Goal: Task Accomplishment & Management: Manage account settings

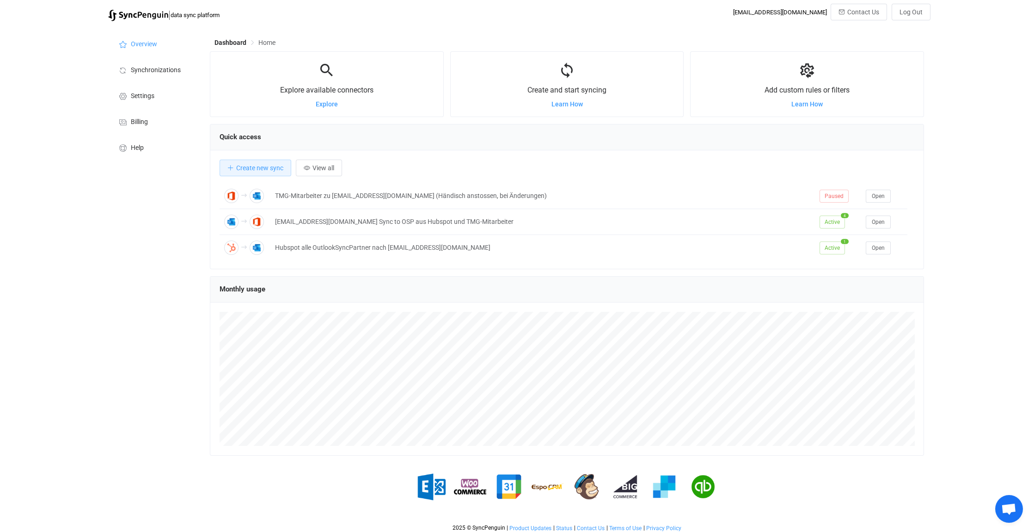
scroll to position [3850, 0]
click at [160, 69] on span "Synchronizations" at bounding box center [156, 70] width 50 height 7
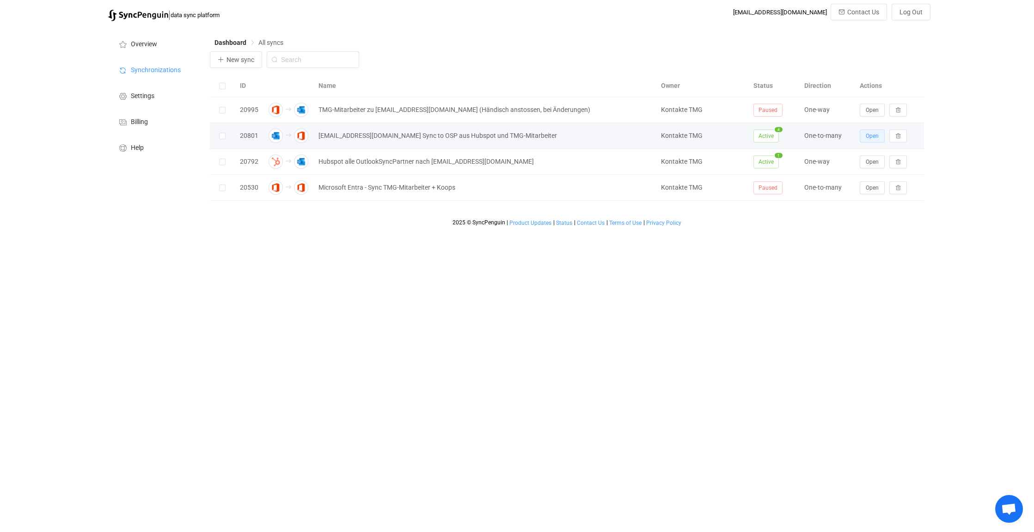
click at [875, 133] on span "Open" at bounding box center [872, 136] width 13 height 6
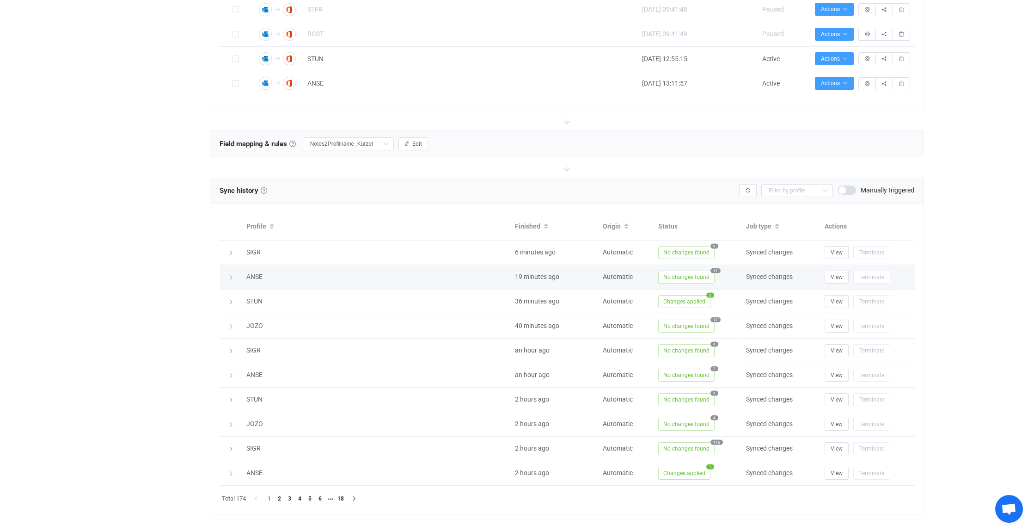
scroll to position [516, 0]
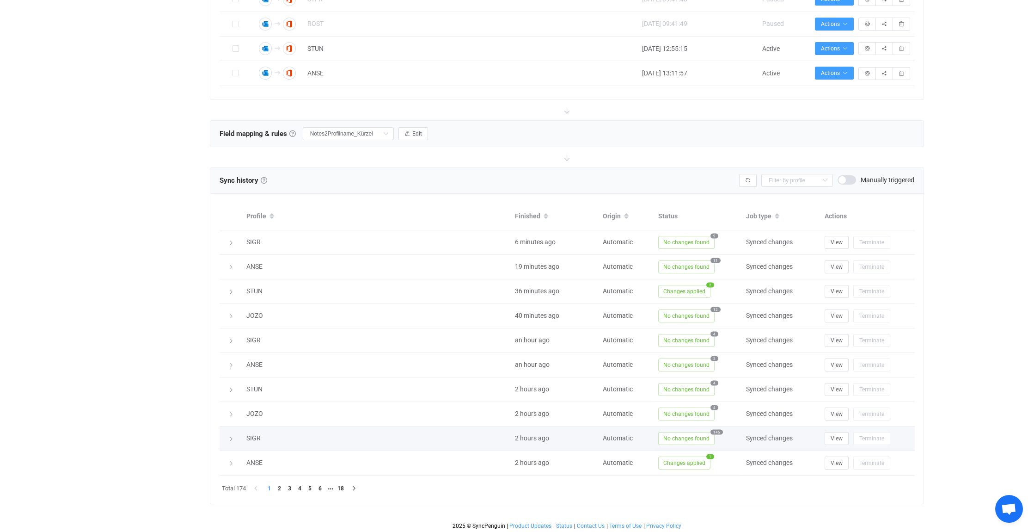
click at [234, 435] on div at bounding box center [230, 438] width 13 height 9
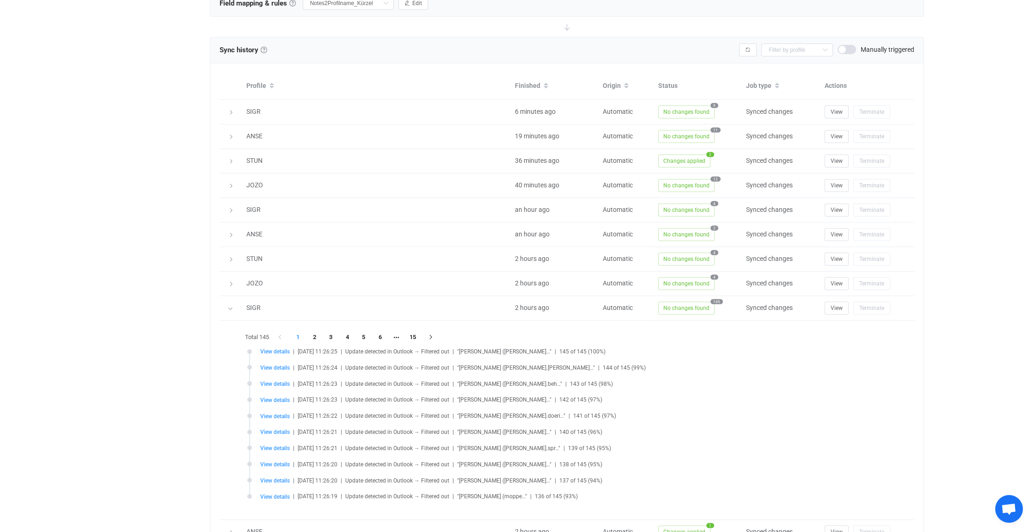
scroll to position [655, 0]
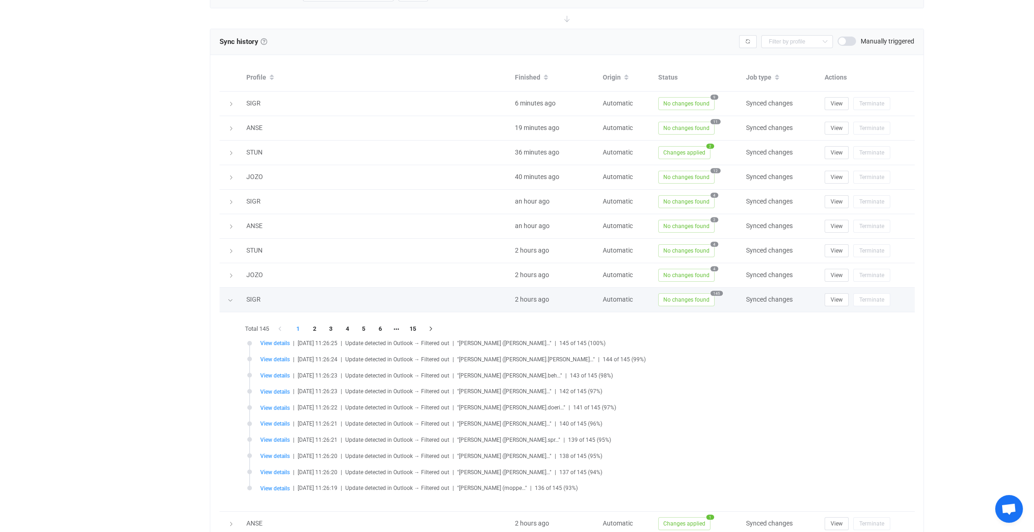
click at [233, 297] on icon at bounding box center [230, 300] width 6 height 6
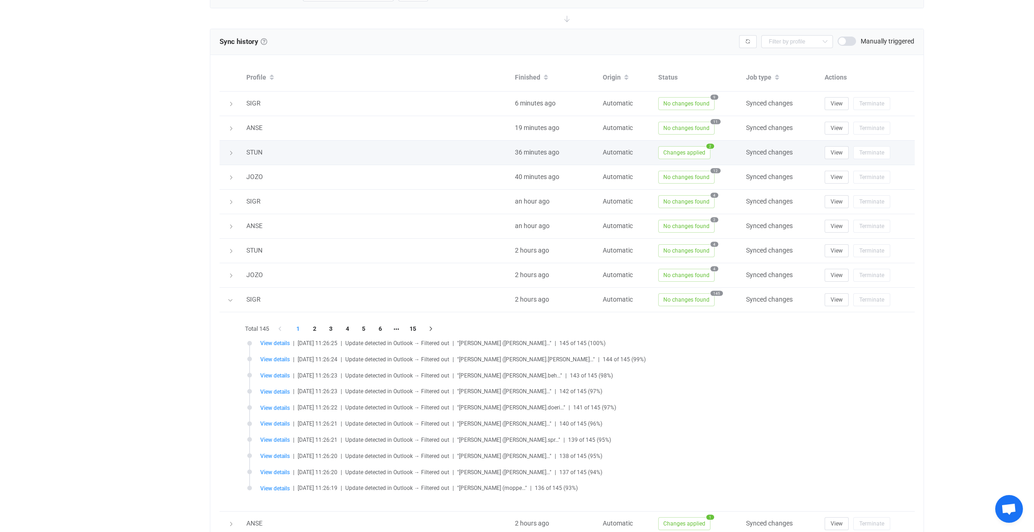
scroll to position [516, 0]
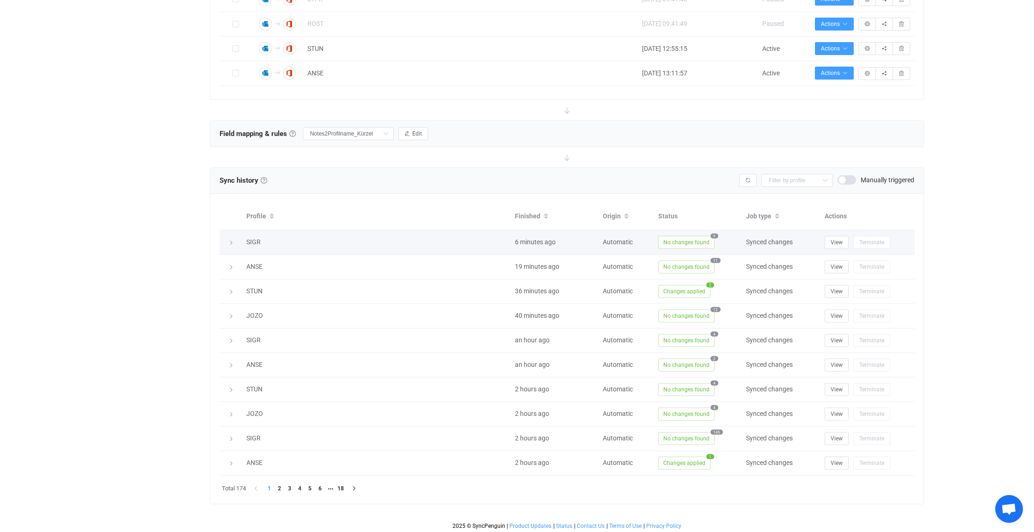
click at [231, 240] on icon at bounding box center [231, 243] width 6 height 6
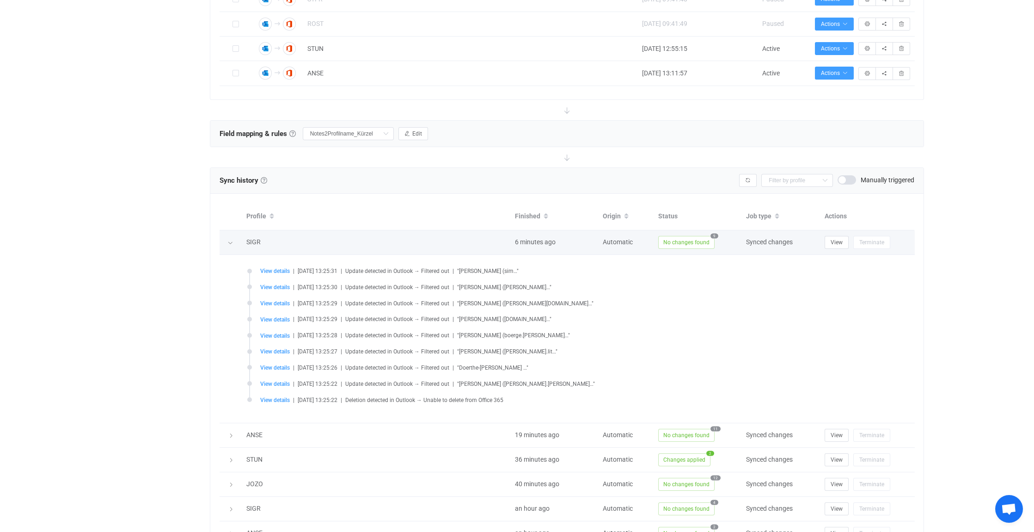
click at [232, 241] on icon at bounding box center [230, 243] width 6 height 6
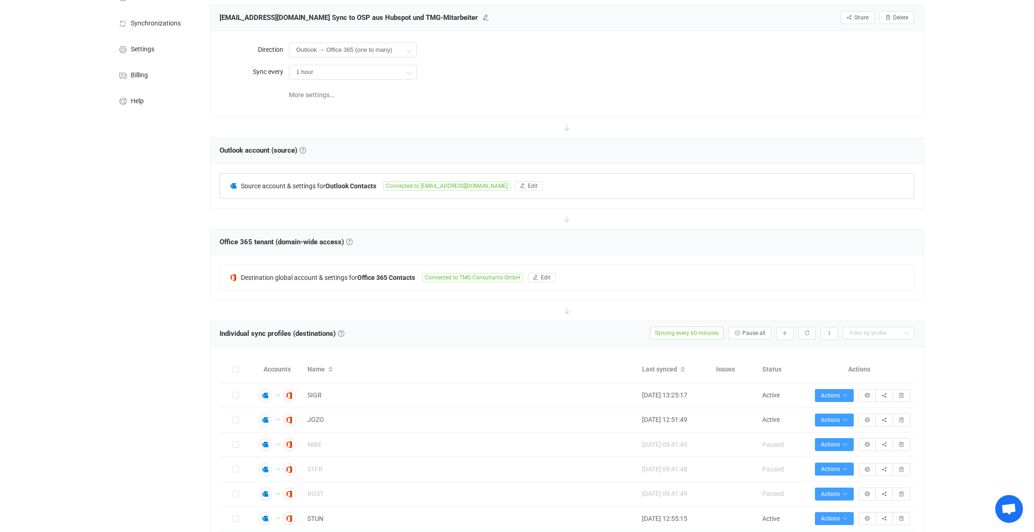
scroll to position [0, 0]
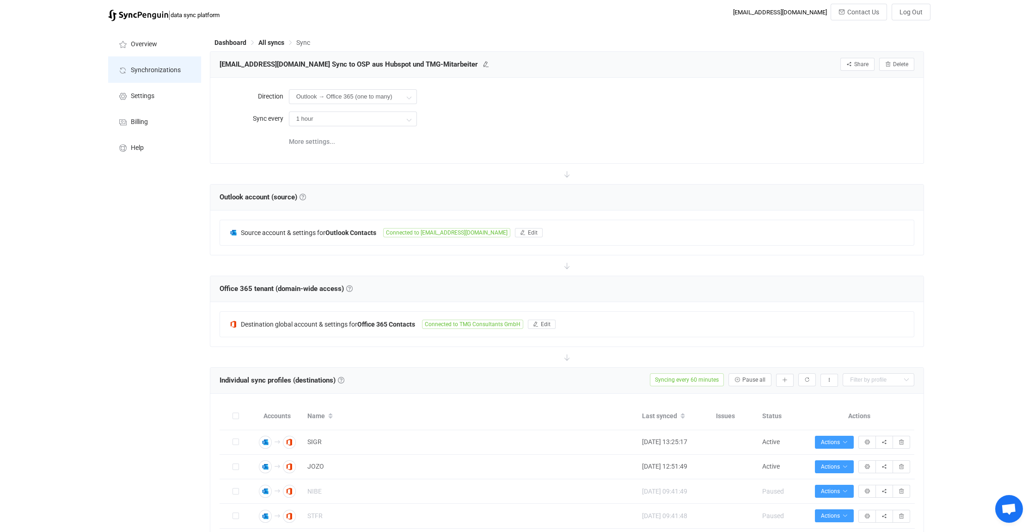
click at [148, 67] on span "Synchronizations" at bounding box center [156, 70] width 50 height 7
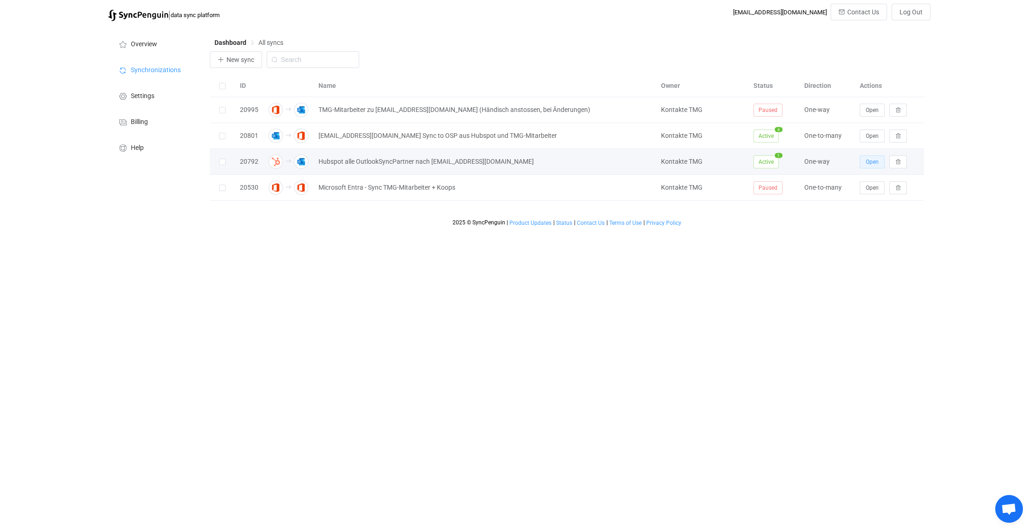
click at [871, 161] on span "Open" at bounding box center [872, 162] width 13 height 6
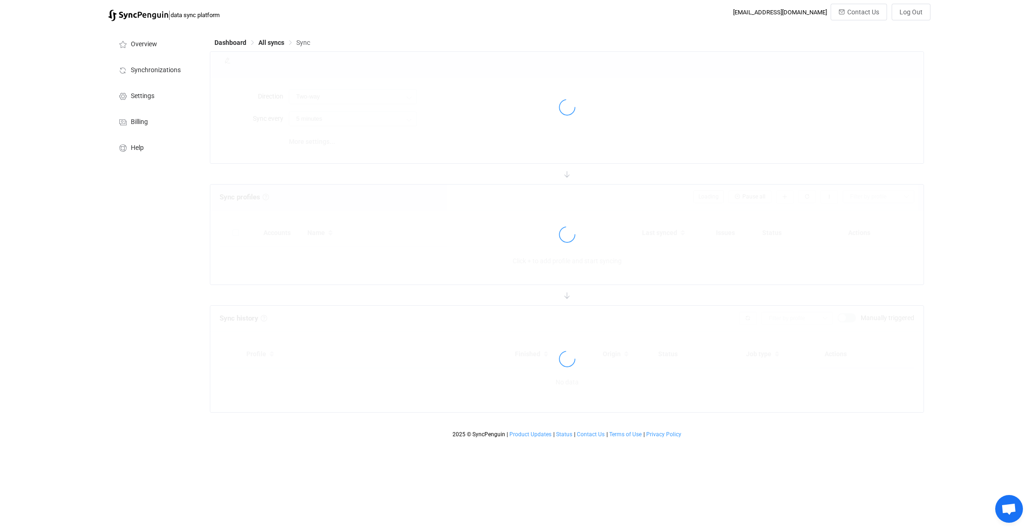
type input "HubSpot → Outlook"
type input "30 minutes"
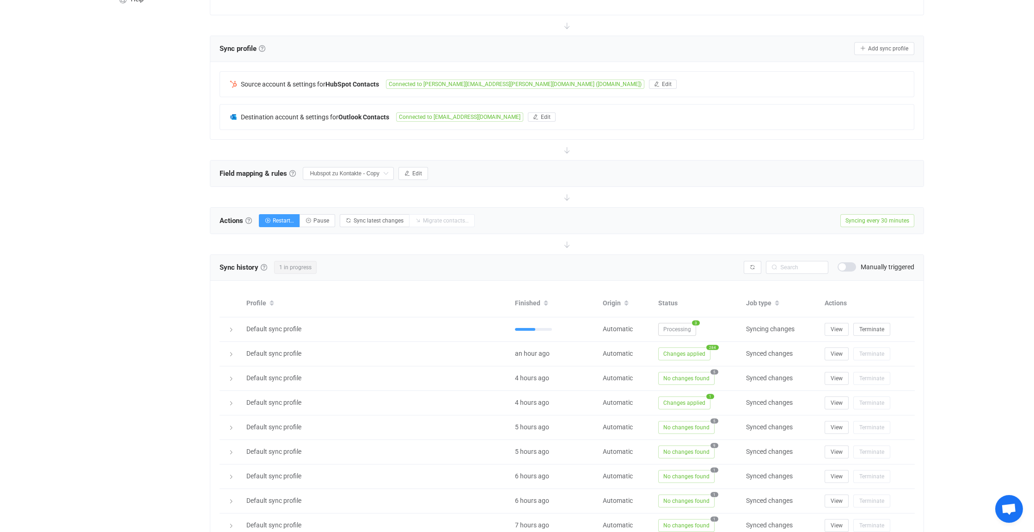
scroll to position [185, 0]
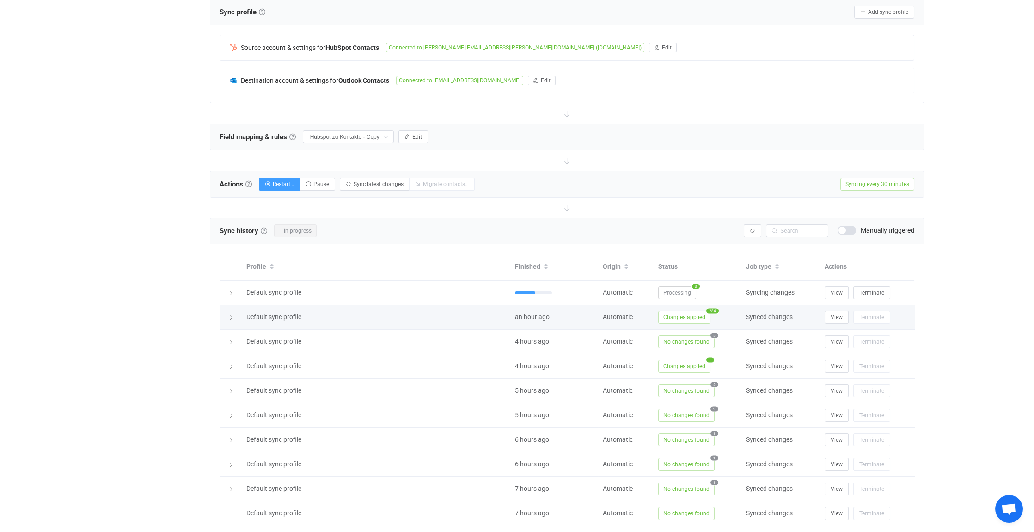
click at [230, 315] on icon at bounding box center [231, 318] width 6 height 6
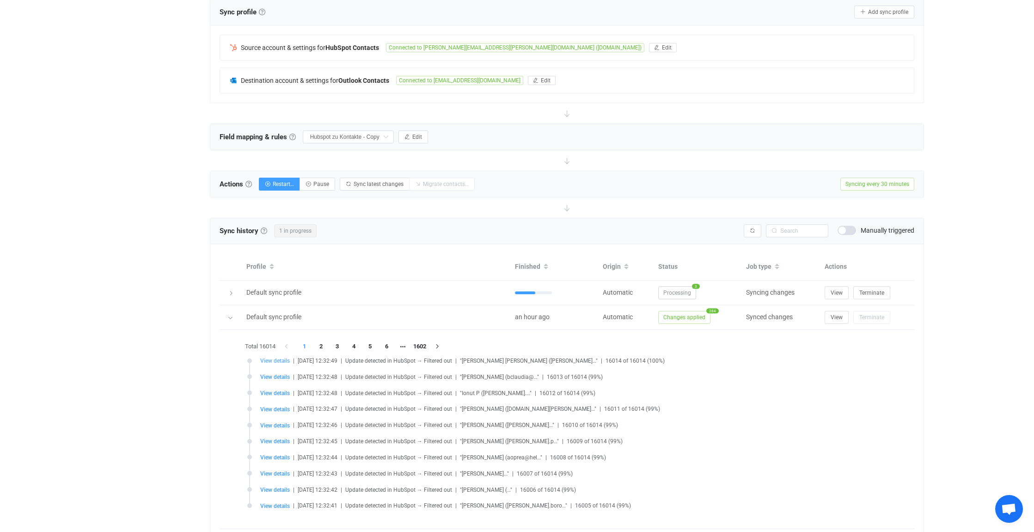
click at [275, 358] on span "View details" at bounding box center [275, 360] width 30 height 6
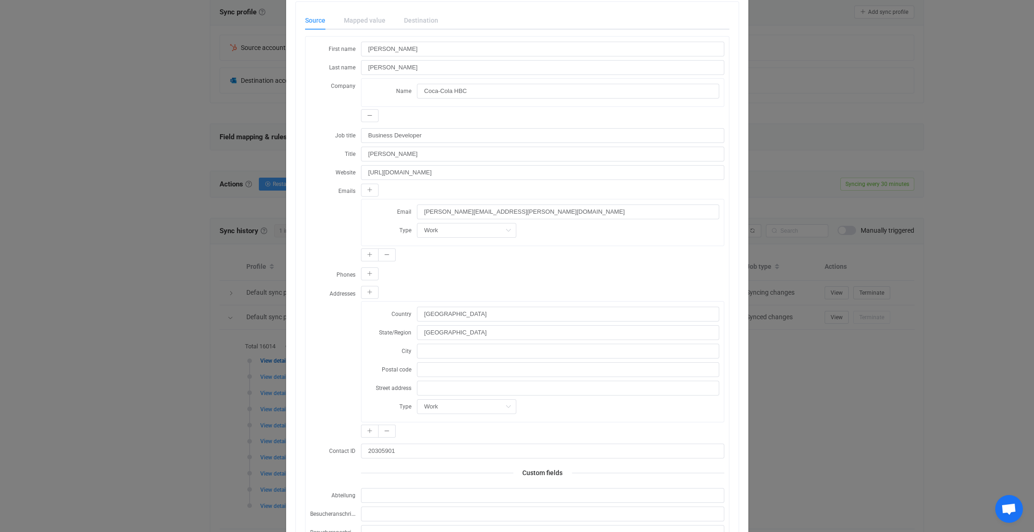
scroll to position [0, 0]
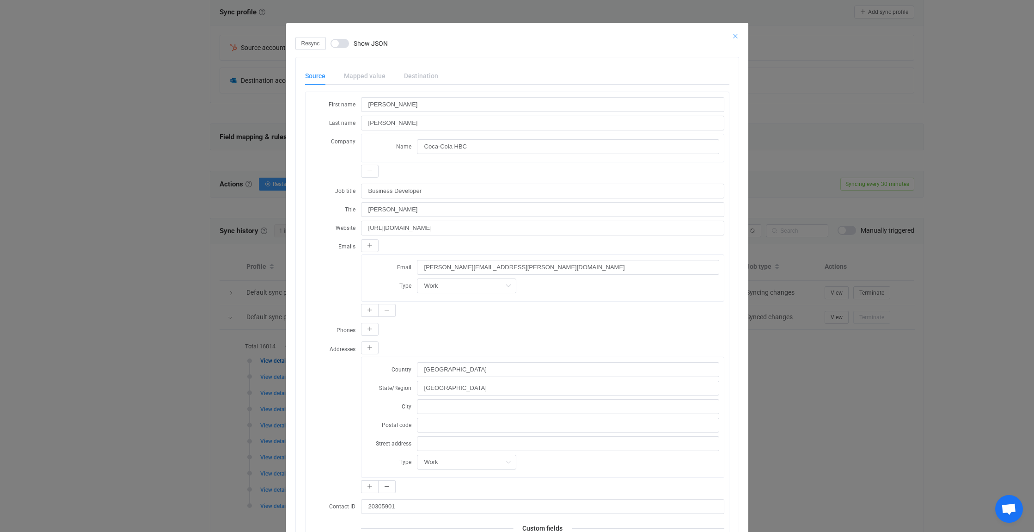
click at [732, 34] on icon "Close" at bounding box center [735, 35] width 7 height 7
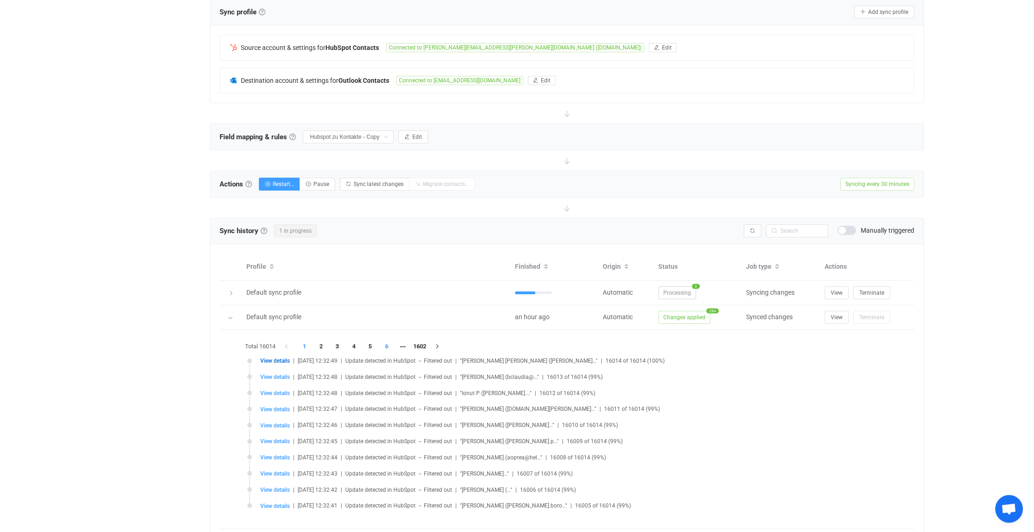
click at [390, 343] on li "6" at bounding box center [387, 346] width 17 height 13
click at [279, 423] on span "View details" at bounding box center [275, 425] width 30 height 6
type input "[PERSON_NAME]"
type input "Padurariu"
type input "SAMSUNG"
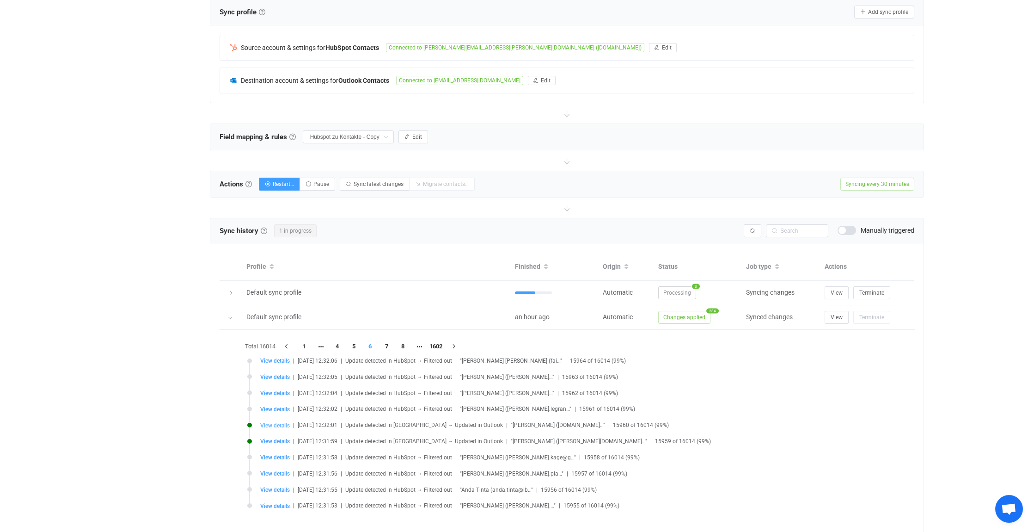
type input "General Counsel, Head of Legal and Compliance"
type input "Ms"
type input "[EMAIL_ADDRESS][DOMAIN_NAME]"
type input "[GEOGRAPHIC_DATA]"
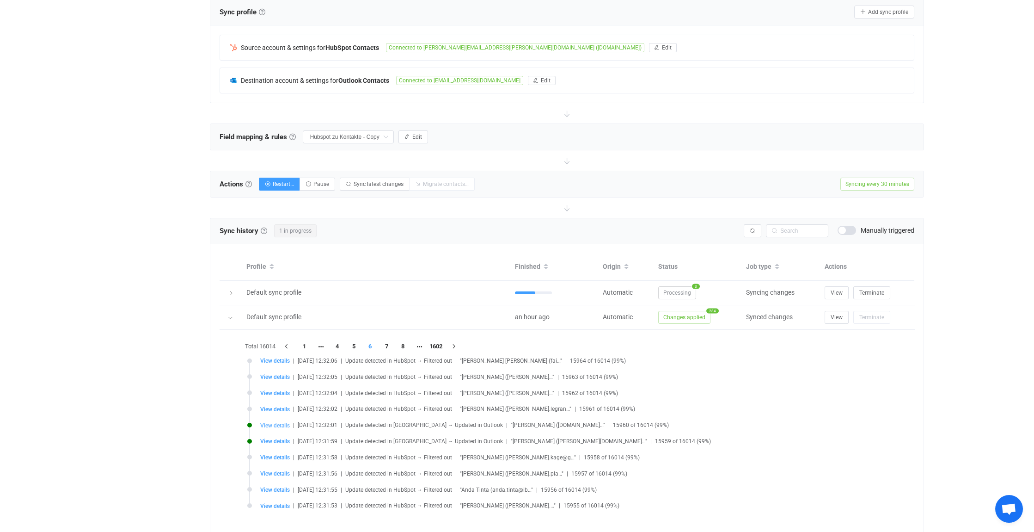
type input "015016"
type input "Platinum Business and Convention Center, 172-176 [GEOGRAPHIC_DATA]-[GEOGRAPHIC_…"
type input "732764"
type input "Firmensitz"
type input "[GEOGRAPHIC_DATA]"
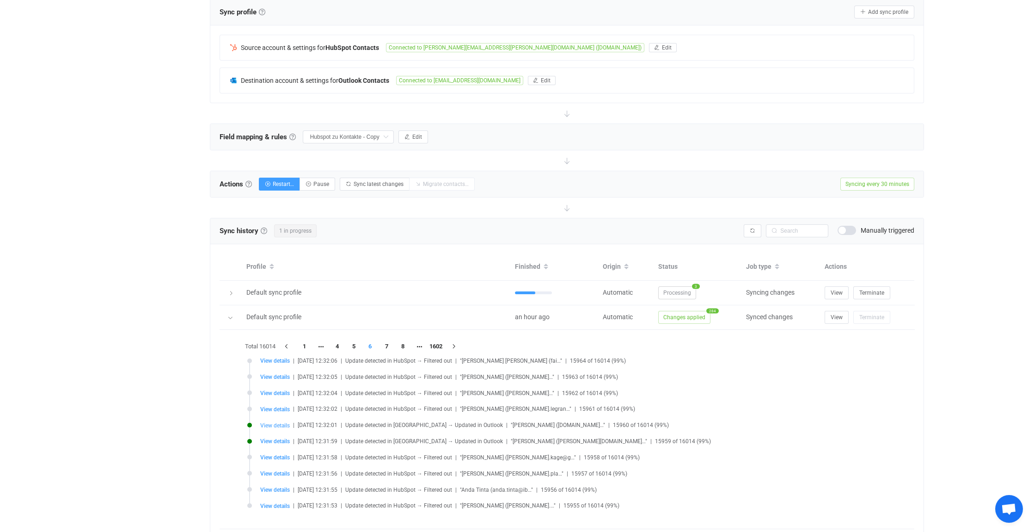
type input "015016"
type input "Platinum Business and Convention Center, 172-176 [GEOGRAPHIC_DATA]-[GEOGRAPHIC_…"
type input "Clădirea A, Etaj 5, sector 1"
type input "[GEOGRAPHIC_DATA]"
type input "[PERSON_NAME]"
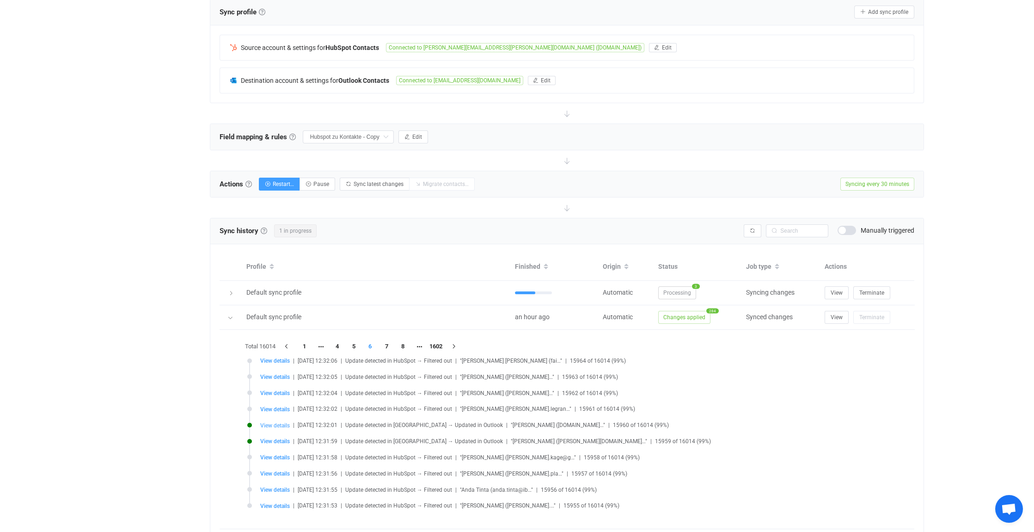
type input "Kontakt"
type input "FRST"
type textarea "FRST"
type input "[GEOGRAPHIC_DATA]"
type input "Firmensitz"
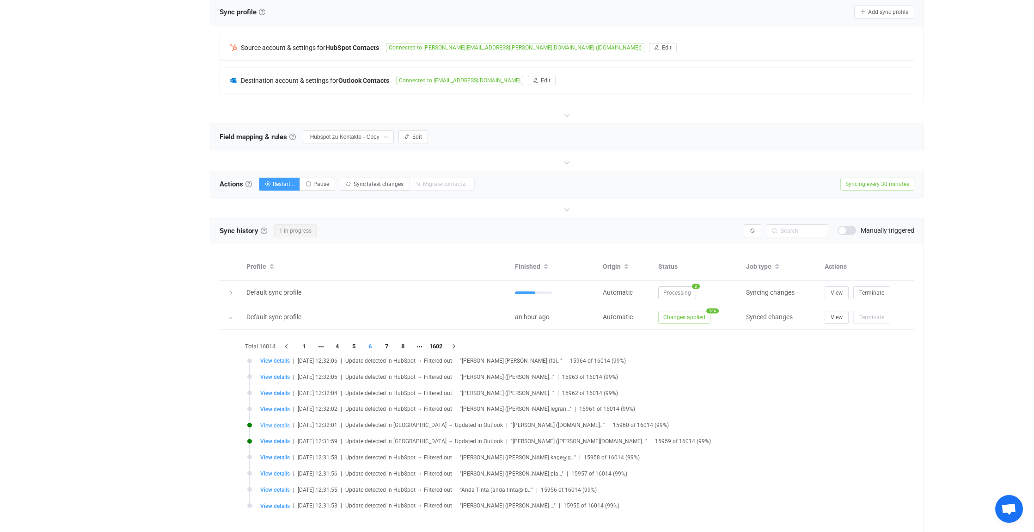
type input "[GEOGRAPHIC_DATA]"
type input "015016"
type input "Platinum Business and Convention Center, 172-176 [GEOGRAPHIC_DATA]-[GEOGRAPHIC_…"
type input "Clădirea A, Etaj 5, sector 1"
type input "TMGCRM"
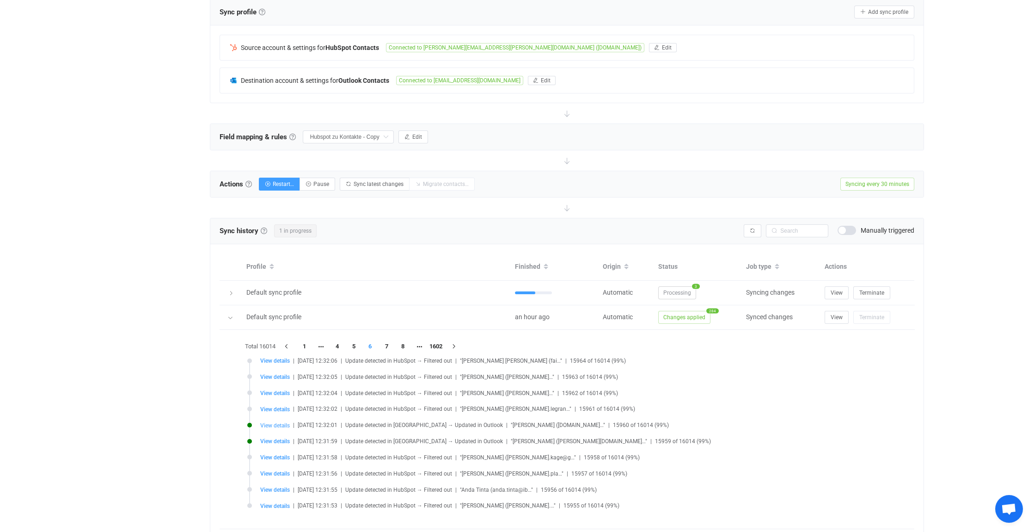
type input "Vorbereiter"
type input "Nein"
type input "valid"
type input "[DATE] 15:40:28"
type input "Platinum Business and Convention Center, 172-176 [GEOGRAPHIC_DATA]-[GEOGRAPHIC_…"
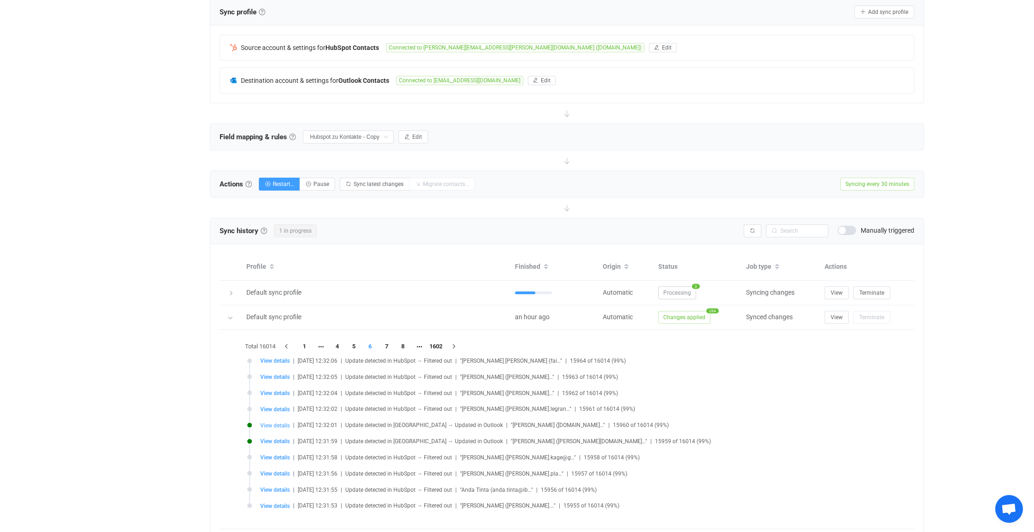
type input "[GEOGRAPHIC_DATA]"
type input "Samsung Electronics [GEOGRAPHIC_DATA] SRL"
type input "[EMAIL_ADDRESS][DOMAIN_NAME]"
type input "Ms"
type input "20231128_FP_IMPULSE Layout planning + material flow visualization"
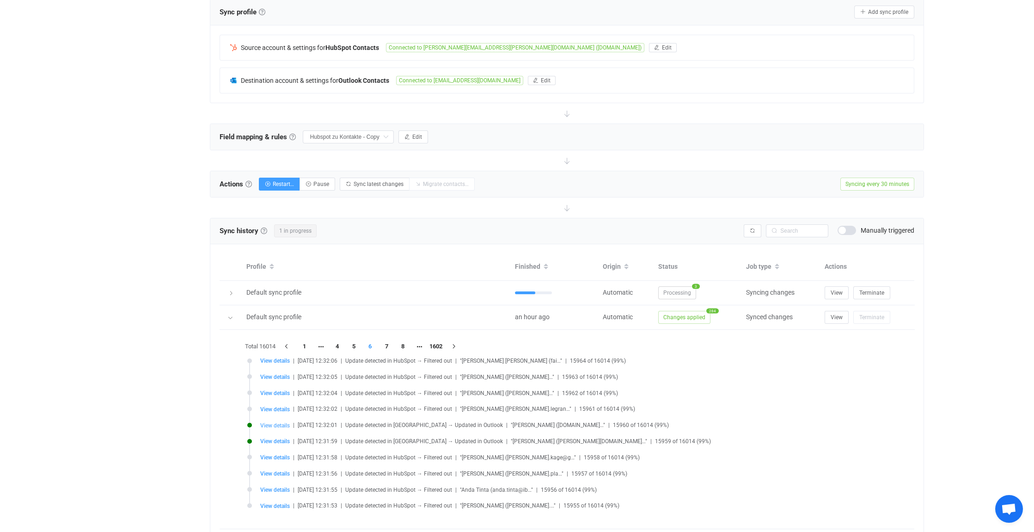
type input "europe_slash_bucharest"
type input "Legitimate interest - existing customer"
type input "8378143"
type input "User Set"
type input "Low"
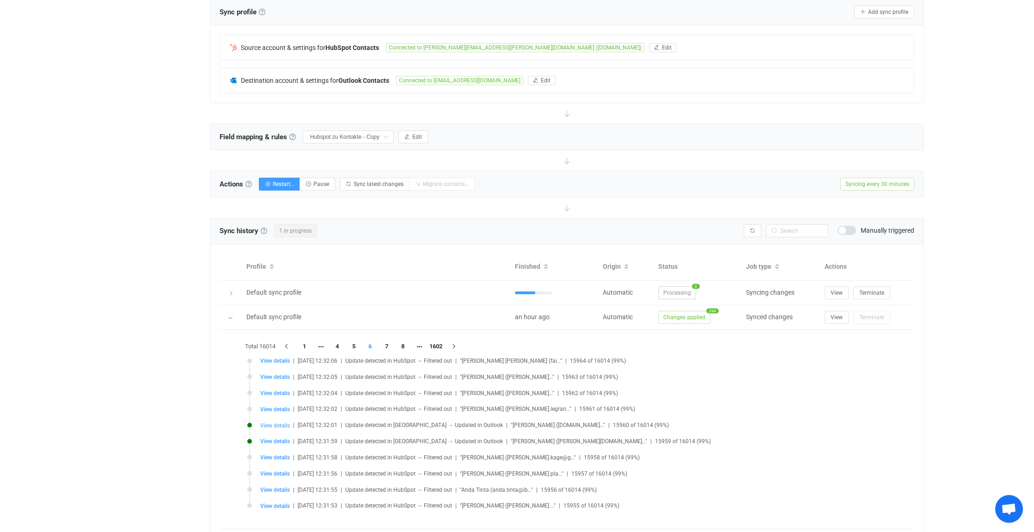
type input "UTC +03:00 Europe [GEOGRAPHIC_DATA]"
type input "[GEOGRAPHIC_DATA]"
type input "ro"
type input "bucuresti"
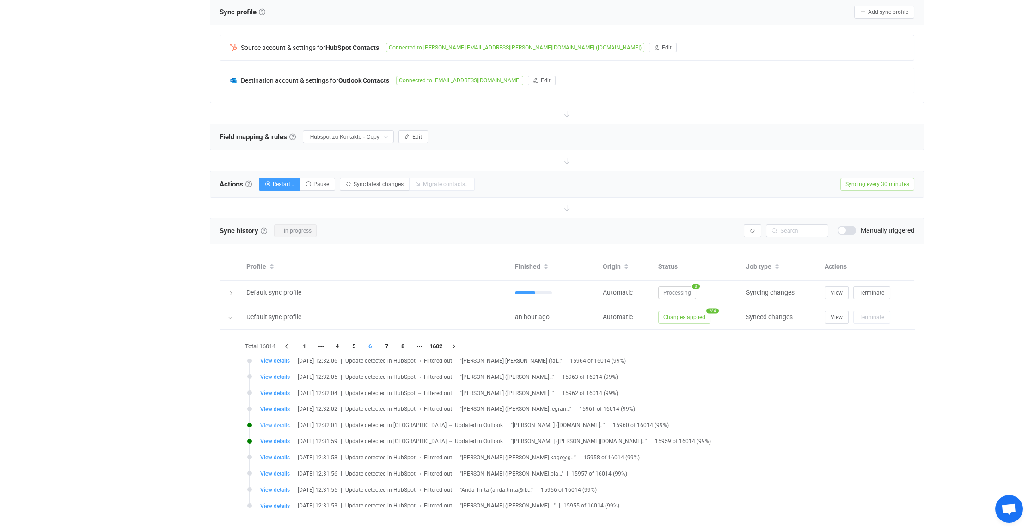
type input "b"
type input "Subscriber"
type input "[GEOGRAPHIC_DATA]"
type input "015016"
type input "732764"
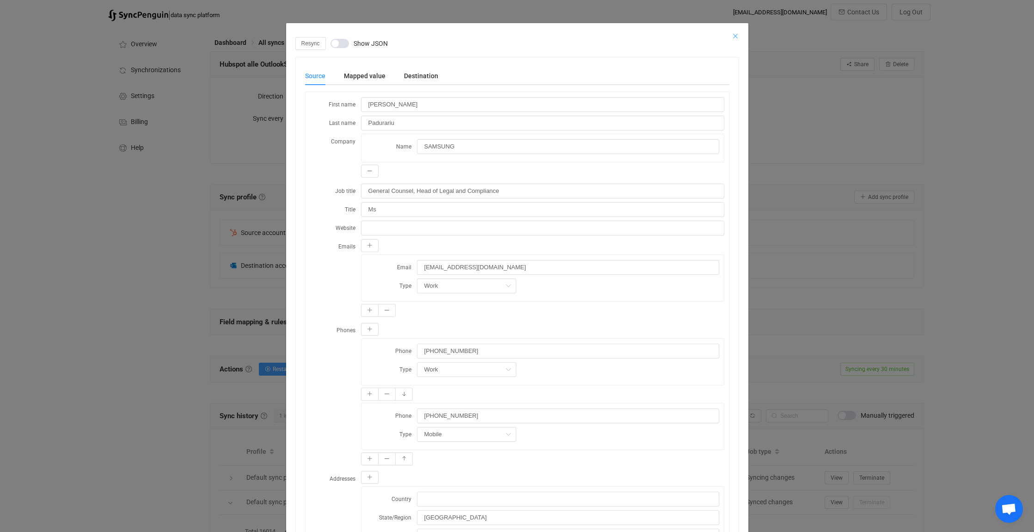
click at [732, 34] on icon "Close" at bounding box center [735, 35] width 7 height 7
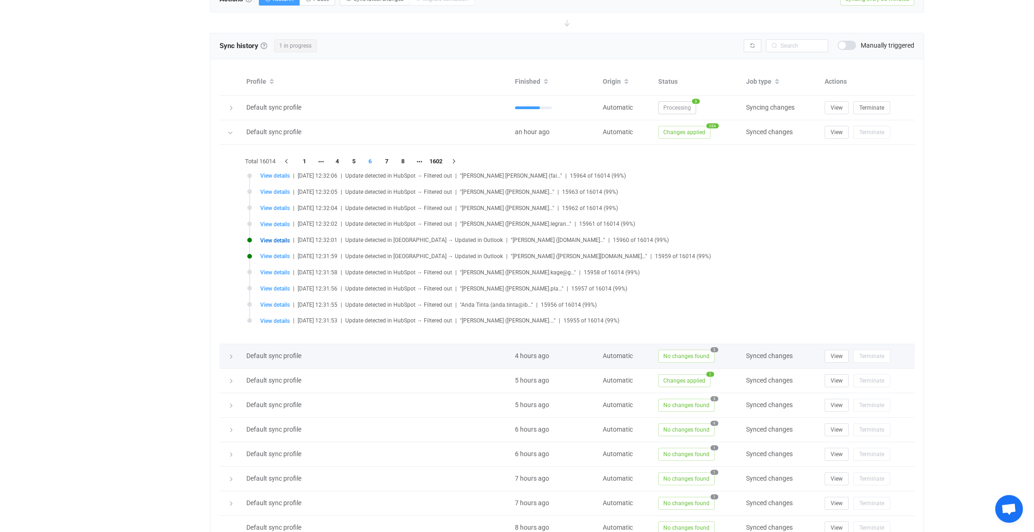
scroll to position [277, 0]
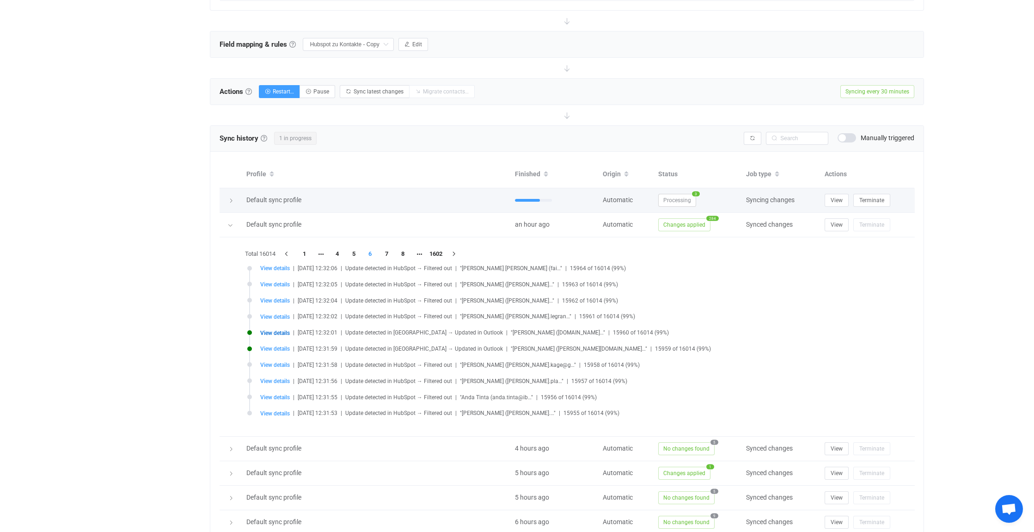
click at [231, 196] on div at bounding box center [230, 200] width 13 height 9
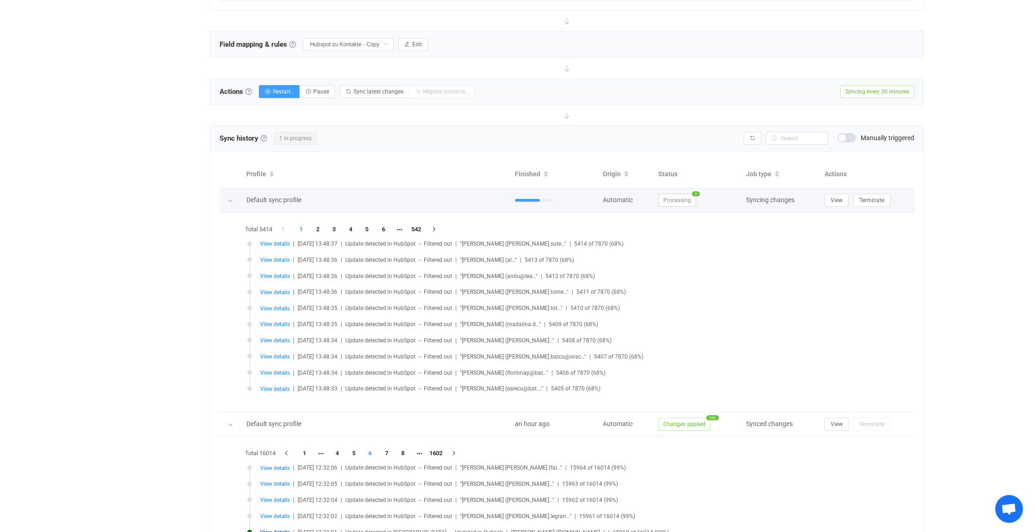
click at [231, 198] on icon at bounding box center [230, 201] width 6 height 6
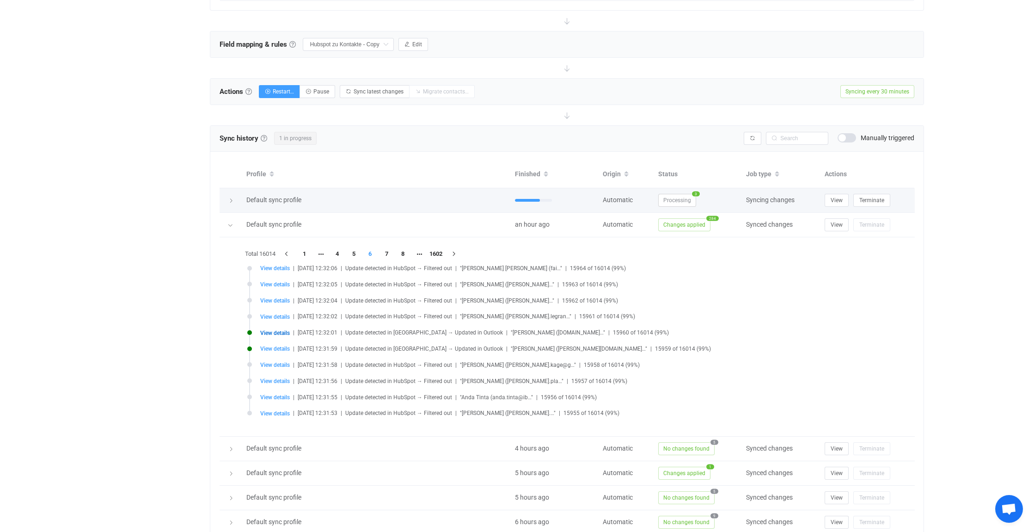
click at [231, 199] on icon at bounding box center [231, 201] width 6 height 6
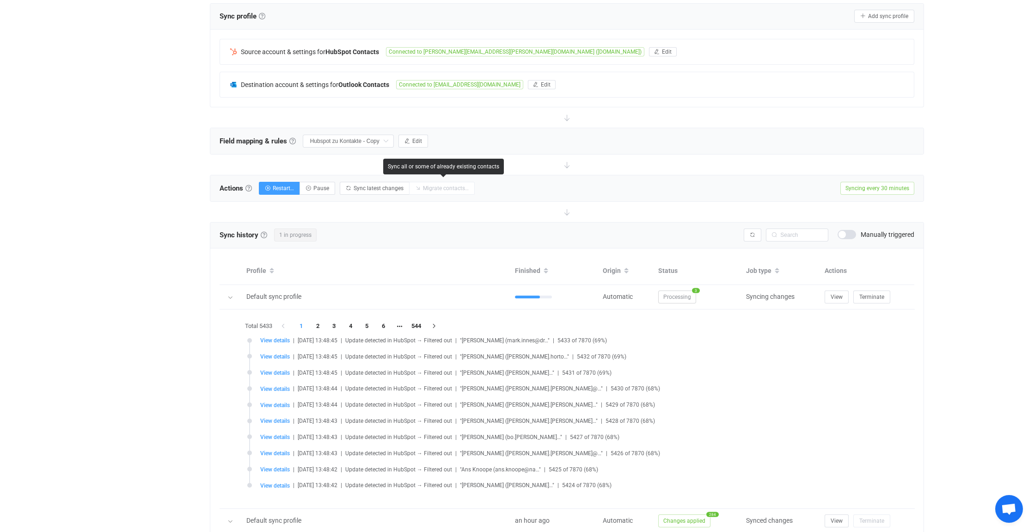
scroll to position [185, 0]
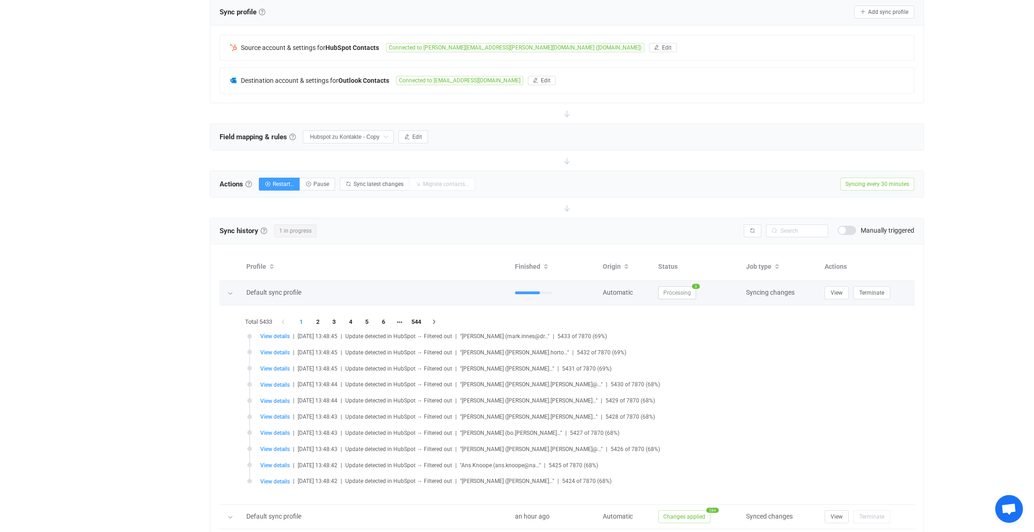
click at [233, 292] on icon at bounding box center [230, 293] width 6 height 6
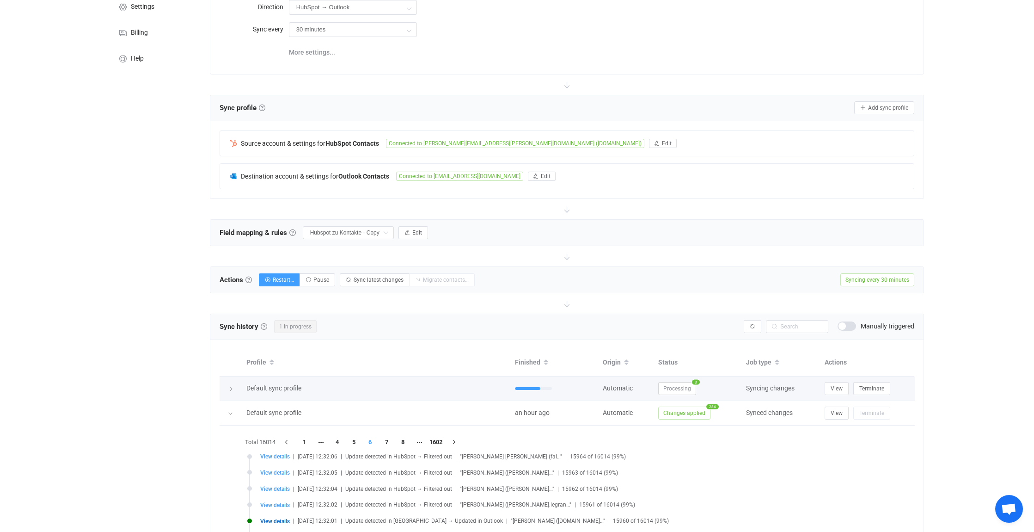
scroll to position [92, 0]
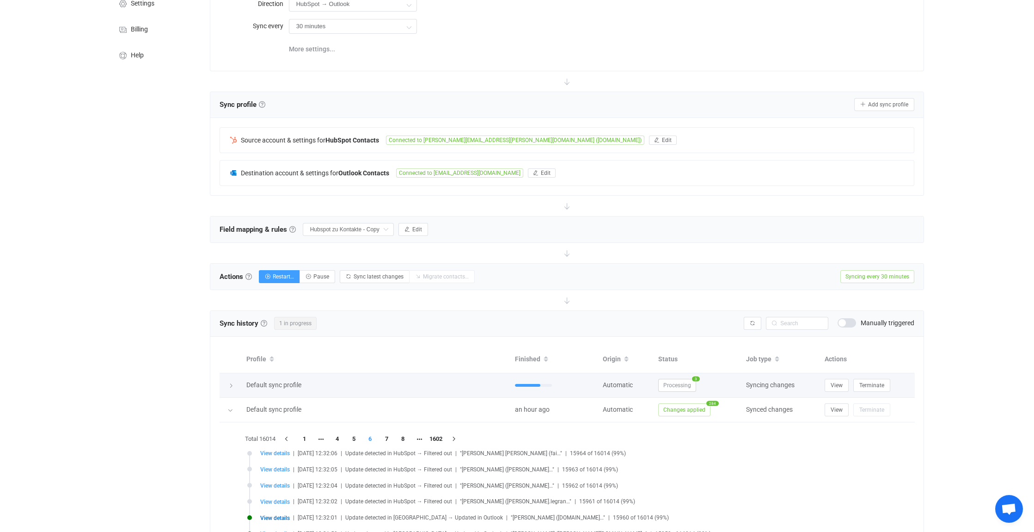
click at [695, 376] on span "3" at bounding box center [696, 378] width 8 height 5
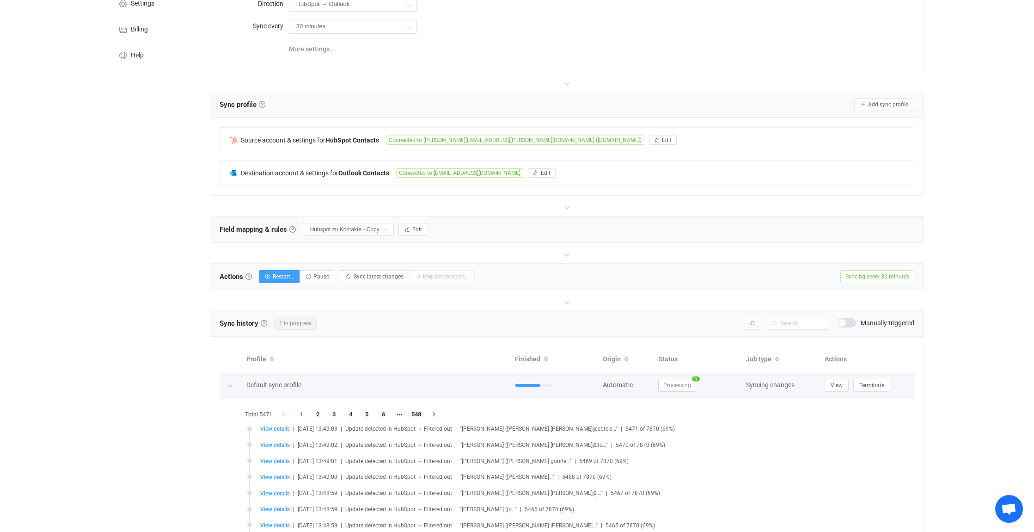
click at [695, 376] on span "3" at bounding box center [696, 378] width 8 height 5
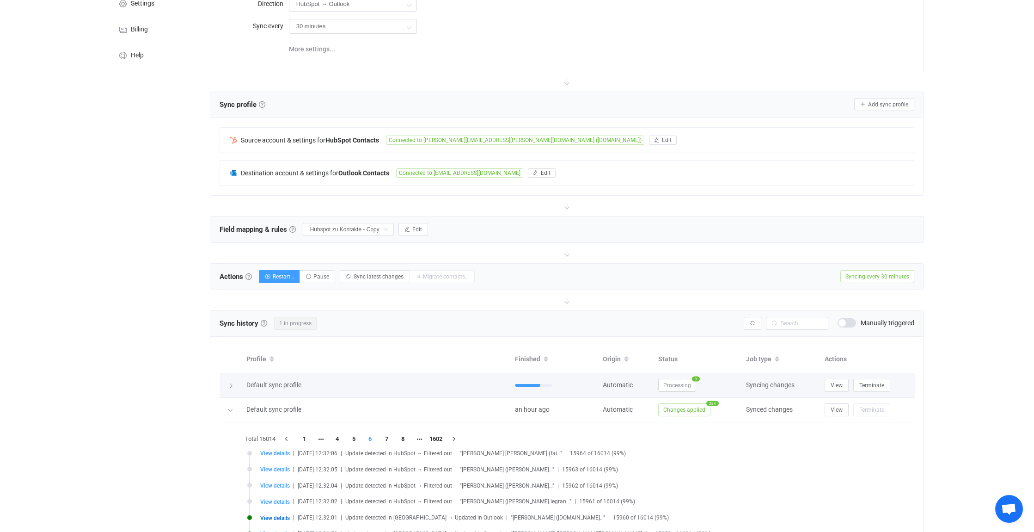
click at [695, 376] on span "3" at bounding box center [696, 378] width 8 height 5
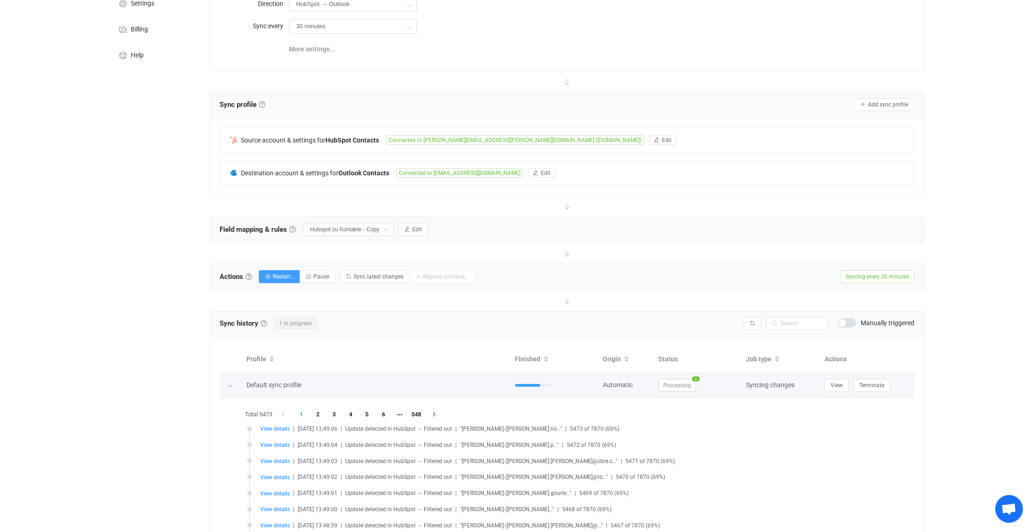
click at [695, 376] on span "3" at bounding box center [696, 378] width 8 height 5
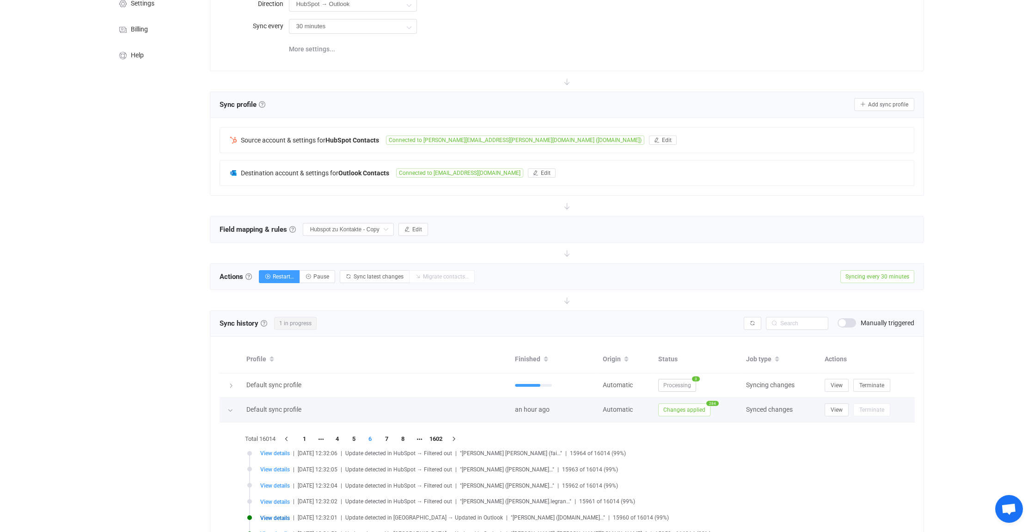
click at [230, 410] on icon at bounding box center [230, 410] width 6 height 6
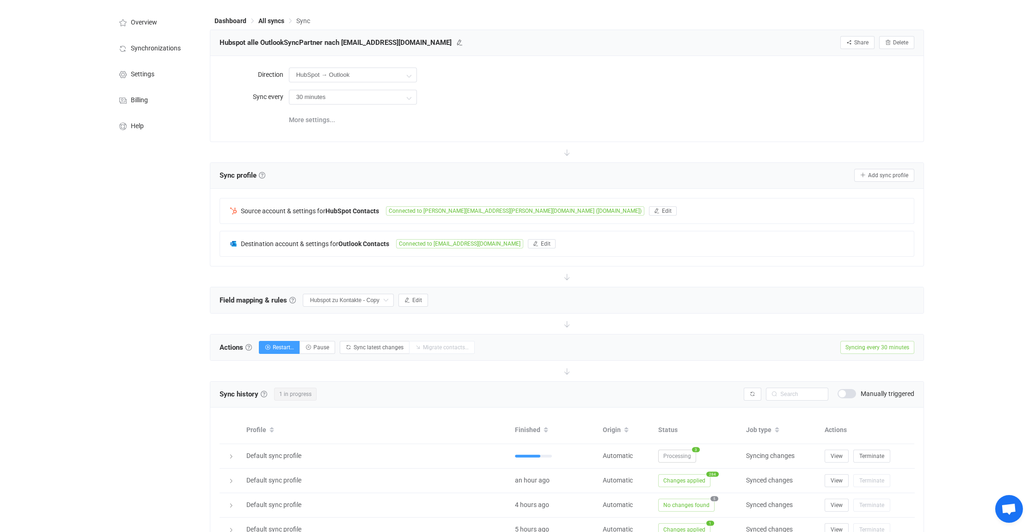
scroll to position [0, 0]
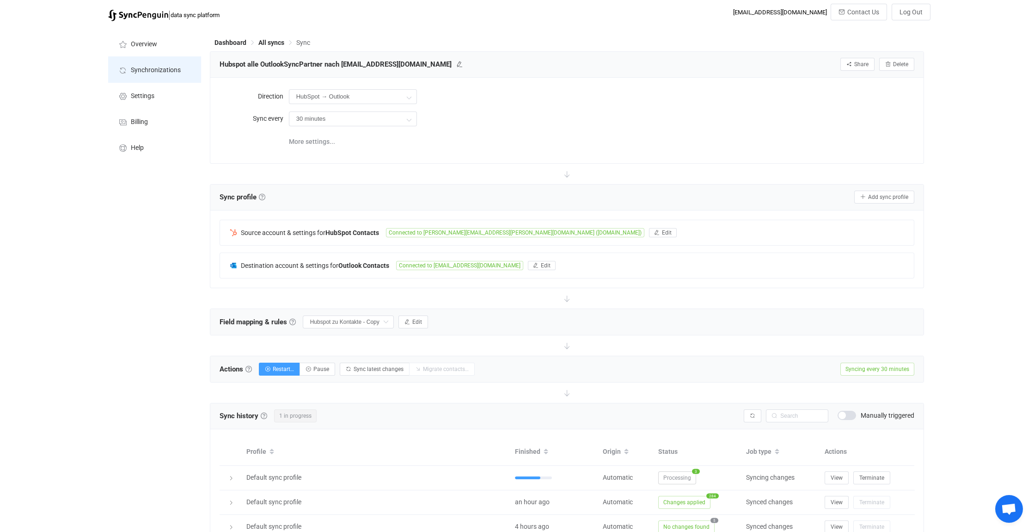
click at [146, 65] on li "Synchronizations" at bounding box center [154, 69] width 92 height 26
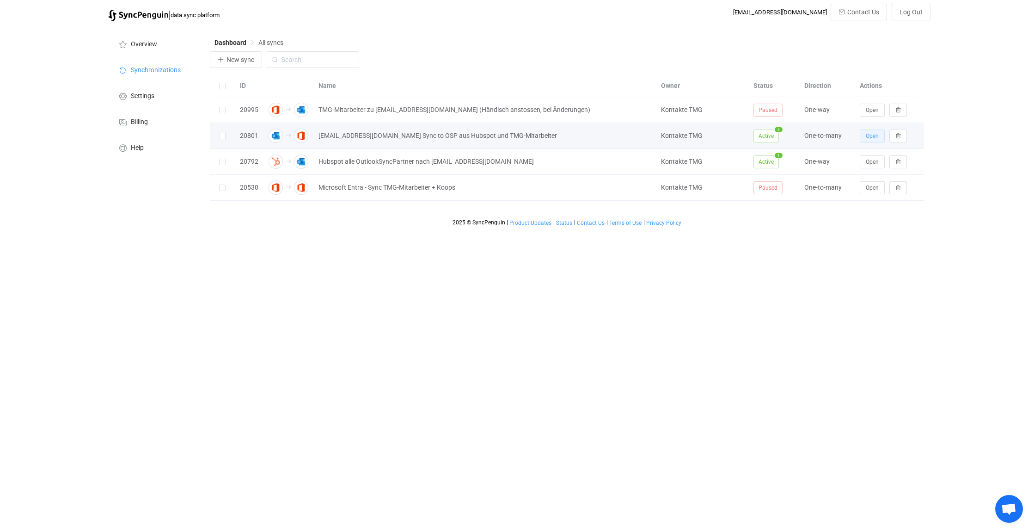
click at [872, 135] on span "Open" at bounding box center [872, 136] width 13 height 6
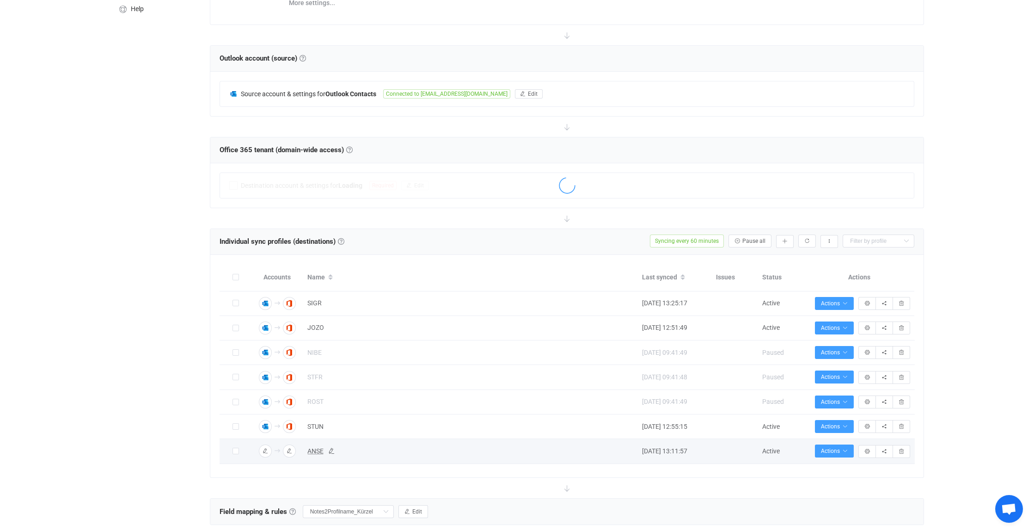
scroll to position [277, 0]
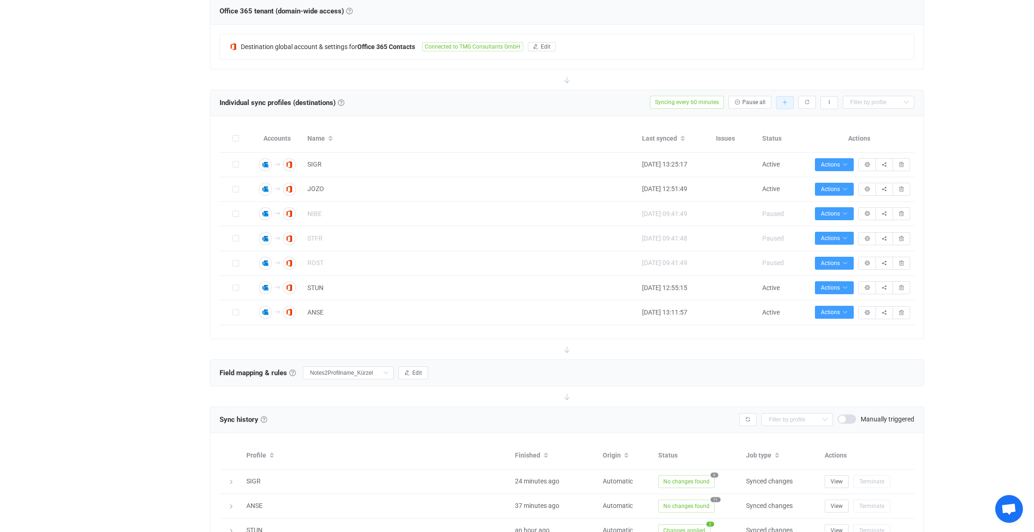
click at [785, 101] on icon "button" at bounding box center [785, 103] width 6 height 6
click at [743, 124] on li "Add manually…" at bounding box center [752, 126] width 79 height 17
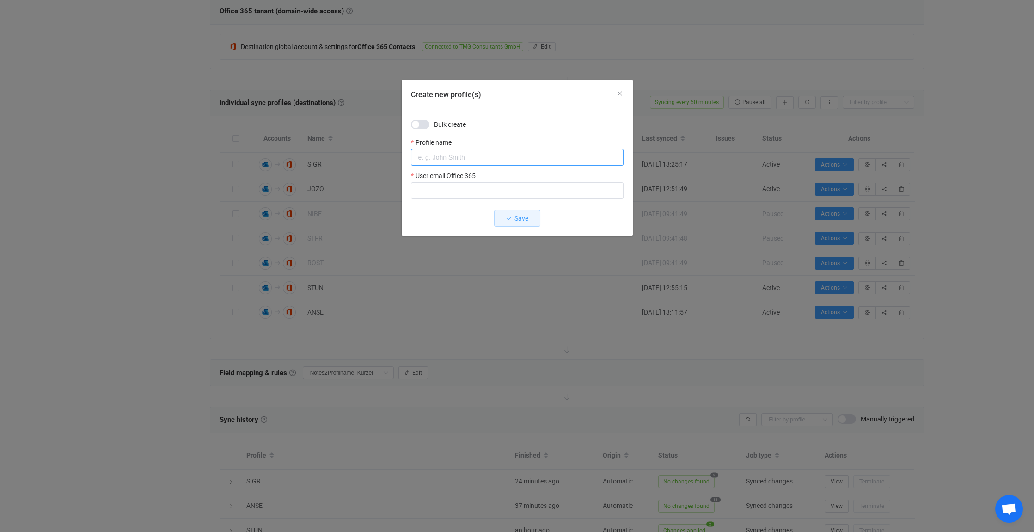
click at [450, 161] on input "Create new profile(s)" at bounding box center [517, 157] width 213 height 17
type input "MIKN"
click at [443, 192] on input "Create new profile(s)" at bounding box center [517, 190] width 213 height 17
type input "[PERSON_NAME][EMAIL_ADDRESS][PERSON_NAME][DOMAIN_NAME]"
click at [517, 218] on span "Save" at bounding box center [522, 218] width 14 height 7
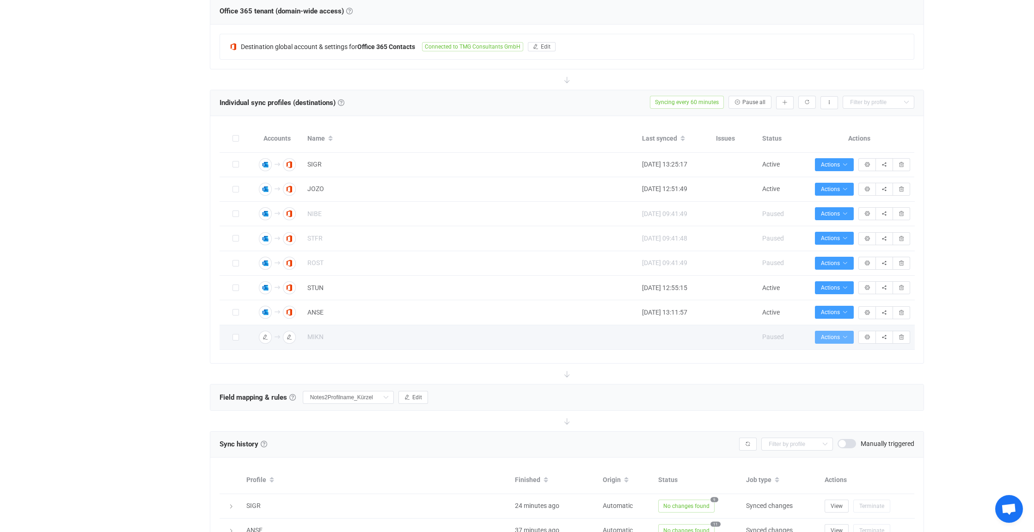
click at [838, 334] on span "Actions" at bounding box center [834, 337] width 27 height 6
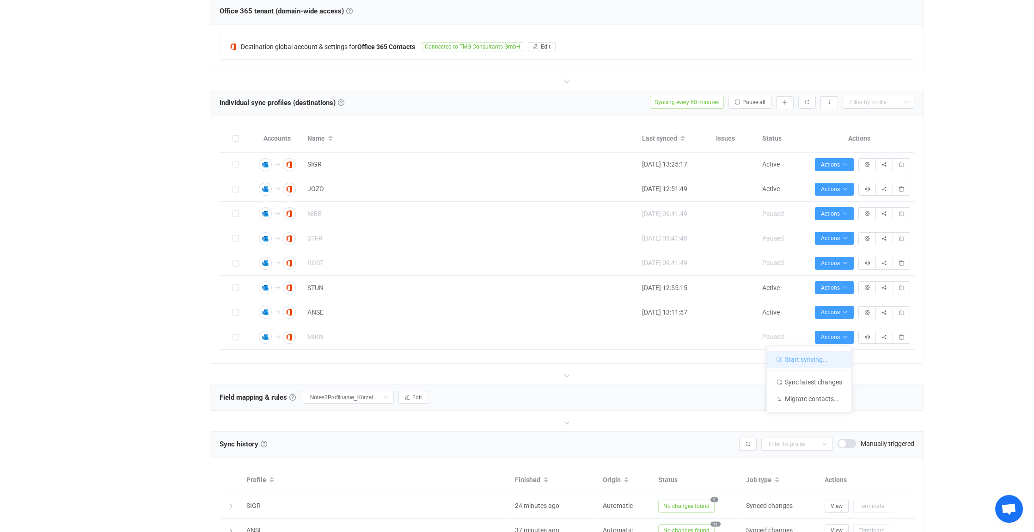
click at [797, 359] on li "Start syncing…" at bounding box center [809, 359] width 85 height 17
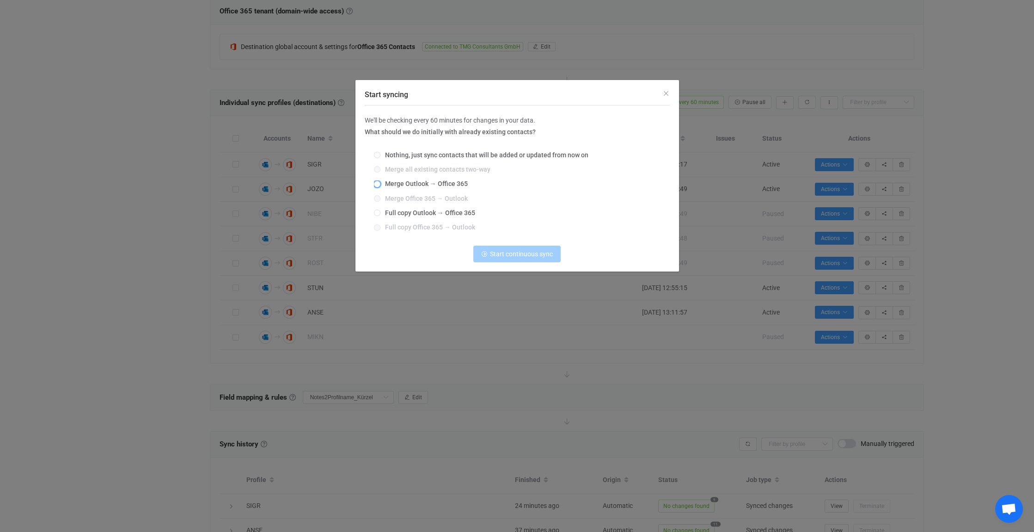
click at [393, 182] on span "Merge Outlook → Office 365" at bounding box center [423, 183] width 87 height 7
click at [380, 182] on input "Merge Outlook → Office 365" at bounding box center [377, 184] width 6 height 7
radio input "true"
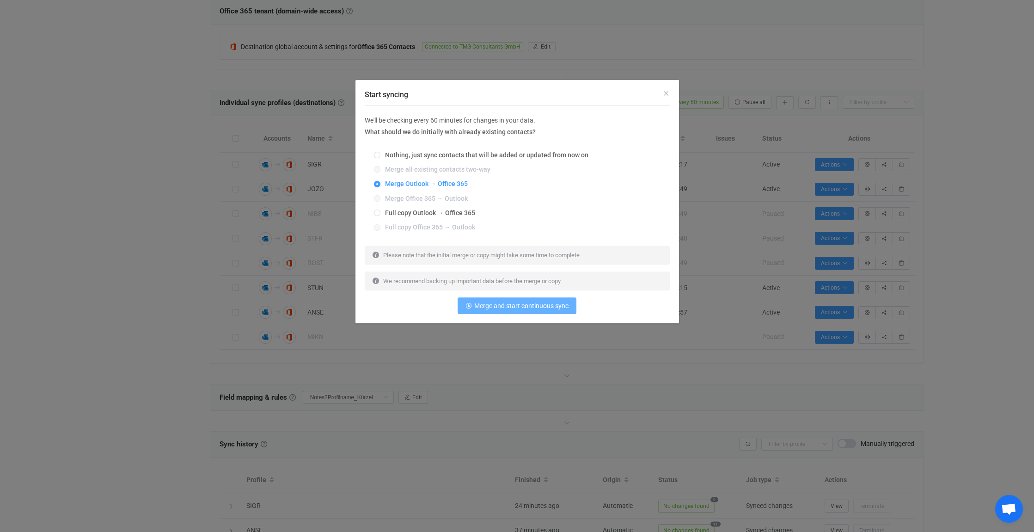
click at [522, 307] on span "Merge and start continuous sync" at bounding box center [521, 305] width 94 height 7
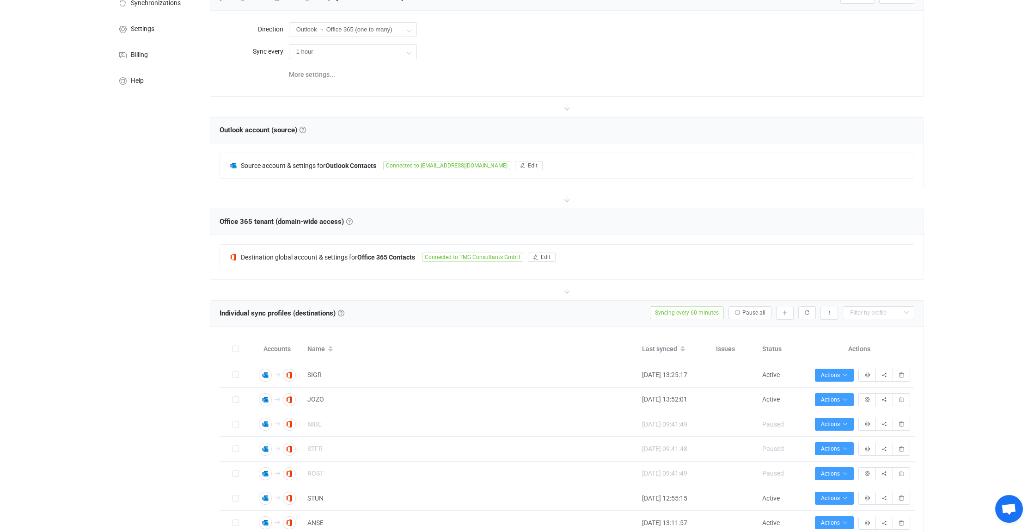
scroll to position [0, 0]
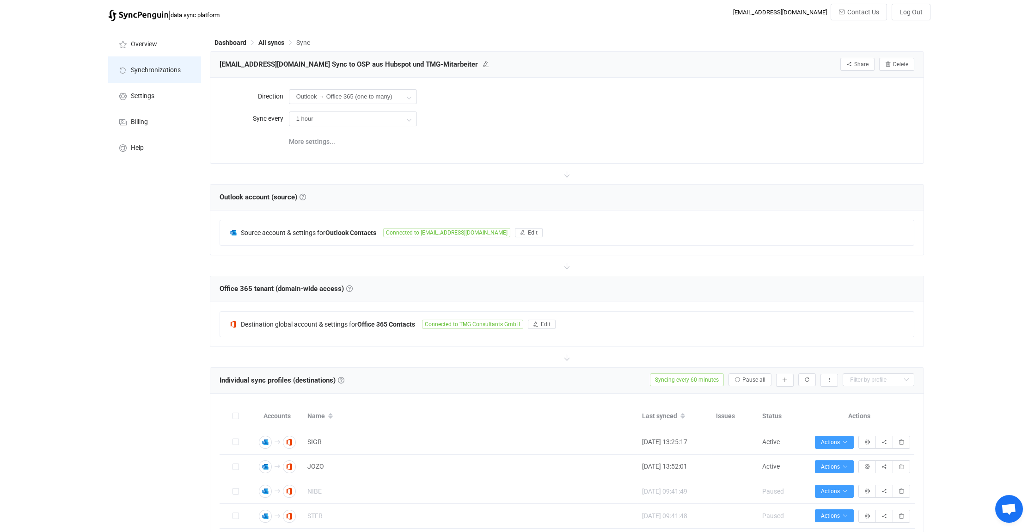
click at [153, 67] on span "Synchronizations" at bounding box center [156, 70] width 50 height 7
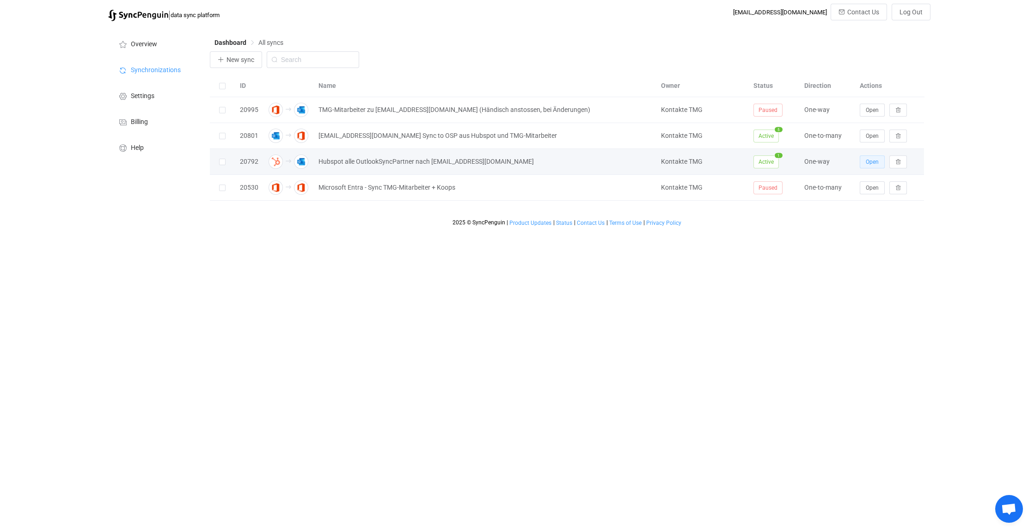
click at [879, 163] on button "Open" at bounding box center [872, 161] width 25 height 13
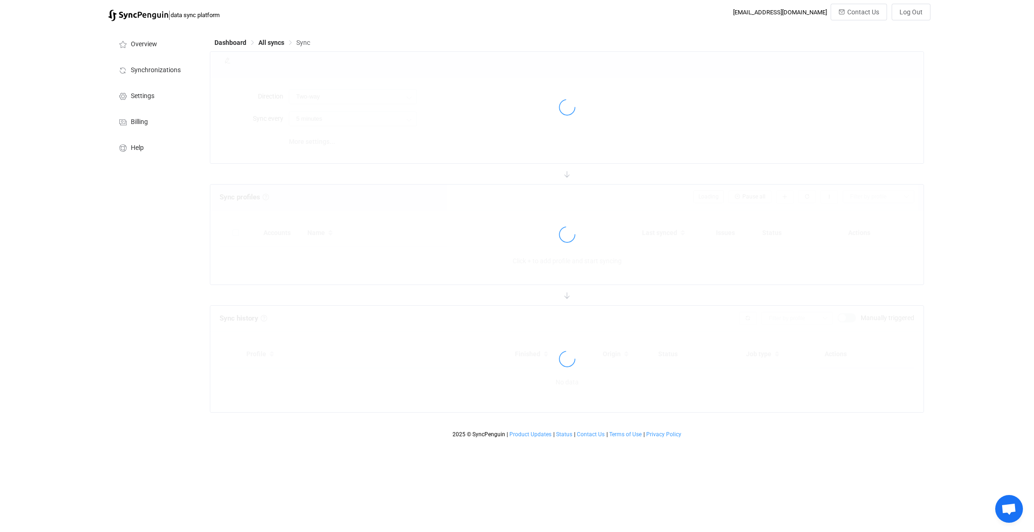
type input "HubSpot → Outlook"
type input "30 minutes"
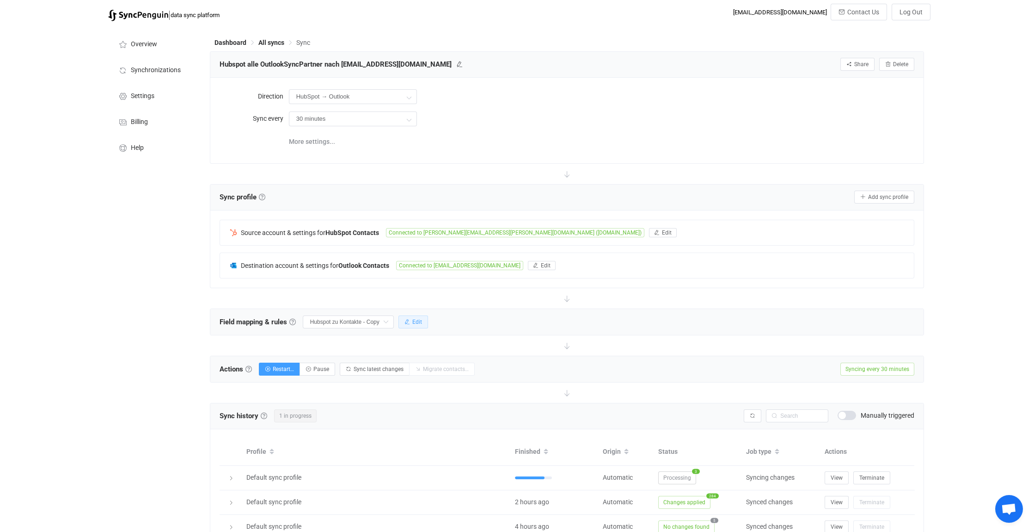
click at [422, 319] on span "Edit" at bounding box center [417, 322] width 10 height 6
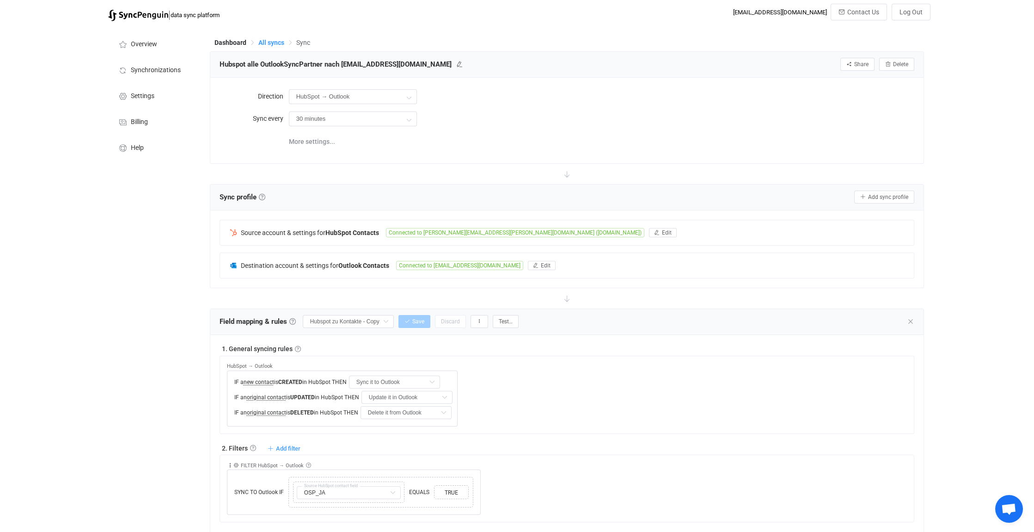
click at [266, 41] on span "All syncs" at bounding box center [271, 42] width 26 height 7
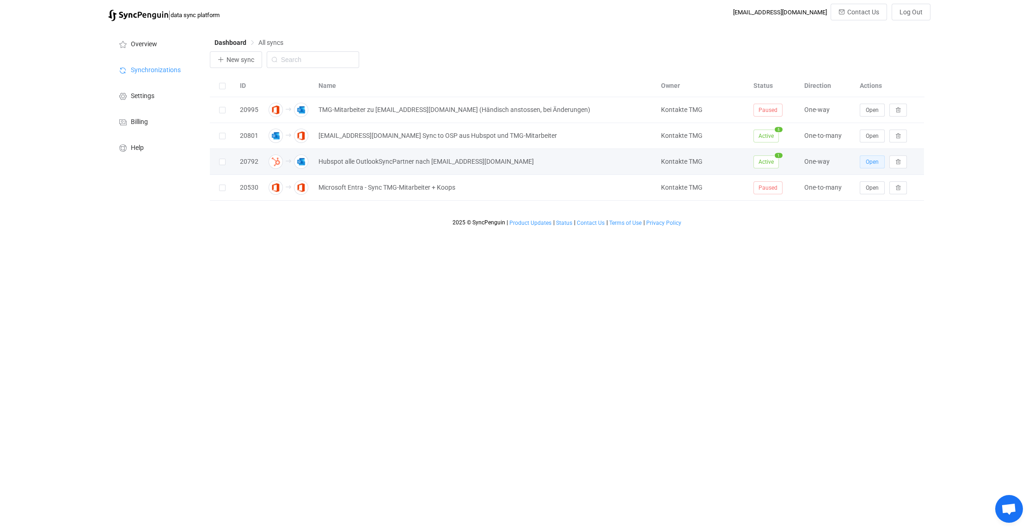
click at [880, 157] on button "Open" at bounding box center [872, 161] width 25 height 13
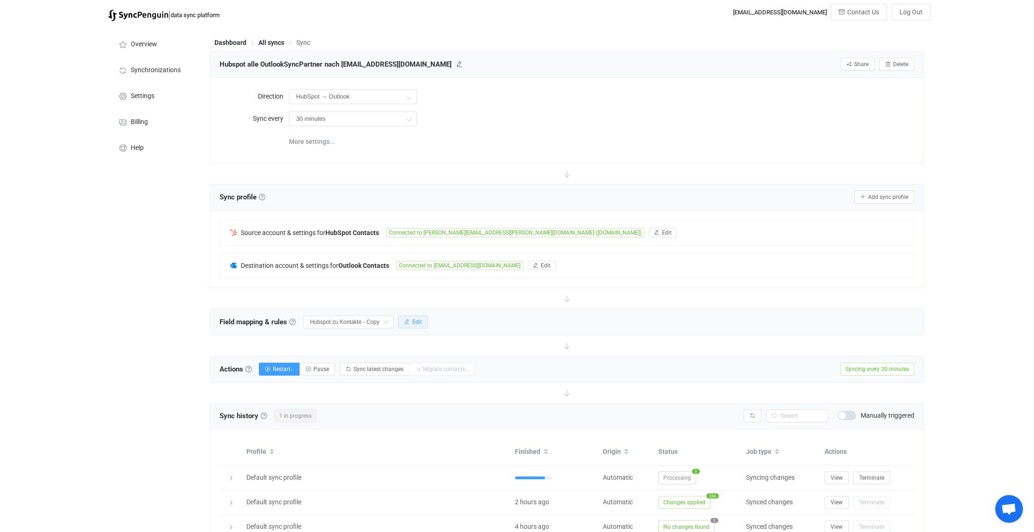
click at [418, 320] on span "Edit" at bounding box center [417, 322] width 10 height 6
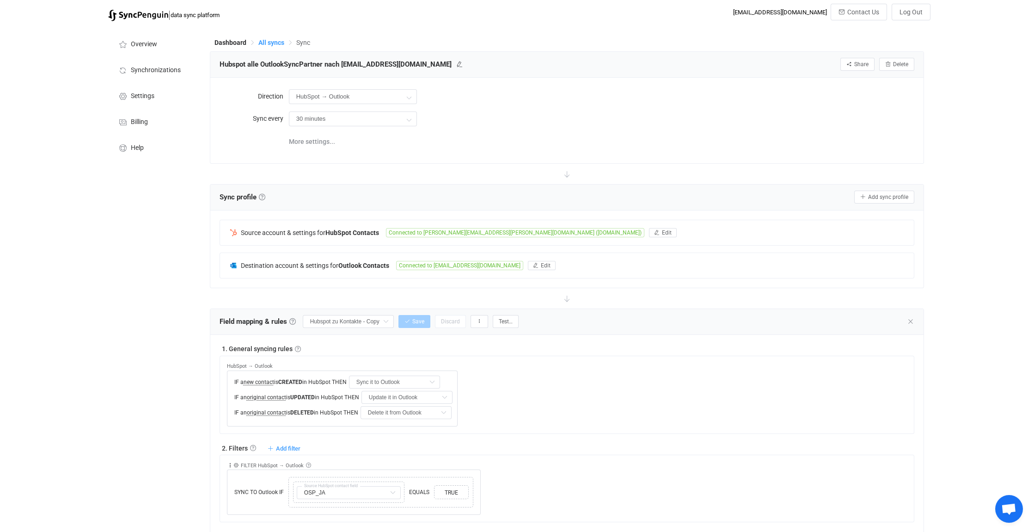
click at [277, 39] on span "All syncs" at bounding box center [271, 42] width 26 height 7
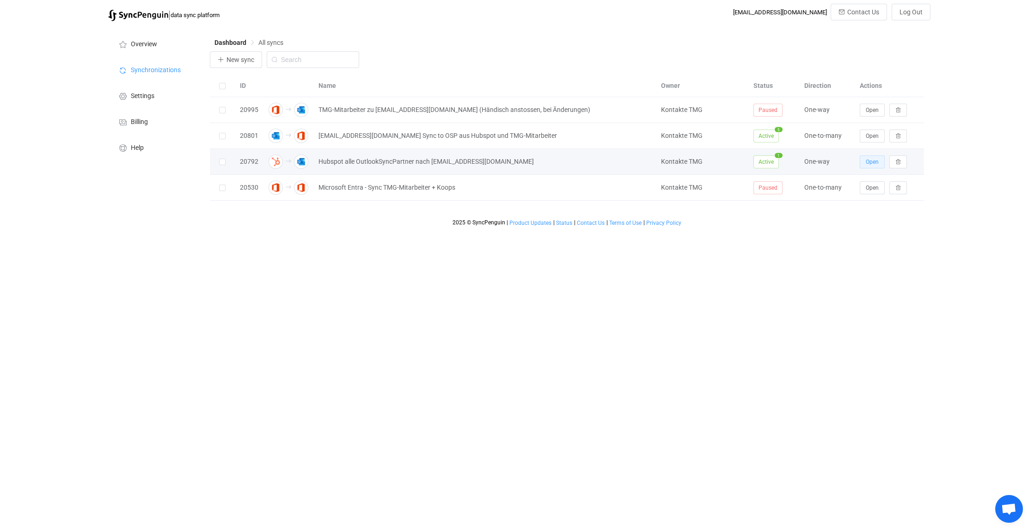
click at [871, 163] on span "Open" at bounding box center [872, 162] width 13 height 6
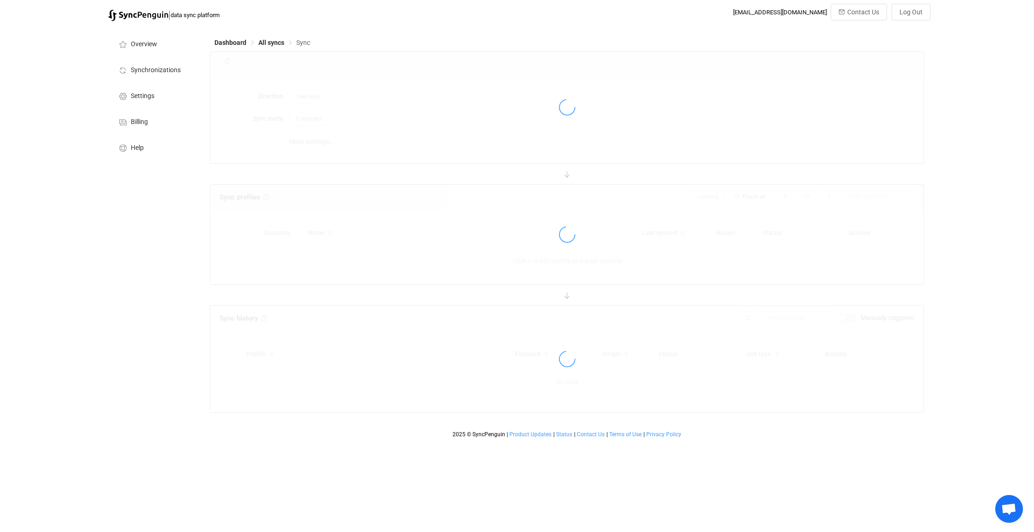
type input "HubSpot → Outlook"
type input "30 minutes"
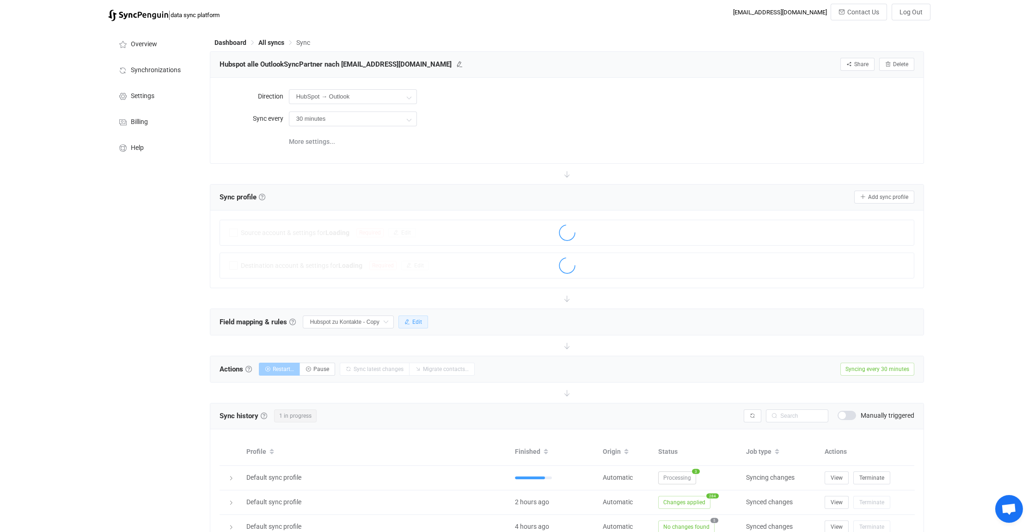
click at [416, 320] on span "Edit" at bounding box center [417, 322] width 10 height 6
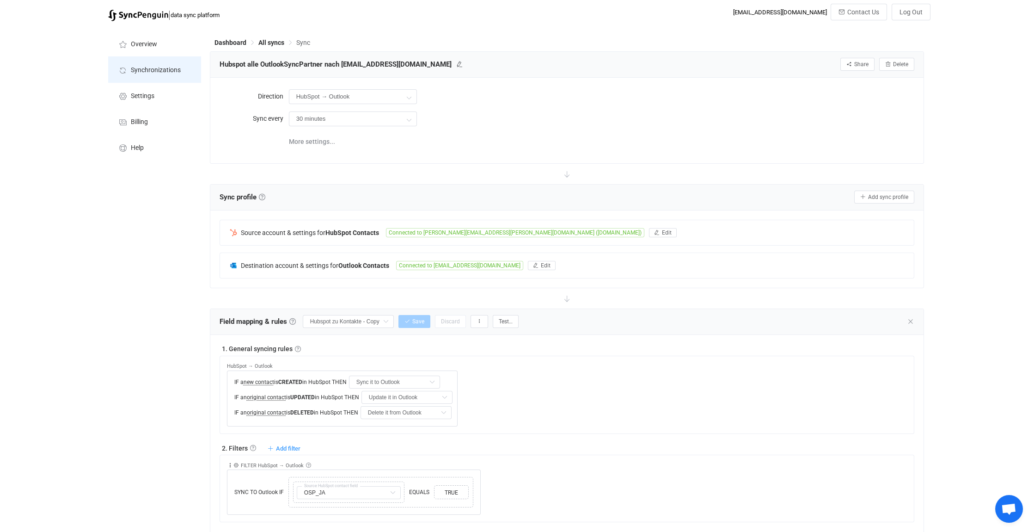
click at [143, 70] on span "Synchronizations" at bounding box center [156, 70] width 50 height 7
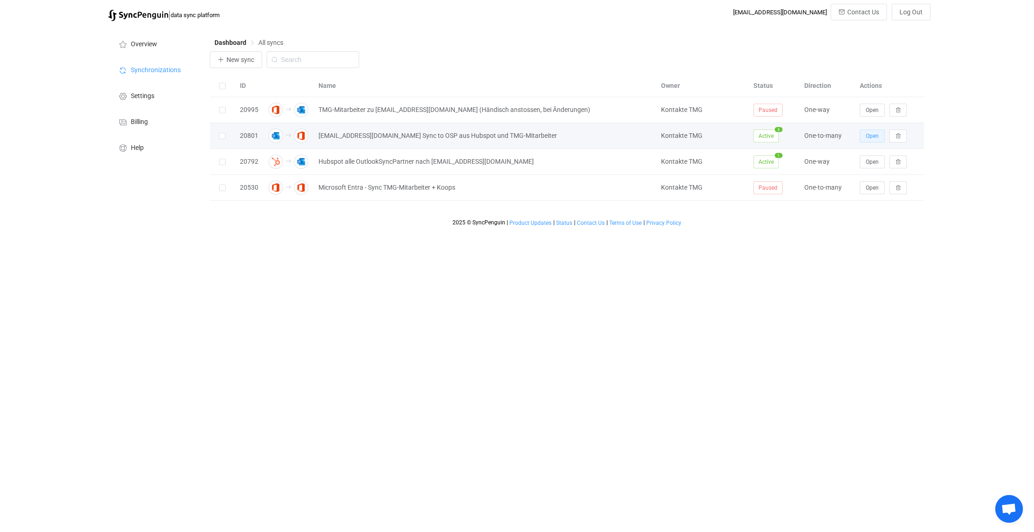
click at [869, 133] on span "Open" at bounding box center [872, 136] width 13 height 6
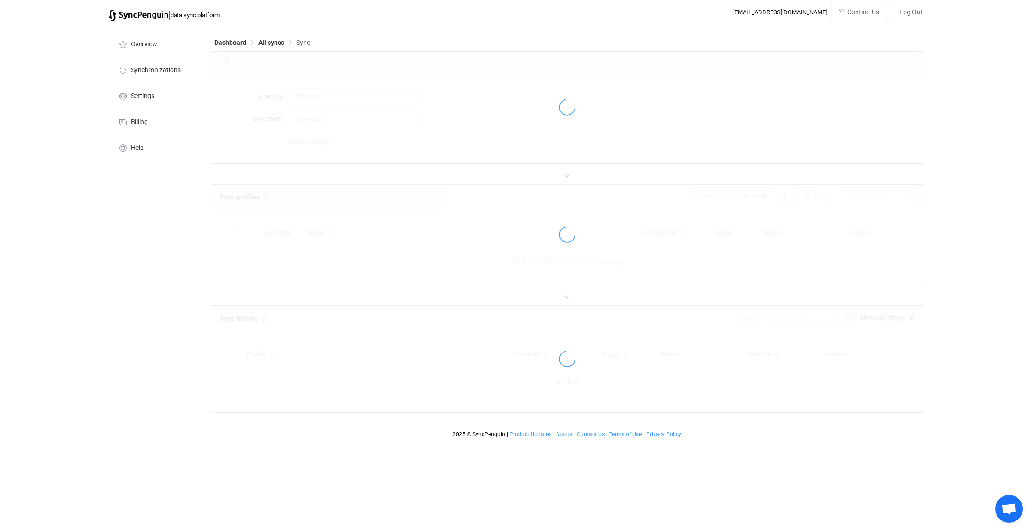
type input "Outlook → Office 365 (one to many)"
type input "1 hour"
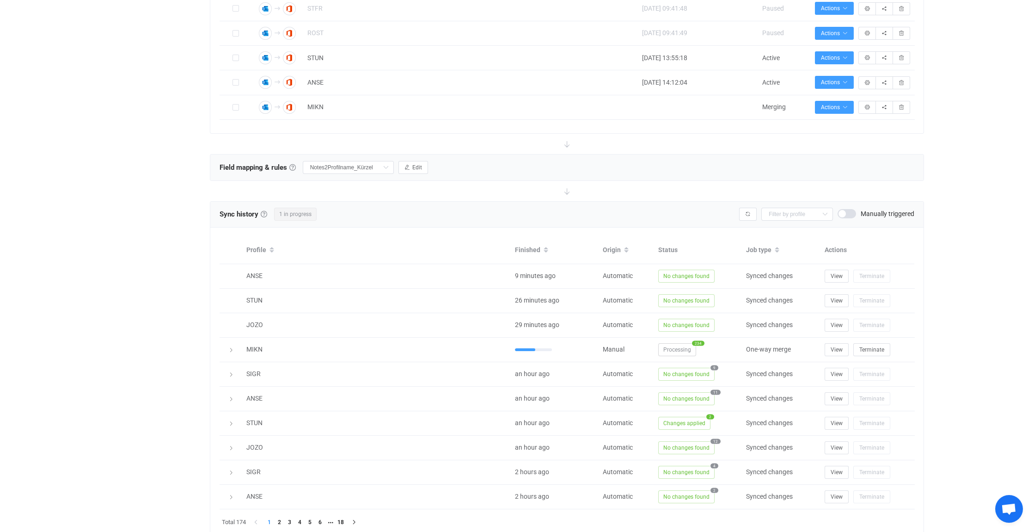
scroll to position [509, 0]
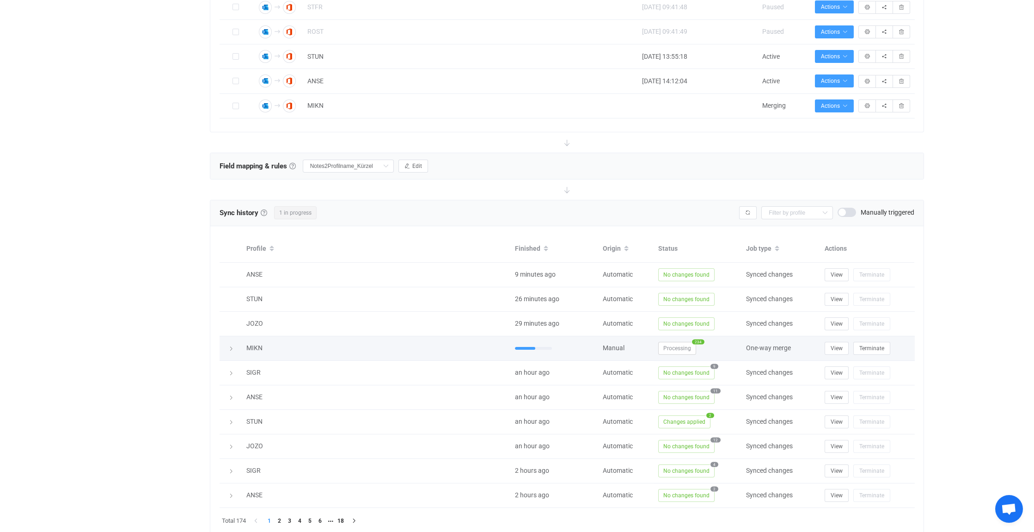
click at [232, 346] on icon at bounding box center [231, 349] width 6 height 6
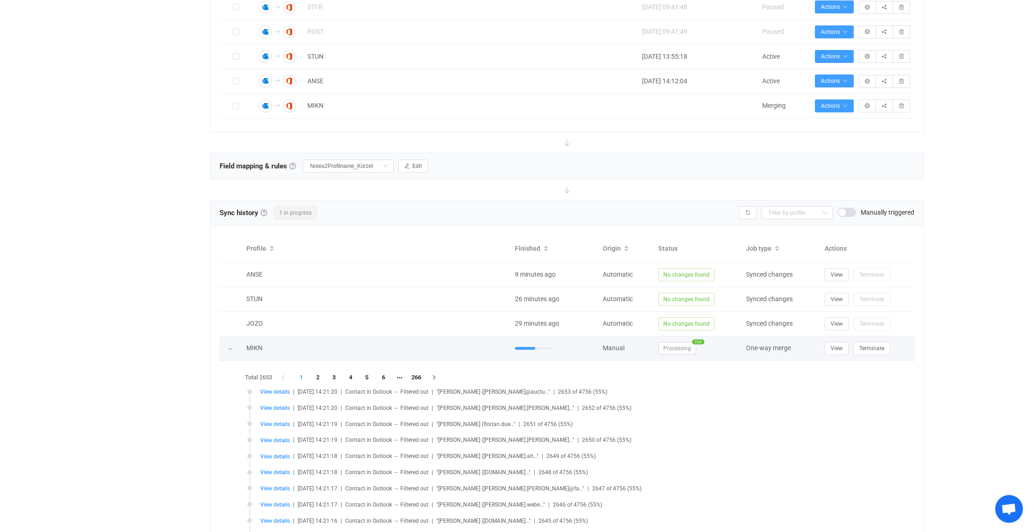
click at [232, 346] on icon at bounding box center [230, 349] width 6 height 6
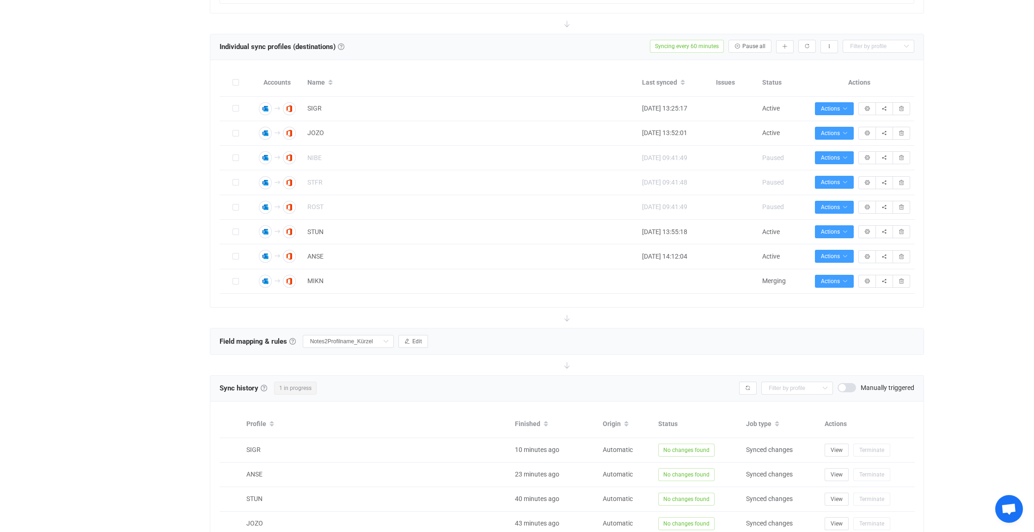
scroll to position [370, 0]
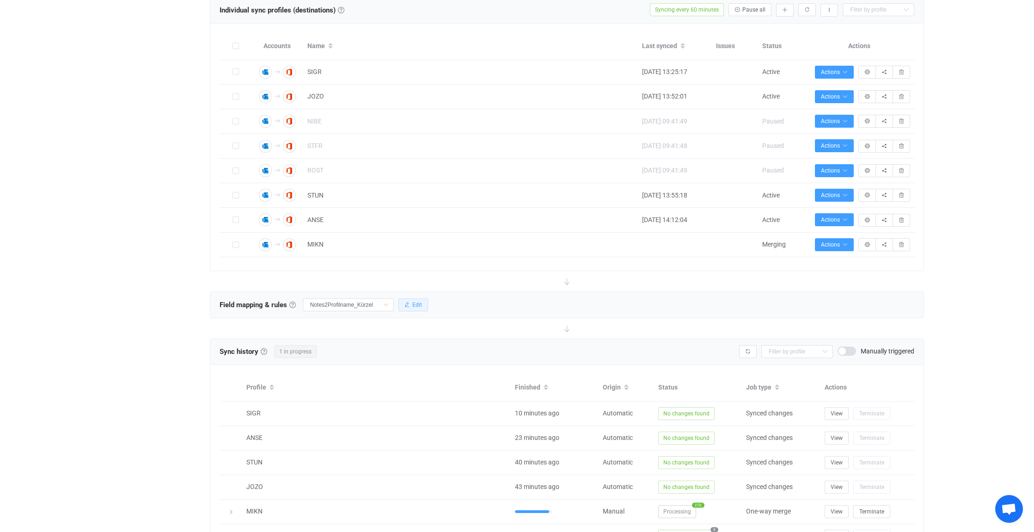
click at [420, 301] on span "Edit" at bounding box center [417, 304] width 10 height 6
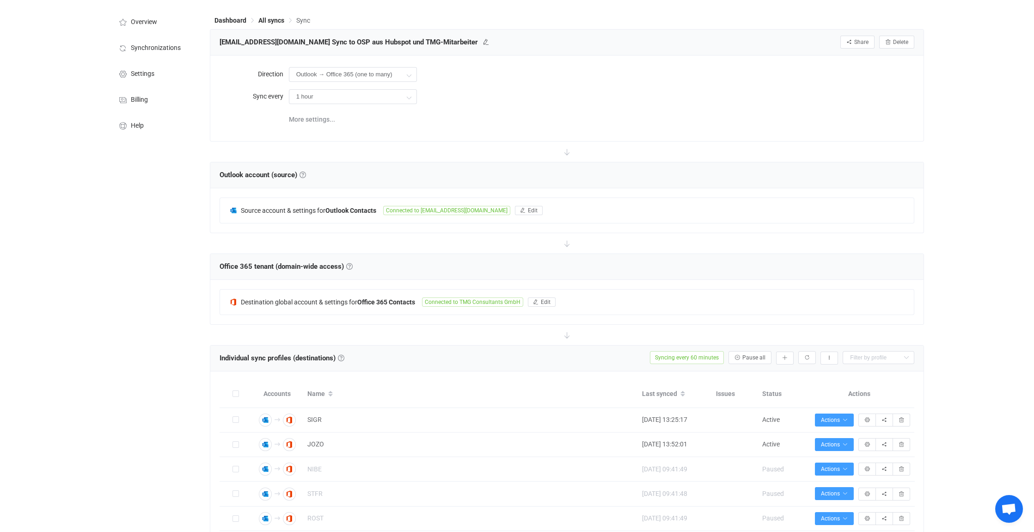
scroll to position [0, 0]
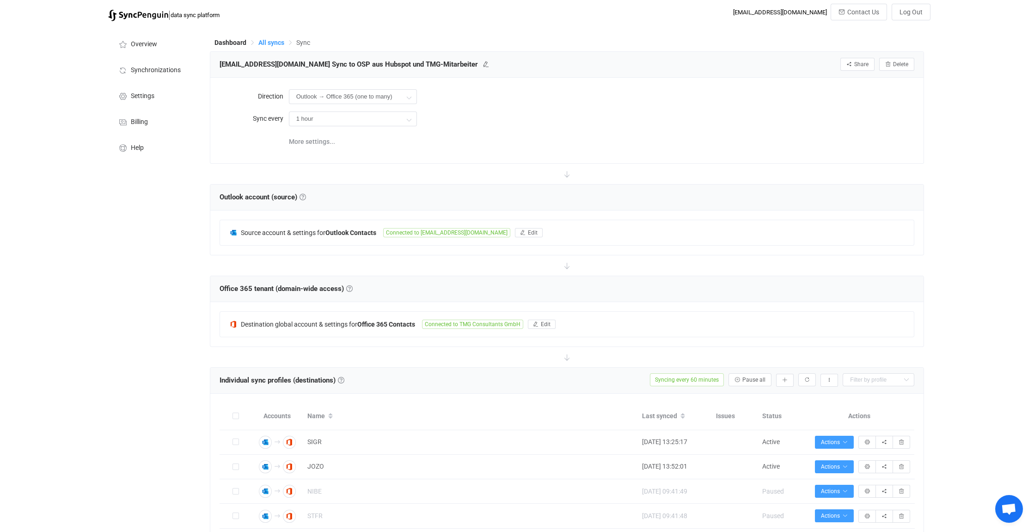
click at [272, 41] on span "All syncs" at bounding box center [271, 42] width 26 height 7
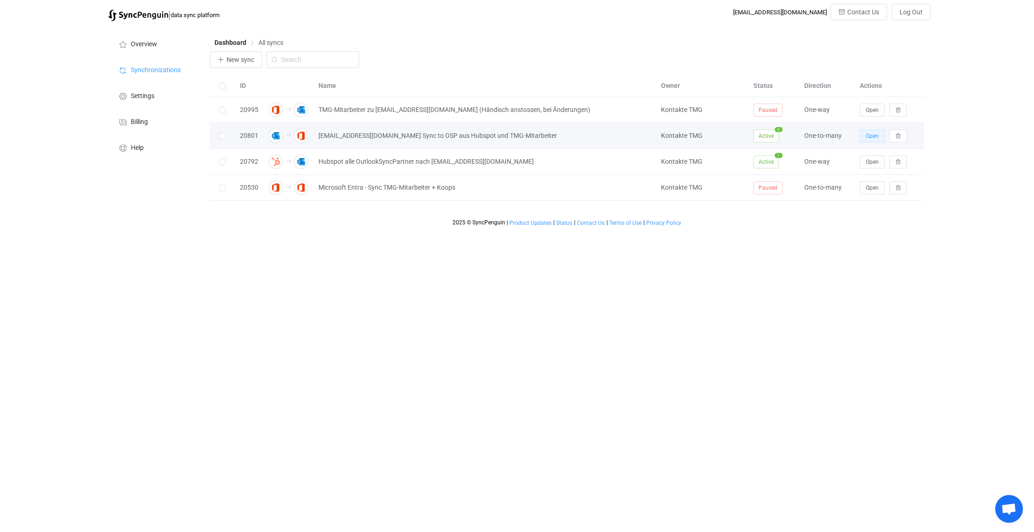
click at [875, 135] on span "Open" at bounding box center [872, 136] width 13 height 6
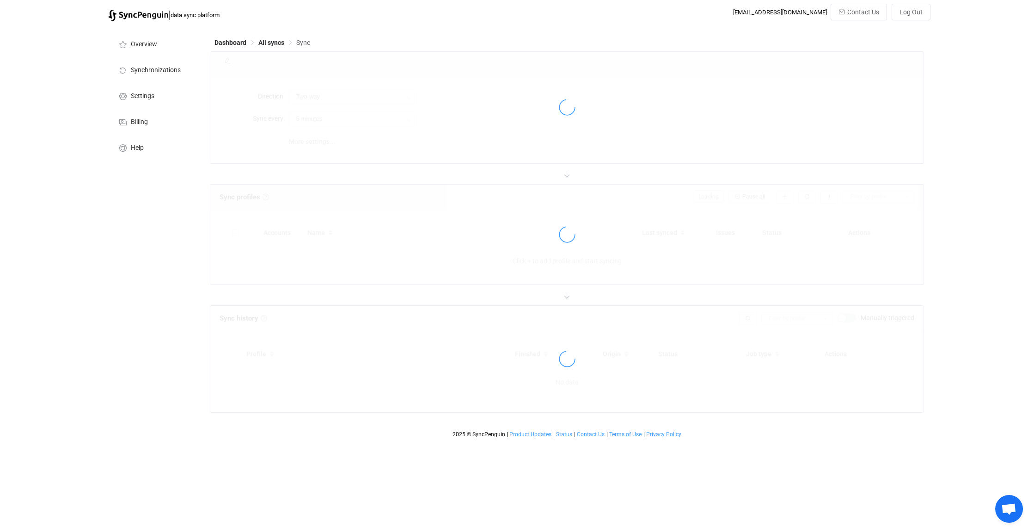
type input "Outlook → Office 365 (one to many)"
type input "1 hour"
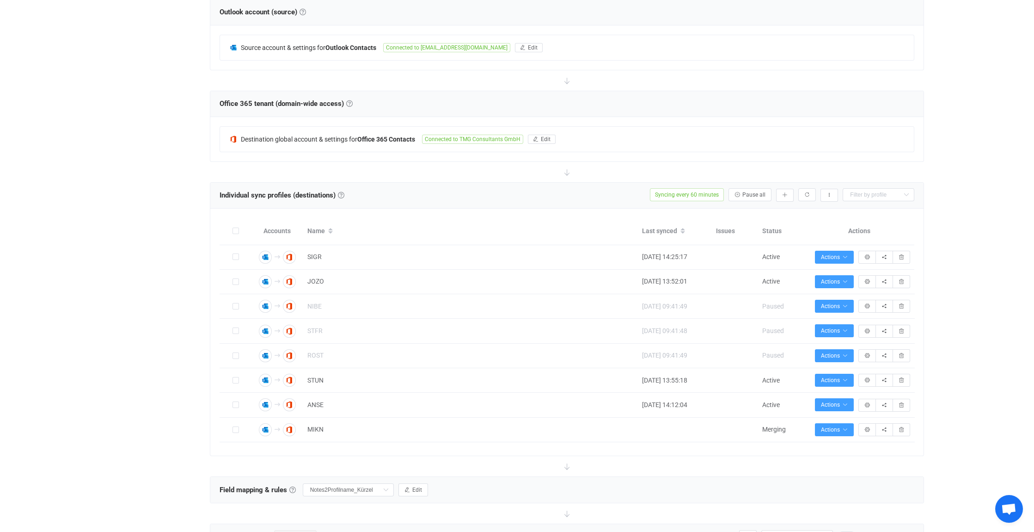
scroll to position [324, 0]
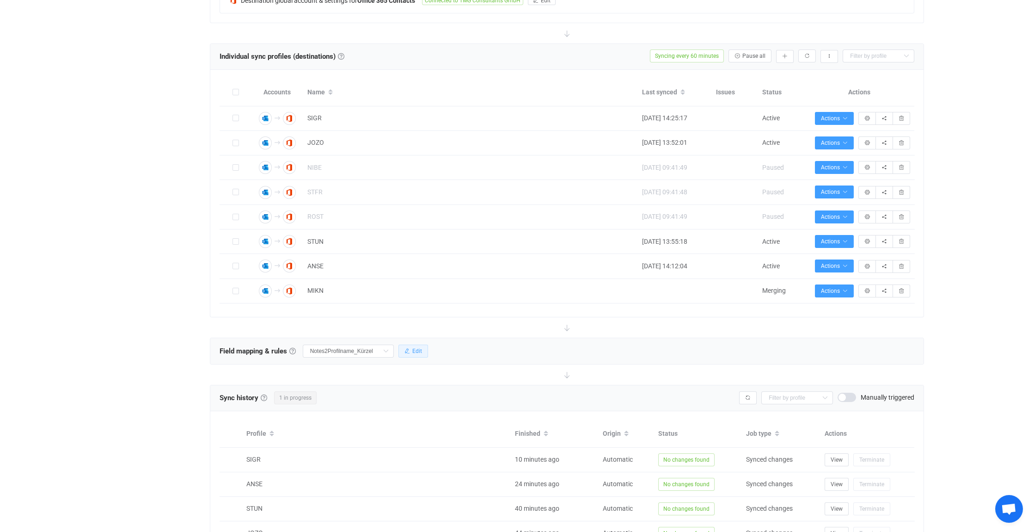
click at [425, 348] on button "Edit" at bounding box center [414, 350] width 30 height 13
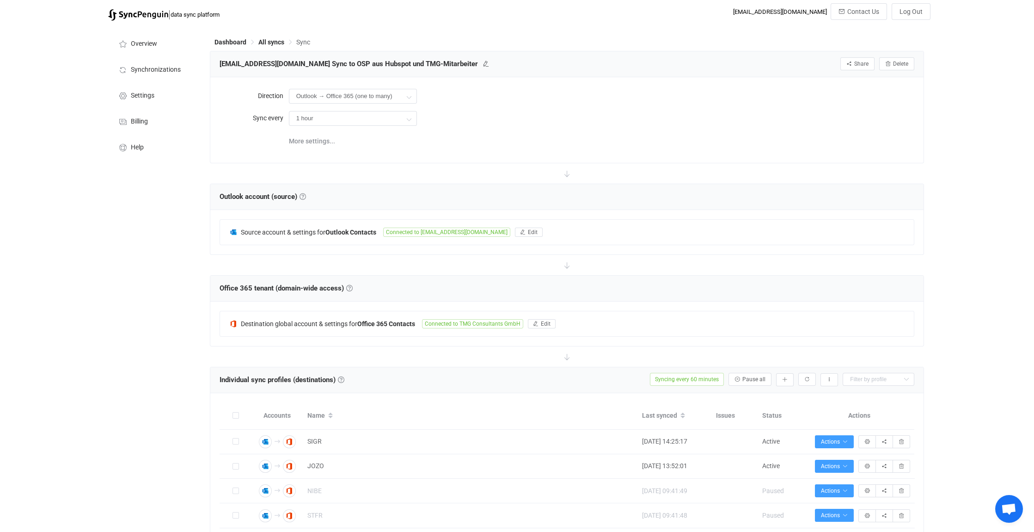
scroll to position [0, 0]
click at [272, 43] on span "All syncs" at bounding box center [271, 42] width 26 height 7
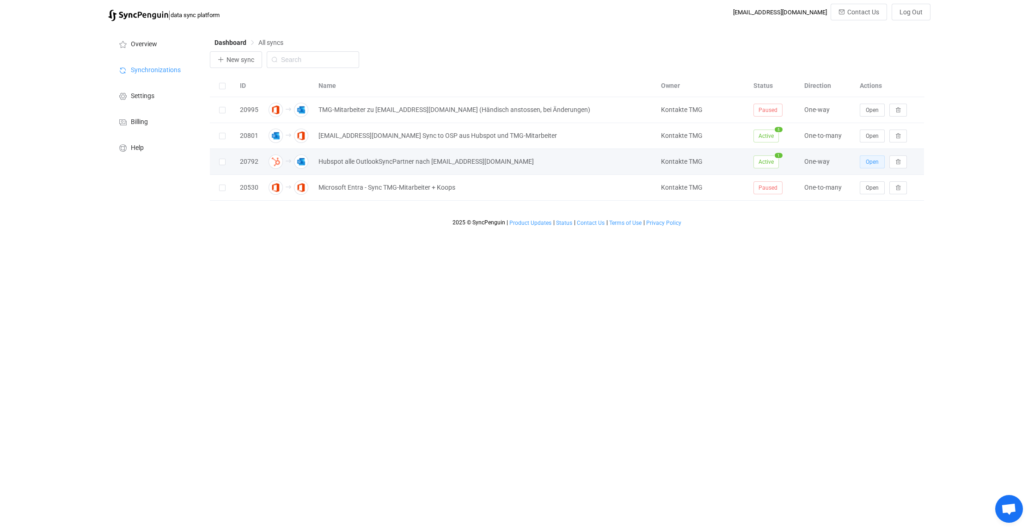
click at [871, 162] on span "Open" at bounding box center [872, 162] width 13 height 6
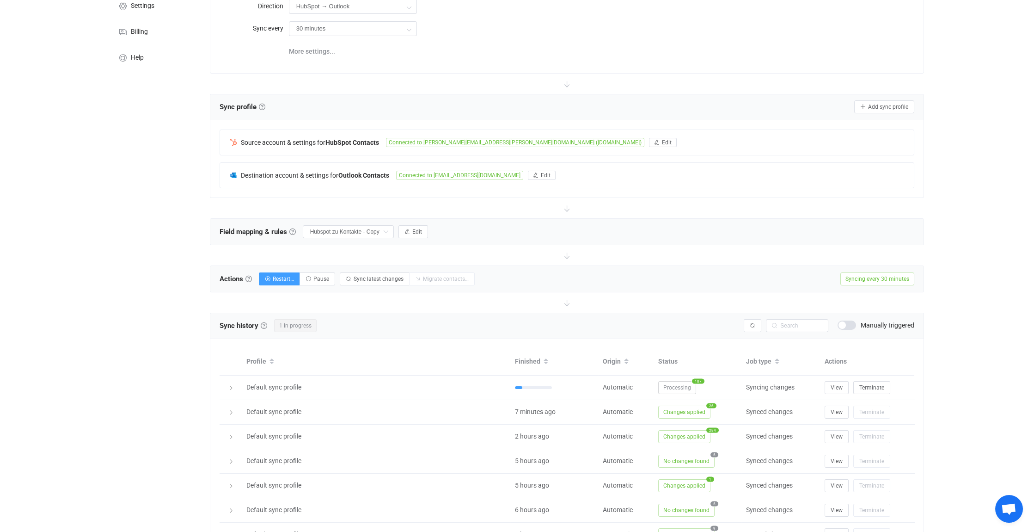
scroll to position [139, 0]
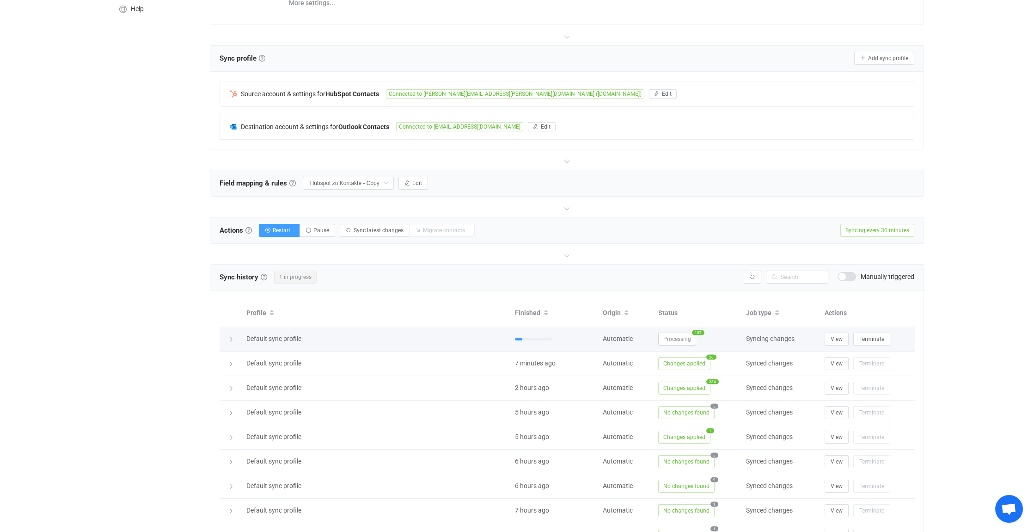
click at [231, 337] on icon at bounding box center [231, 340] width 6 height 6
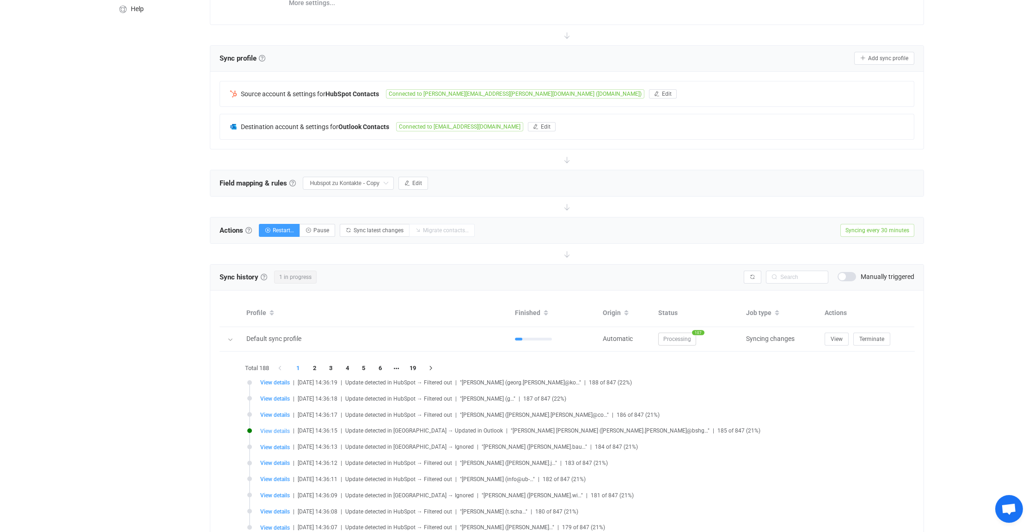
click at [278, 428] on span "View details" at bounding box center [275, 431] width 30 height 6
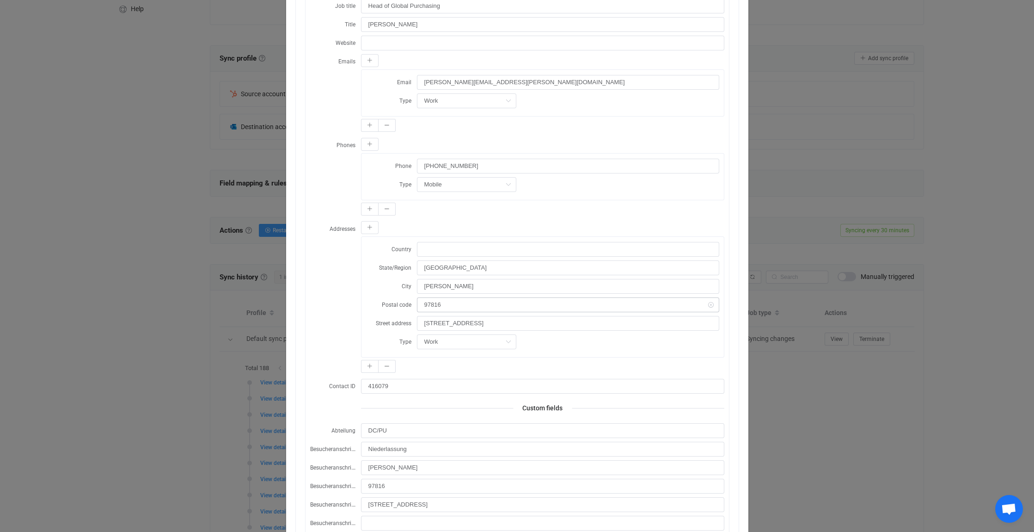
scroll to position [0, 0]
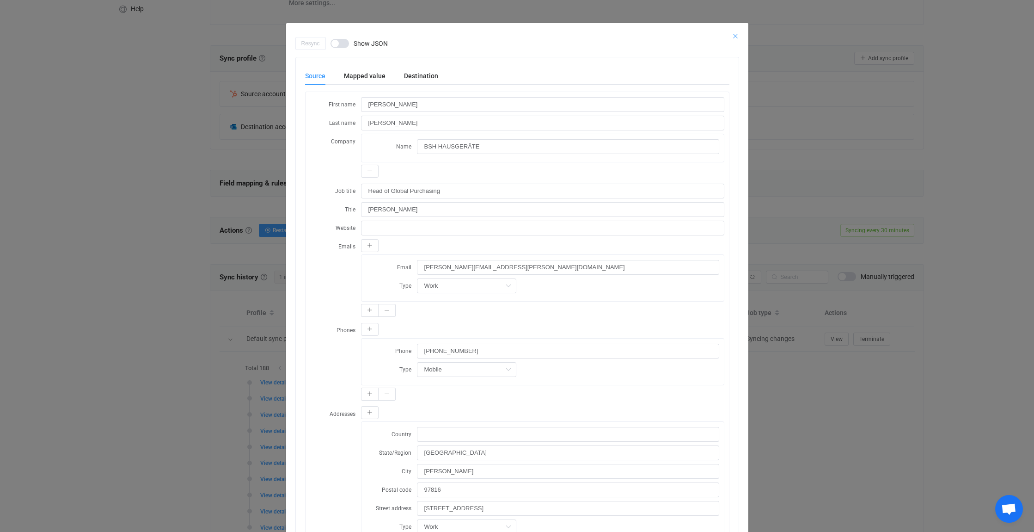
click at [732, 35] on icon "Close" at bounding box center [735, 35] width 7 height 7
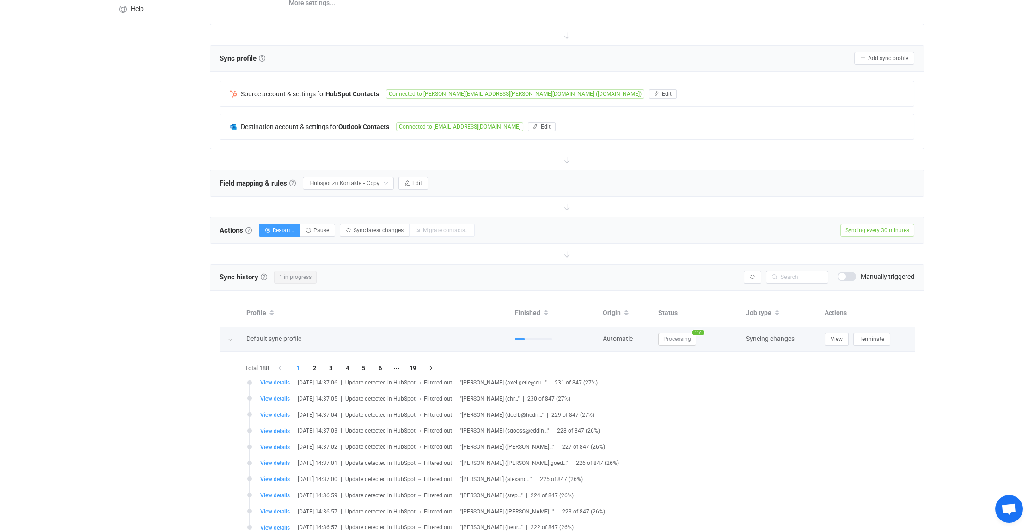
click at [231, 337] on icon at bounding box center [230, 340] width 6 height 6
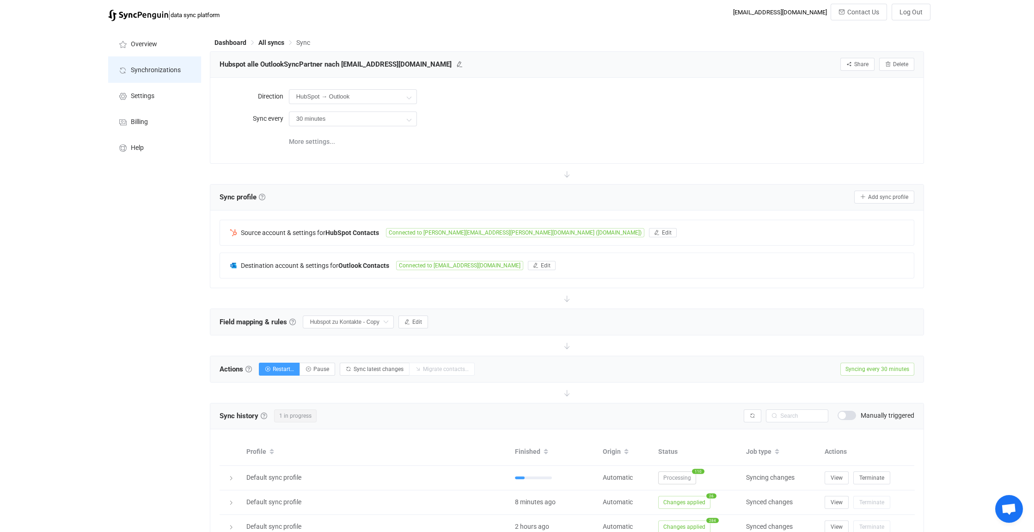
click at [153, 69] on span "Synchronizations" at bounding box center [156, 70] width 50 height 7
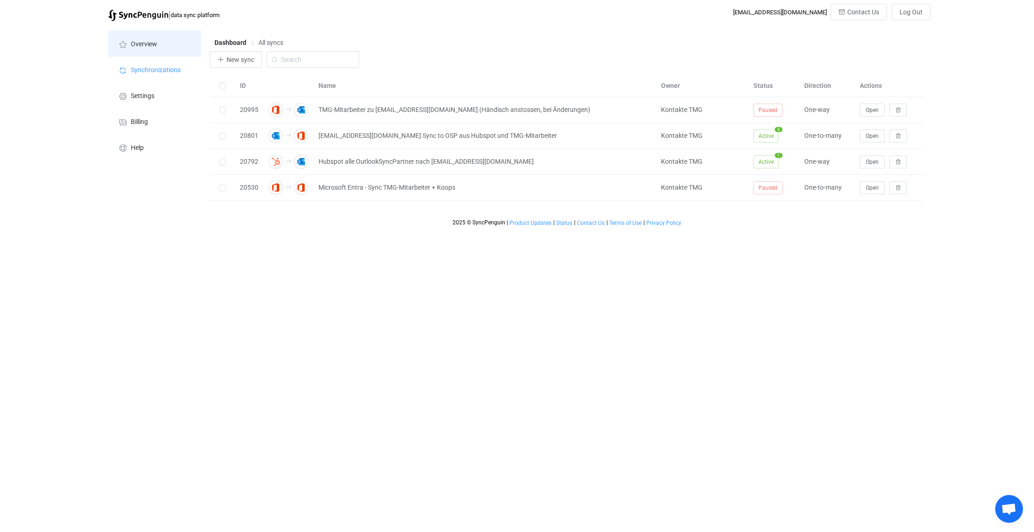
click at [148, 41] on span "Overview" at bounding box center [144, 44] width 26 height 7
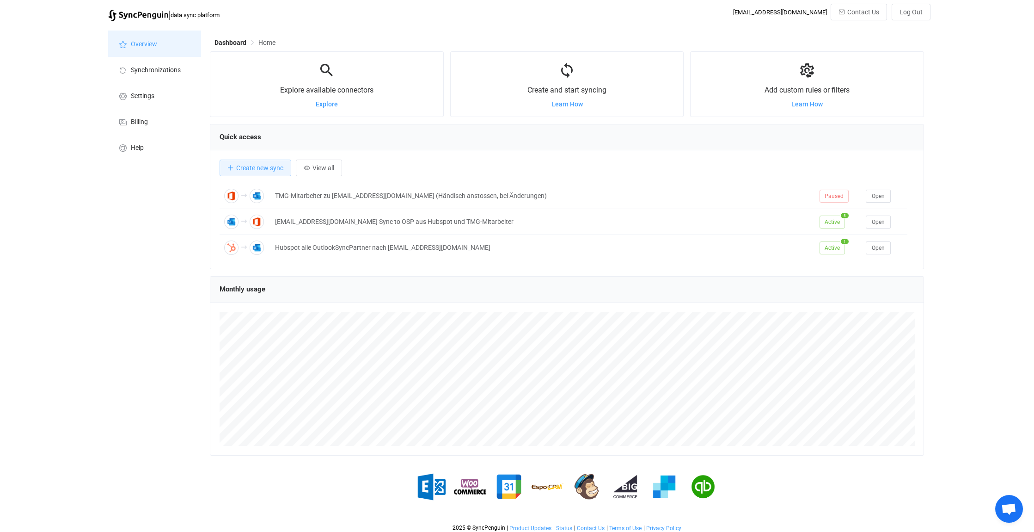
scroll to position [179, 714]
click at [166, 73] on span "Synchronizations" at bounding box center [156, 70] width 50 height 7
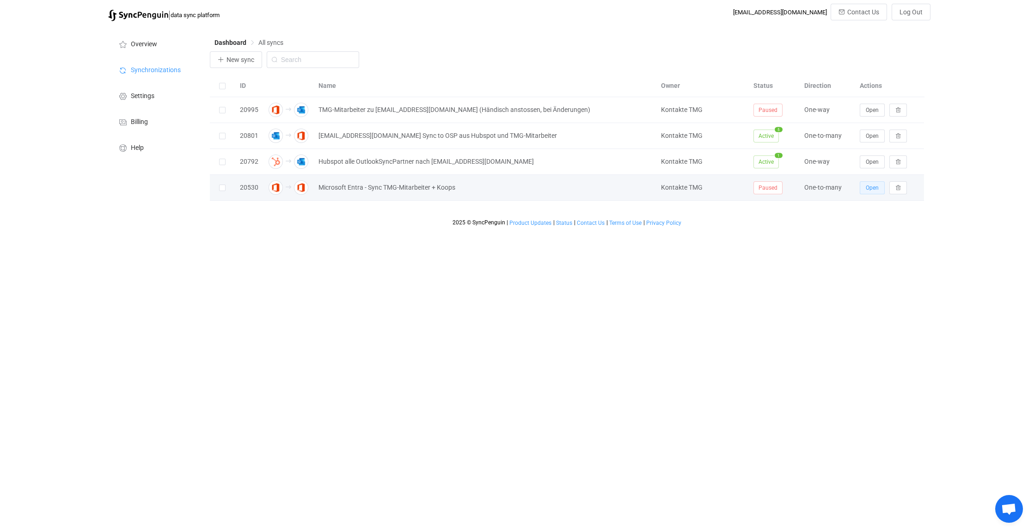
click at [877, 188] on span "Open" at bounding box center [872, 187] width 13 height 6
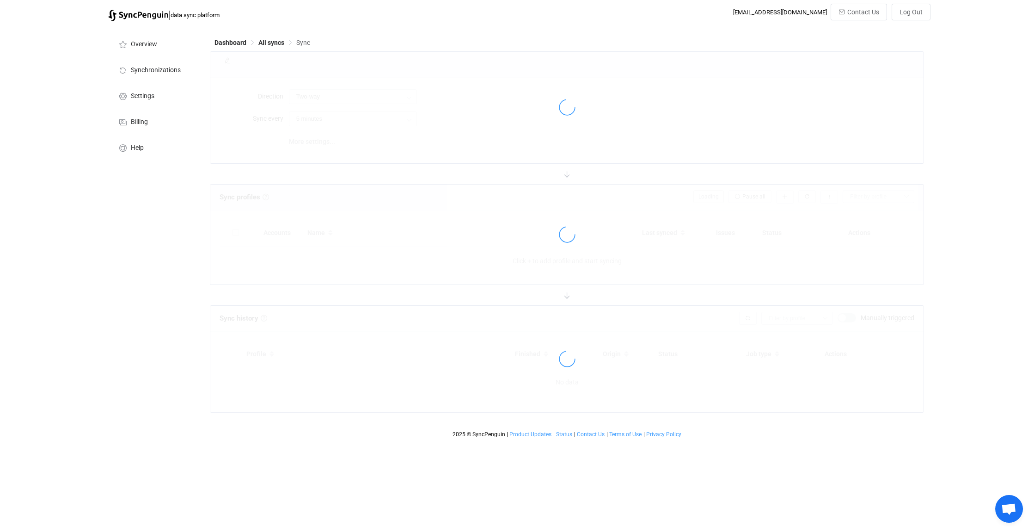
type input "Office 365 GAL → Office 365 (one to many)"
type input "24 hours"
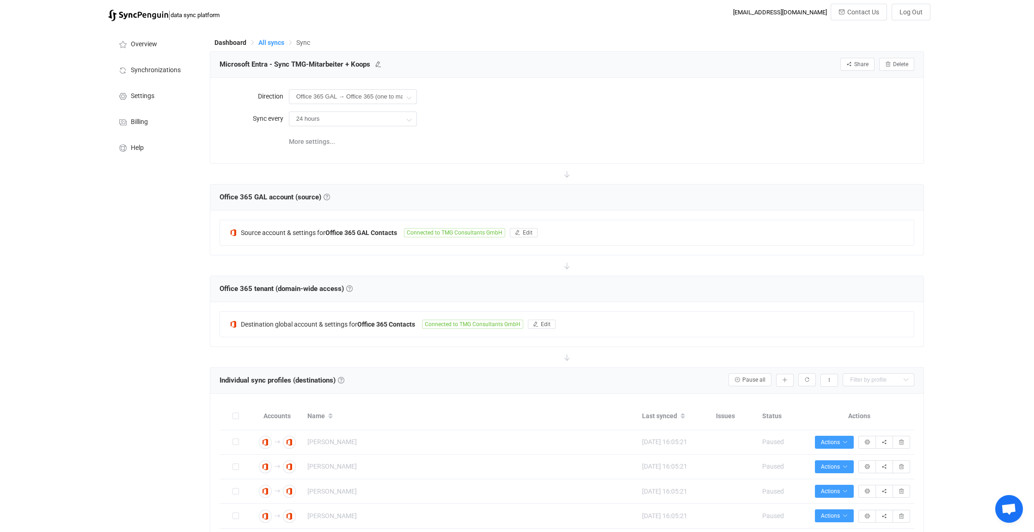
click at [273, 39] on span "All syncs" at bounding box center [271, 42] width 26 height 7
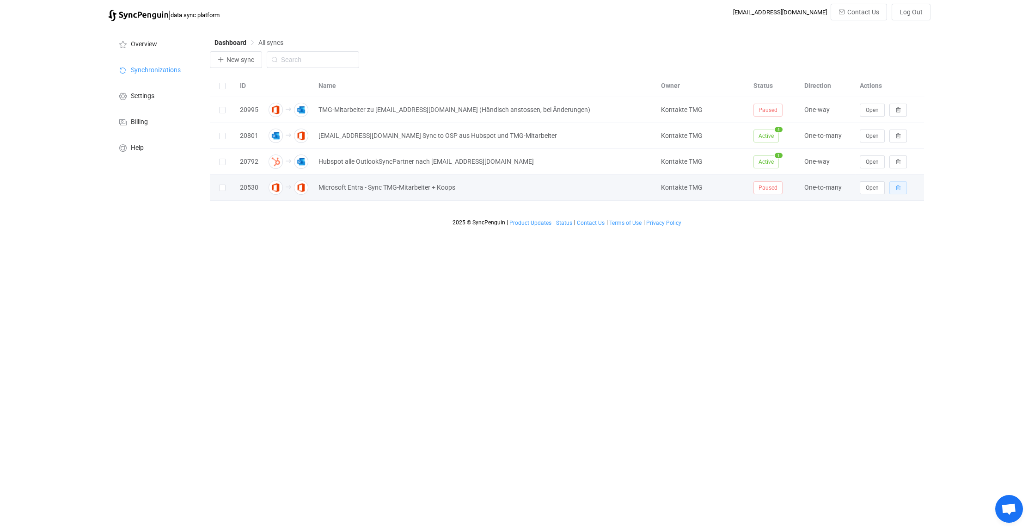
click at [899, 185] on icon "button" at bounding box center [899, 188] width 6 height 6
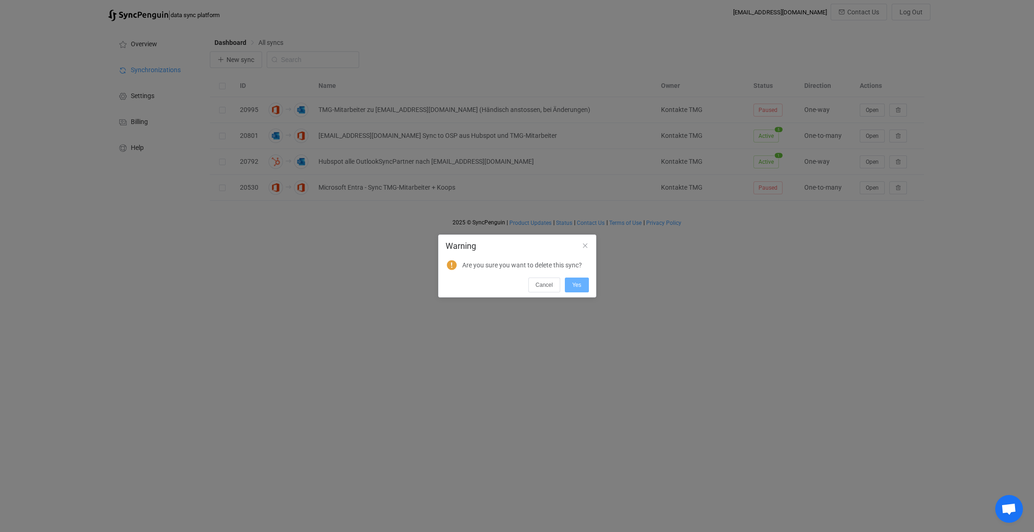
click at [577, 282] on span "Yes" at bounding box center [576, 285] width 9 height 6
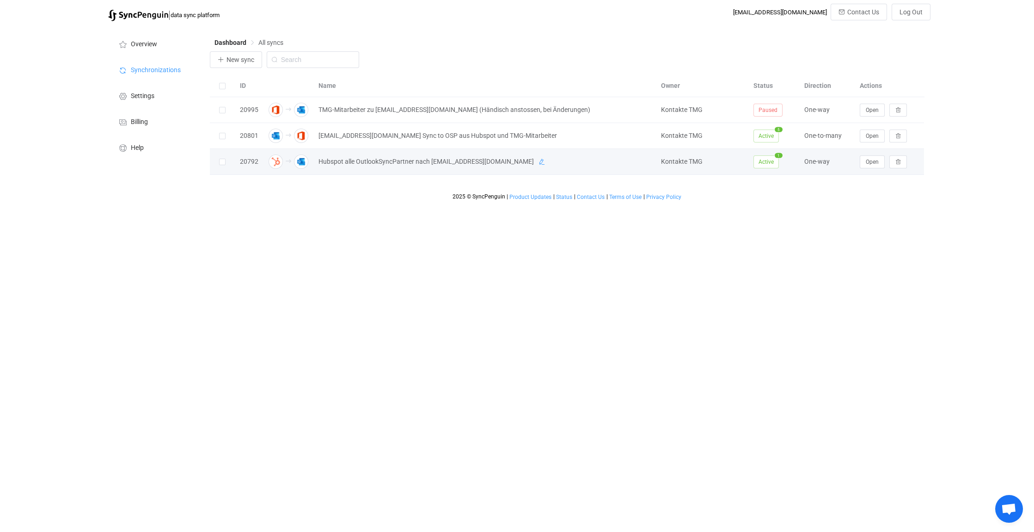
click at [539, 160] on icon at bounding box center [542, 162] width 6 height 6
drag, startPoint x: 489, startPoint y: 161, endPoint x: 305, endPoint y: 163, distance: 184.0
click at [305, 163] on tr "20792 Hubspot alle OutlookSyncPartner nach [EMAIL_ADDRESS][DOMAIN_NAME] Kontakt…" at bounding box center [567, 162] width 715 height 26
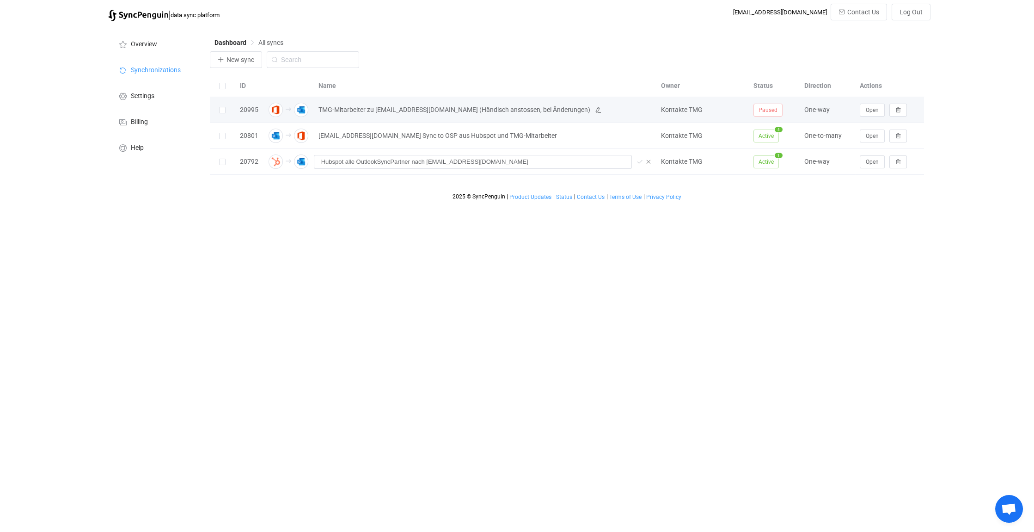
click at [506, 108] on span "TMG-Mitarbeiter zu [EMAIL_ADDRESS][DOMAIN_NAME] (Händisch anstossen, bei Änderu…" at bounding box center [455, 109] width 272 height 11
click at [433, 109] on span "TMG-Mitarbeiter zu [EMAIL_ADDRESS][DOMAIN_NAME] (Händisch anstossen, bei Änderu…" at bounding box center [455, 109] width 272 height 11
click at [430, 109] on span "TMG-Mitarbeiter zu [EMAIL_ADDRESS][DOMAIN_NAME] (Händisch anstossen, bei Änderu…" at bounding box center [455, 109] width 272 height 11
drag, startPoint x: 433, startPoint y: 109, endPoint x: 318, endPoint y: 110, distance: 115.6
click at [318, 110] on div "TMG-Mitarbeiter zu [EMAIL_ADDRESS][DOMAIN_NAME] (Händisch anstossen, bei Änderu…" at bounding box center [485, 109] width 343 height 11
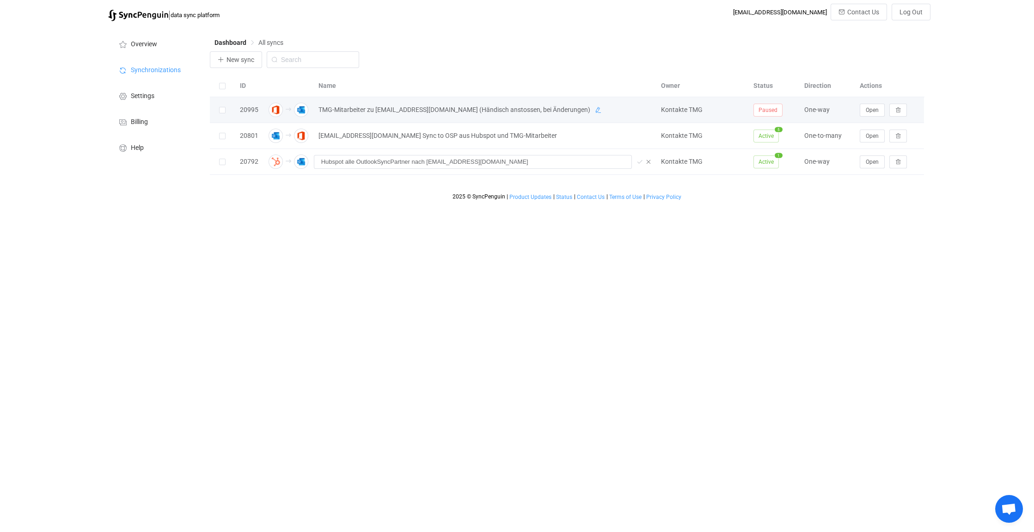
click at [595, 109] on icon at bounding box center [598, 110] width 6 height 6
click at [367, 111] on input "TMG-Mitarbeiter zu [EMAIL_ADDRESS][DOMAIN_NAME] (Händisch anstossen, bei Änderu…" at bounding box center [473, 110] width 318 height 14
type input "TMG-Mitarbeiter nach [EMAIL_ADDRESS][DOMAIN_NAME] (Händisch anstossen, bei Ände…"
click at [409, 205] on html "| data sync platform [EMAIL_ADDRESS][DOMAIN_NAME] Contact Us Log Out Overview S…" at bounding box center [517, 102] width 1034 height 205
click at [641, 107] on icon at bounding box center [640, 110] width 6 height 6
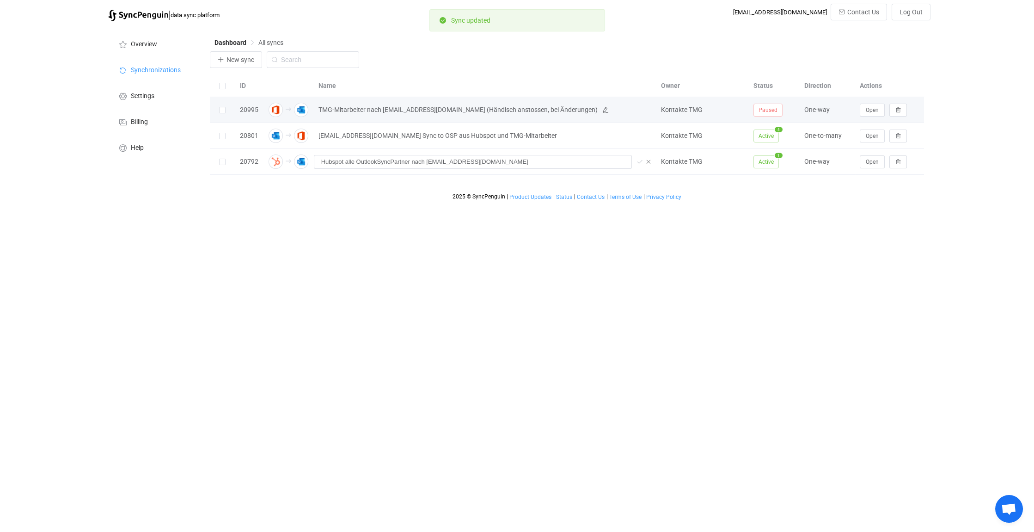
click at [593, 205] on html "| data sync platform [EMAIL_ADDRESS][DOMAIN_NAME] Contact Us Log Out Overview S…" at bounding box center [517, 102] width 1034 height 205
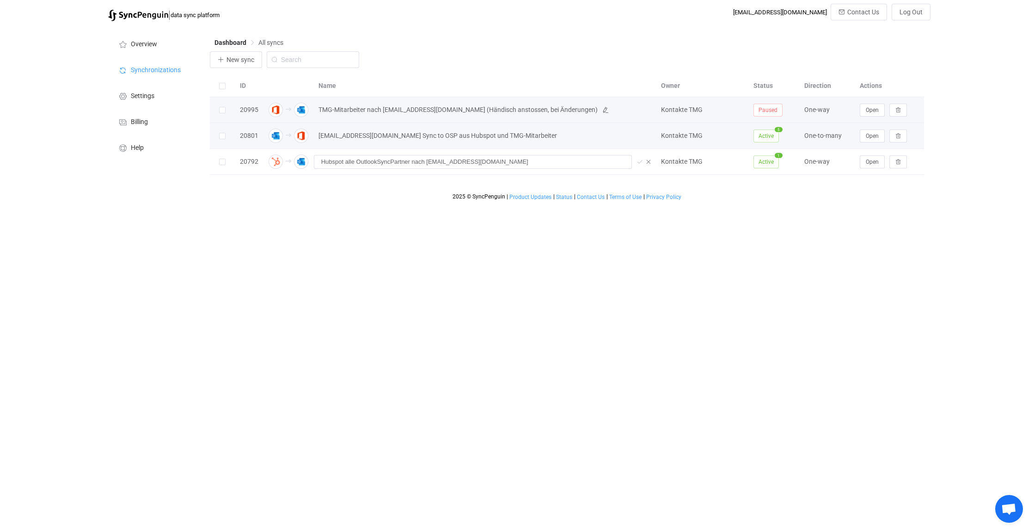
click at [533, 144] on td "[EMAIL_ADDRESS][DOMAIN_NAME] Sync to OSP aus Hubspot und TMG-Mitarbeiter" at bounding box center [485, 136] width 343 height 26
click at [577, 112] on span "TMG-Mitarbeiter nach [EMAIL_ADDRESS][DOMAIN_NAME] (Händisch anstossen, bei Ände…" at bounding box center [485, 109] width 333 height 11
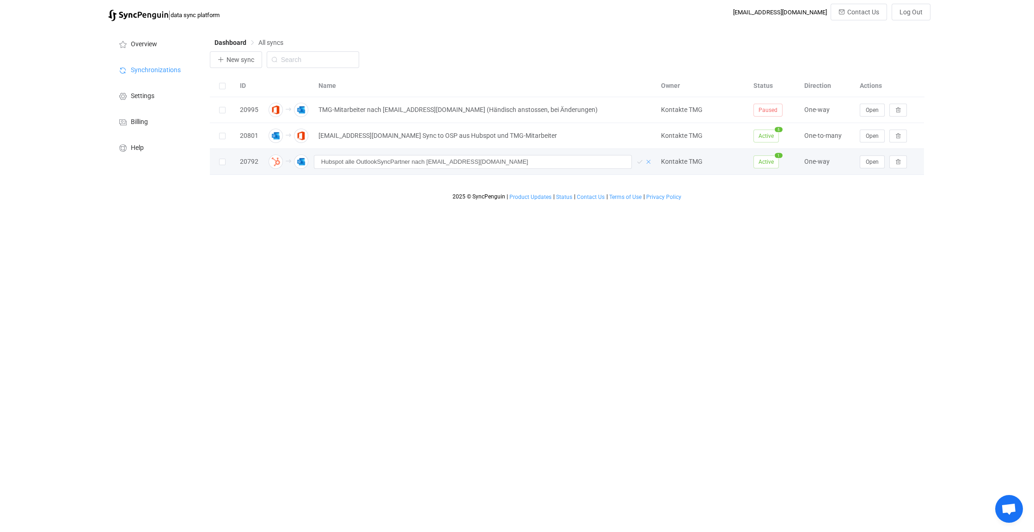
click at [649, 160] on icon at bounding box center [648, 162] width 6 height 6
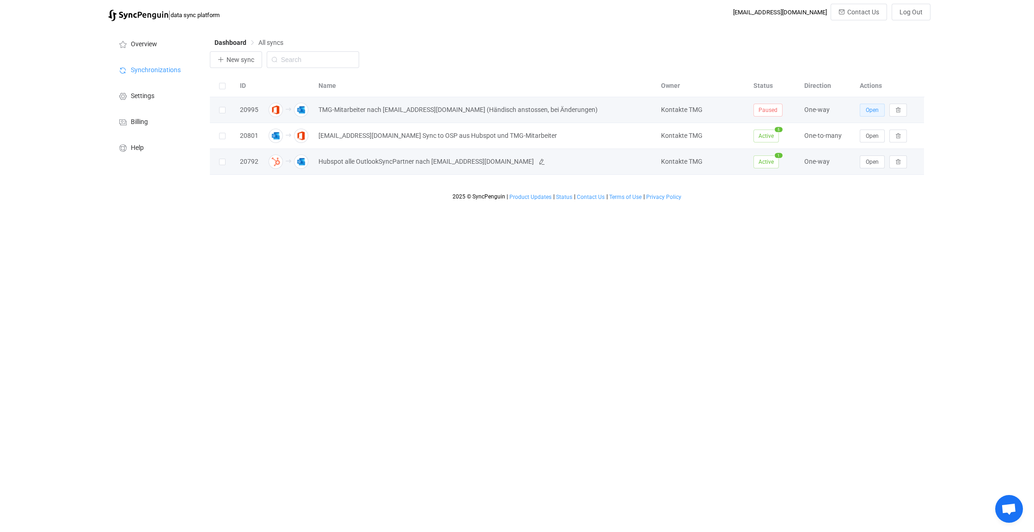
click at [875, 107] on span "Open" at bounding box center [872, 110] width 13 height 6
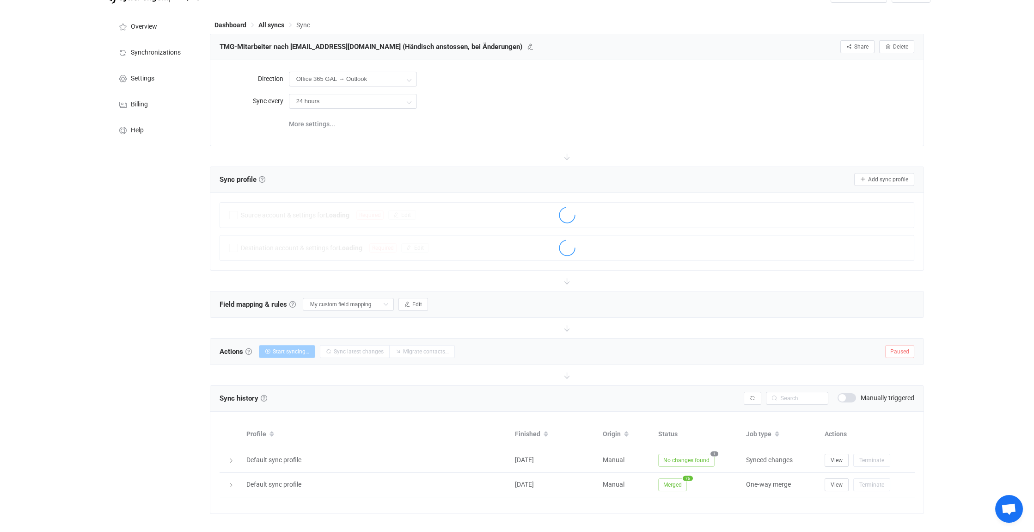
scroll to position [28, 0]
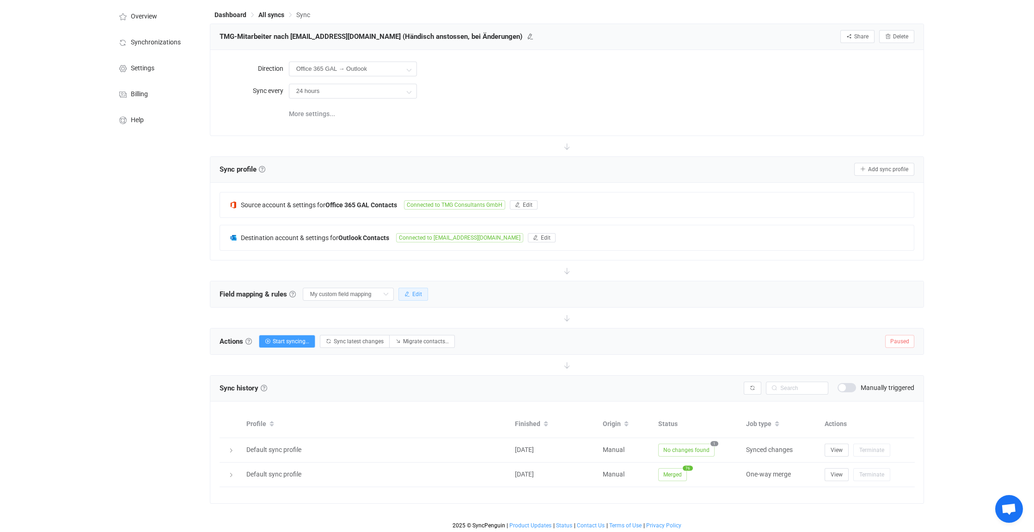
click at [420, 288] on button "Edit" at bounding box center [414, 294] width 30 height 13
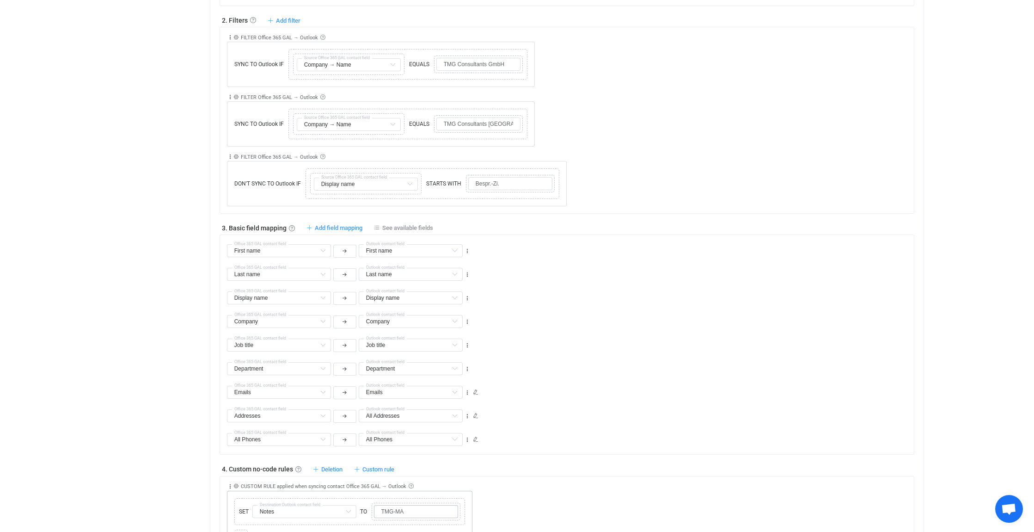
scroll to position [444, 0]
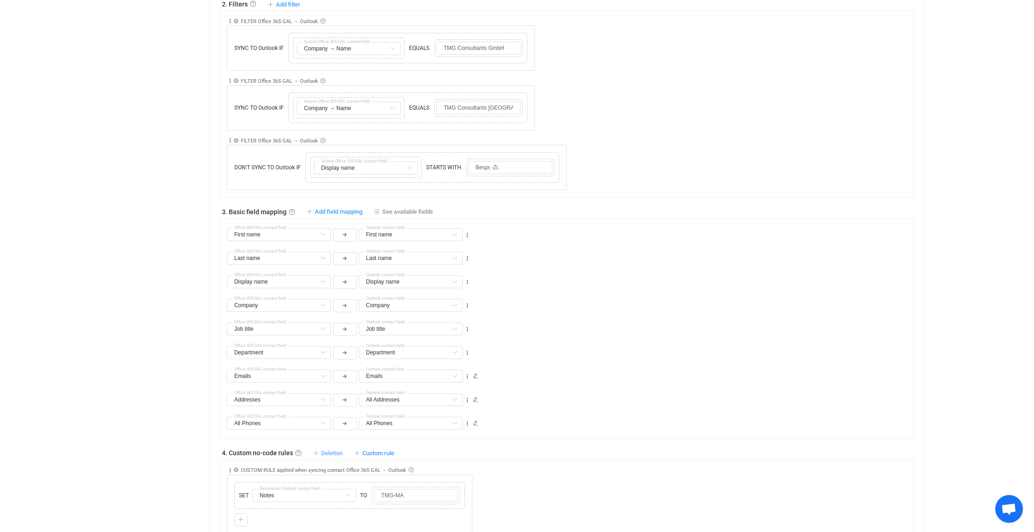
click at [329, 450] on span "Deletion" at bounding box center [331, 452] width 21 height 7
click at [278, 470] on li "Delete contact from Outlook if …" at bounding box center [276, 473] width 130 height 17
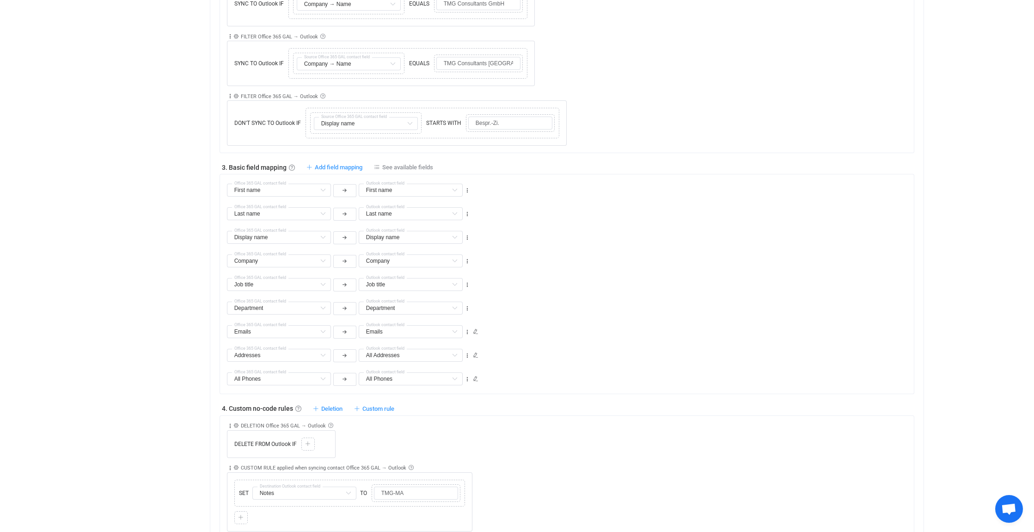
scroll to position [490, 0]
click at [310, 440] on icon at bounding box center [308, 442] width 6 height 6
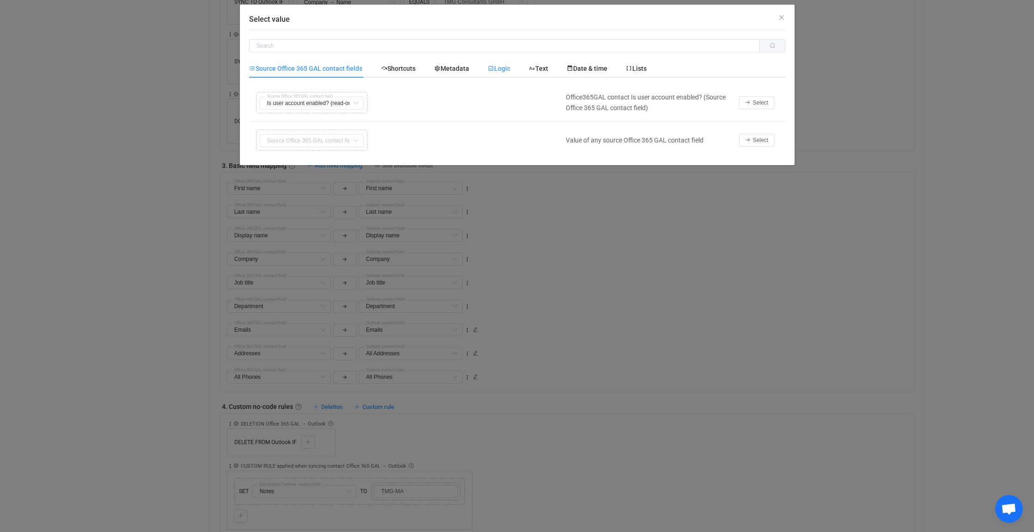
click at [507, 65] on span "Logic" at bounding box center [499, 68] width 23 height 7
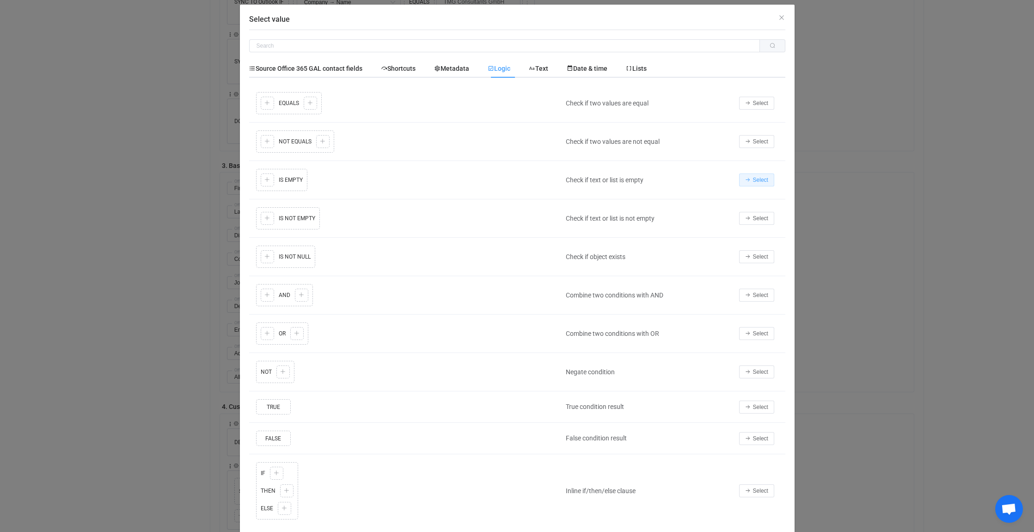
click at [758, 178] on span "Select" at bounding box center [760, 180] width 15 height 6
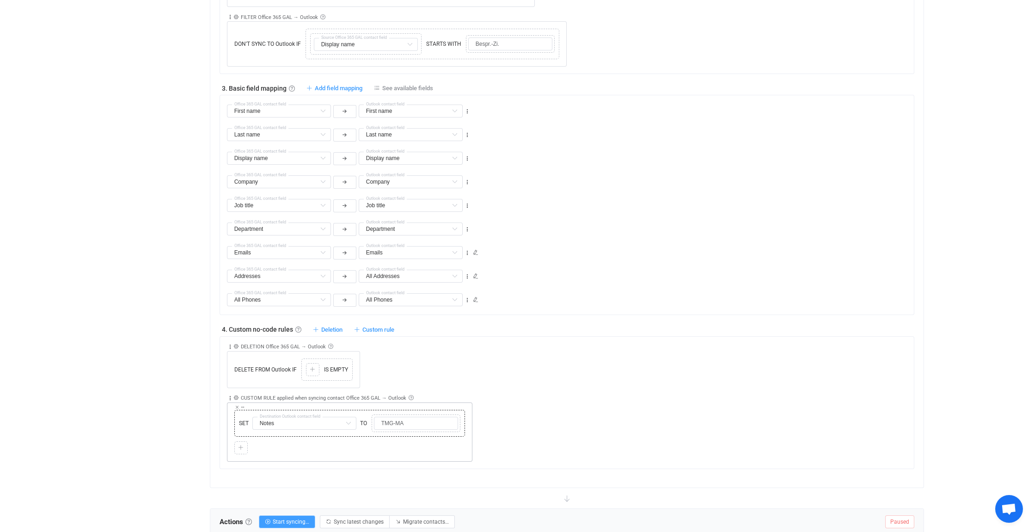
scroll to position [583, 0]
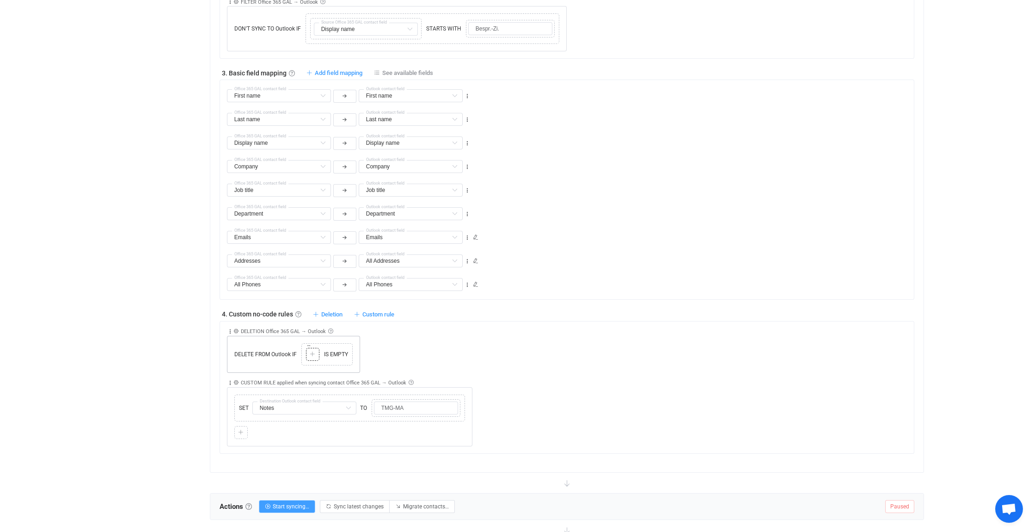
click at [313, 351] on icon at bounding box center [313, 354] width 6 height 6
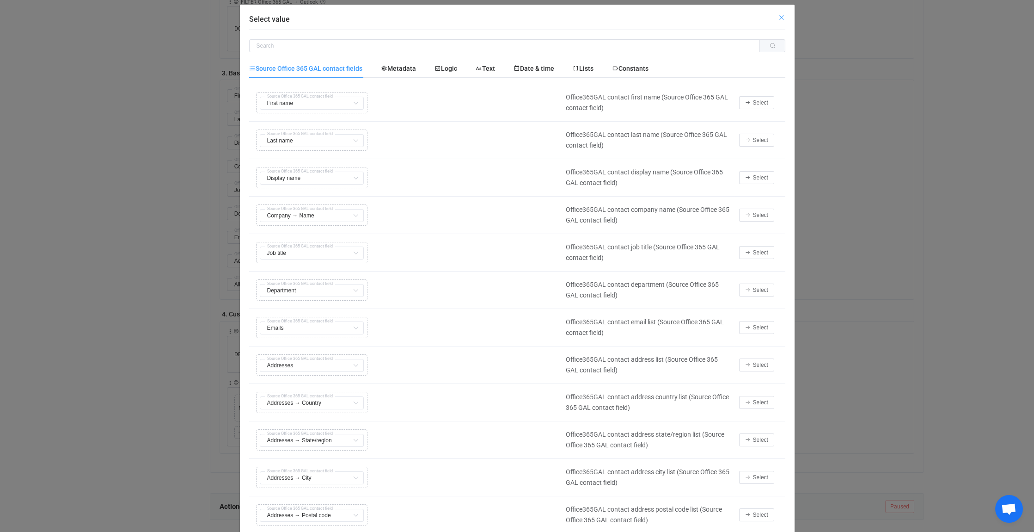
click at [780, 16] on icon "Close" at bounding box center [781, 17] width 7 height 7
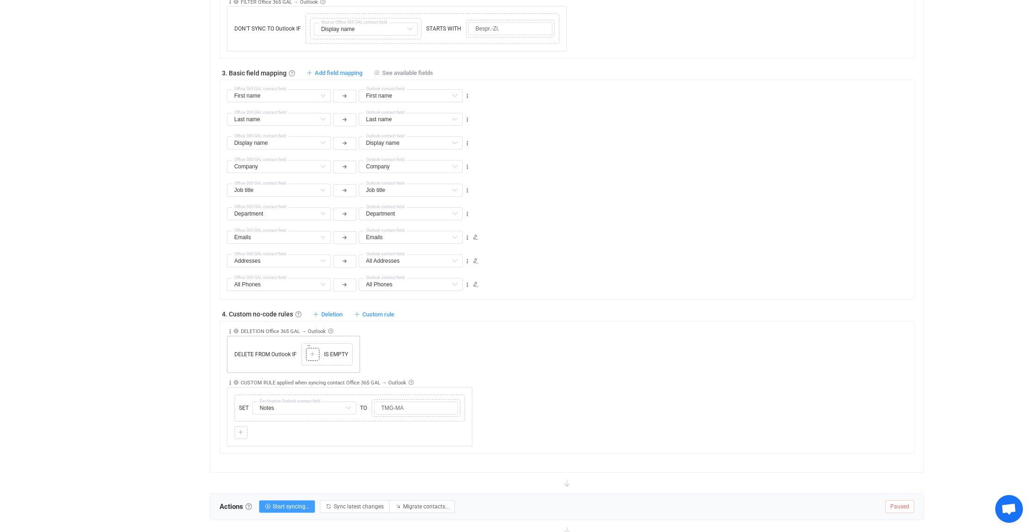
click at [316, 350] on div at bounding box center [312, 354] width 9 height 8
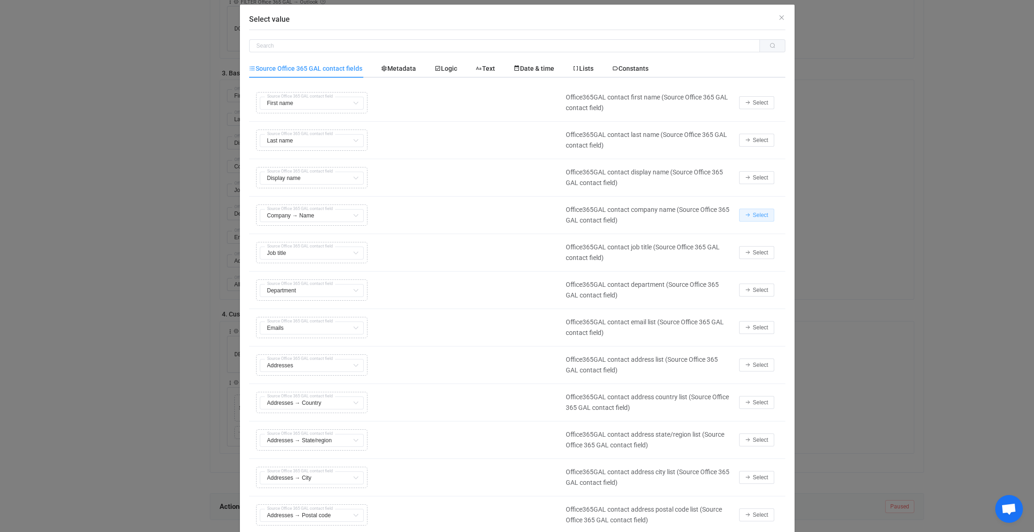
click at [755, 215] on span "Select" at bounding box center [760, 215] width 15 height 6
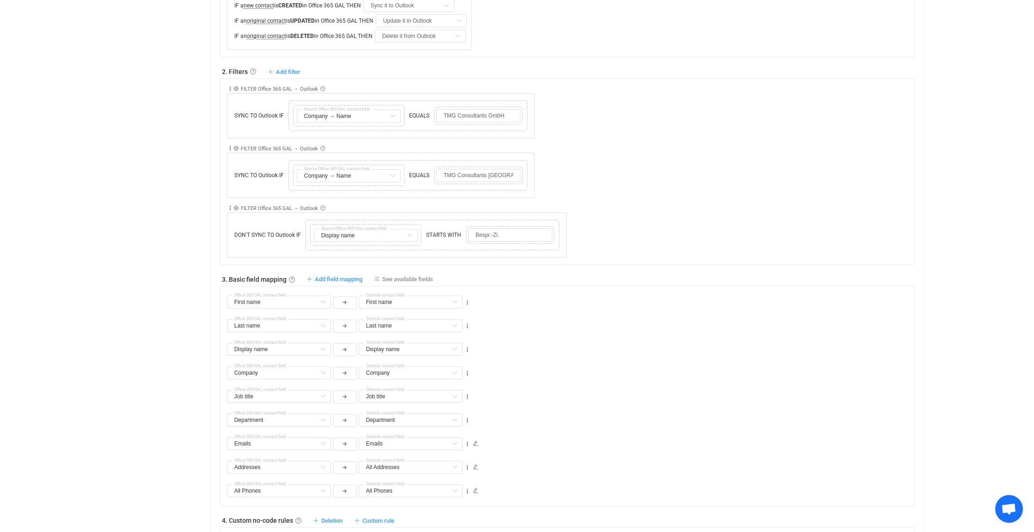
scroll to position [259, 0]
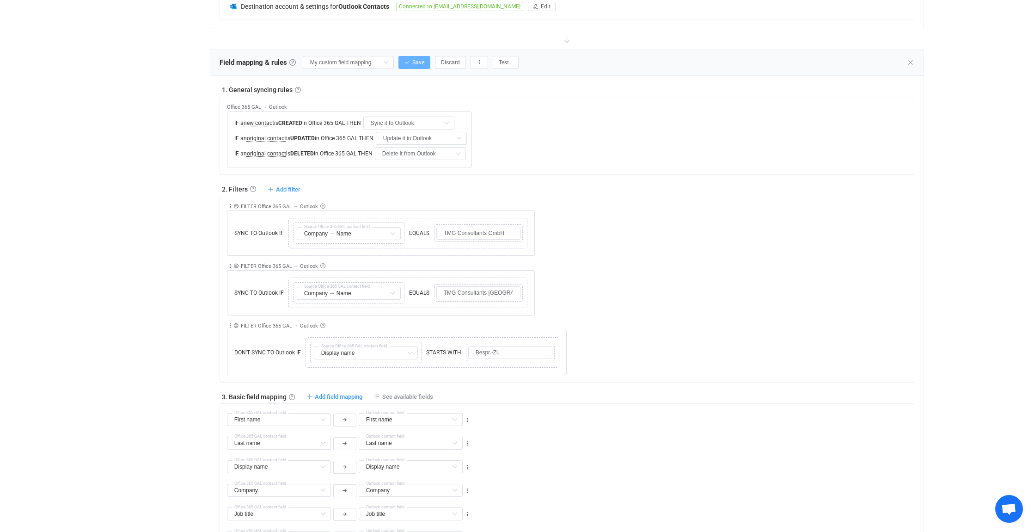
click at [410, 60] on icon "button" at bounding box center [408, 63] width 6 height 6
click at [912, 59] on icon at bounding box center [910, 62] width 7 height 7
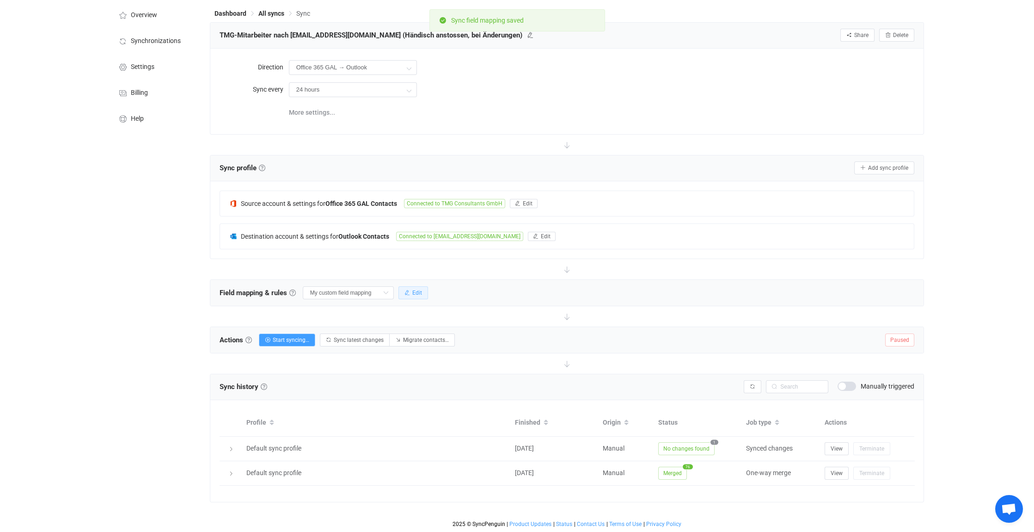
scroll to position [28, 0]
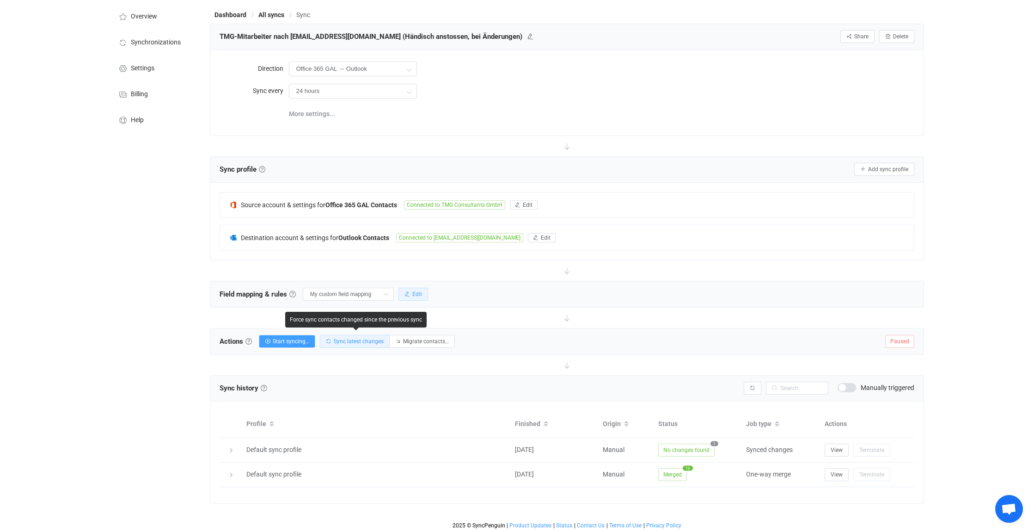
click at [355, 338] on span "Sync latest changes" at bounding box center [359, 341] width 50 height 6
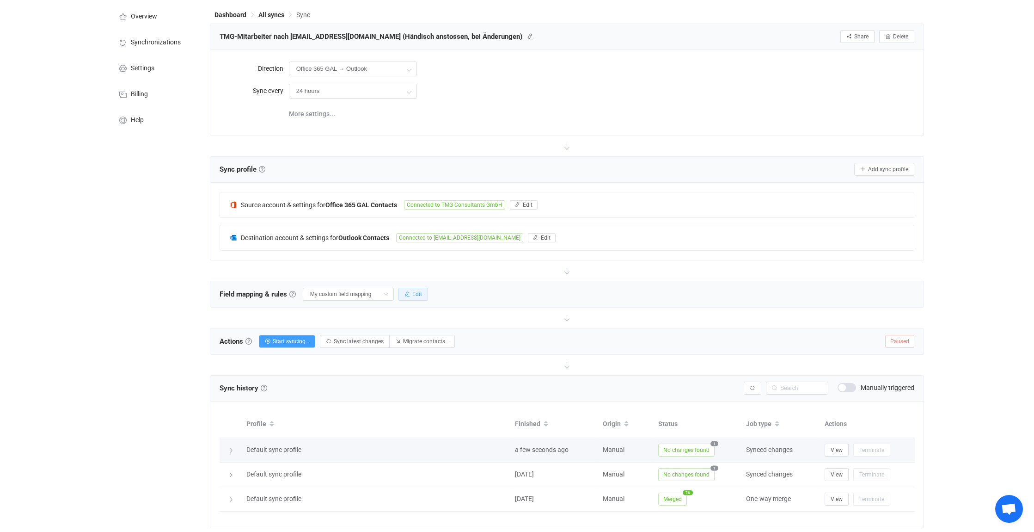
click at [228, 448] on icon at bounding box center [231, 451] width 6 height 6
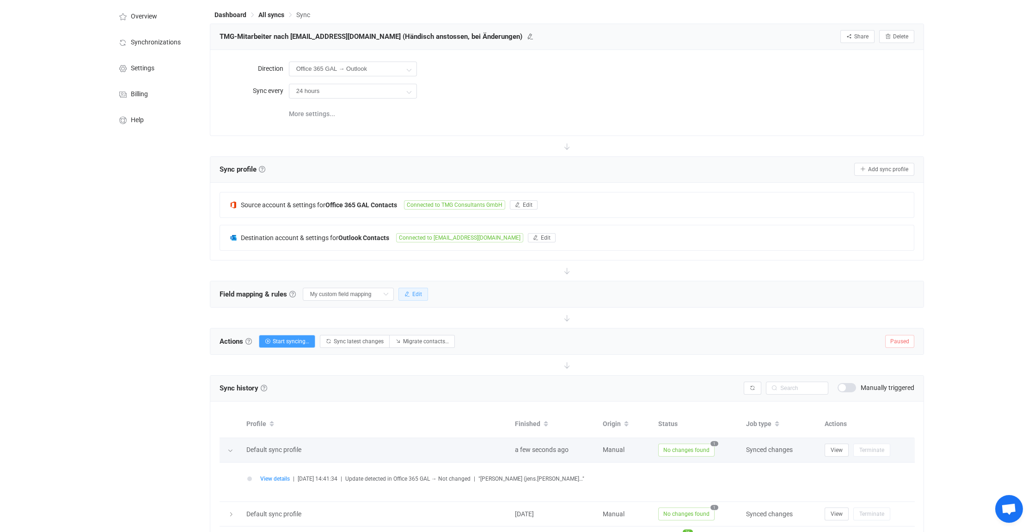
click at [232, 448] on icon at bounding box center [230, 451] width 6 height 6
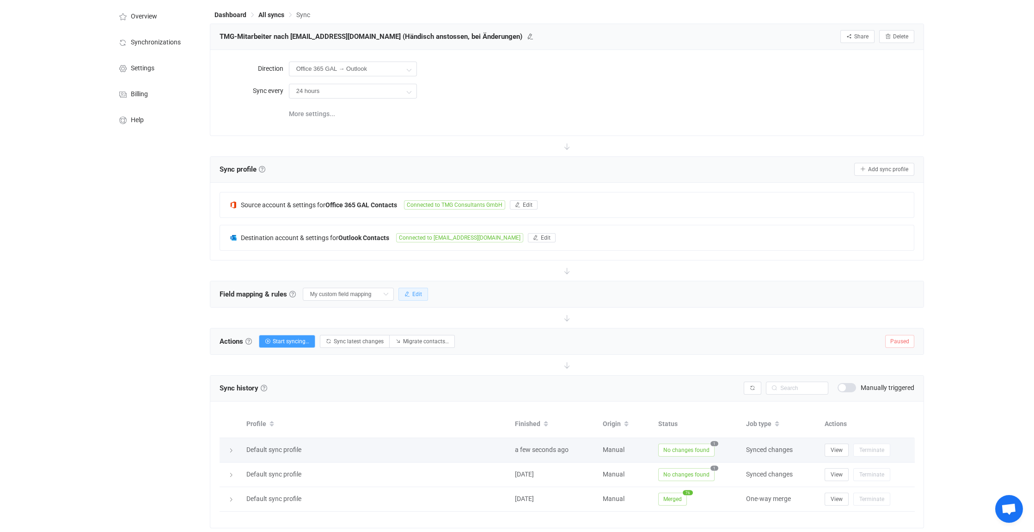
click at [229, 449] on icon at bounding box center [231, 451] width 6 height 6
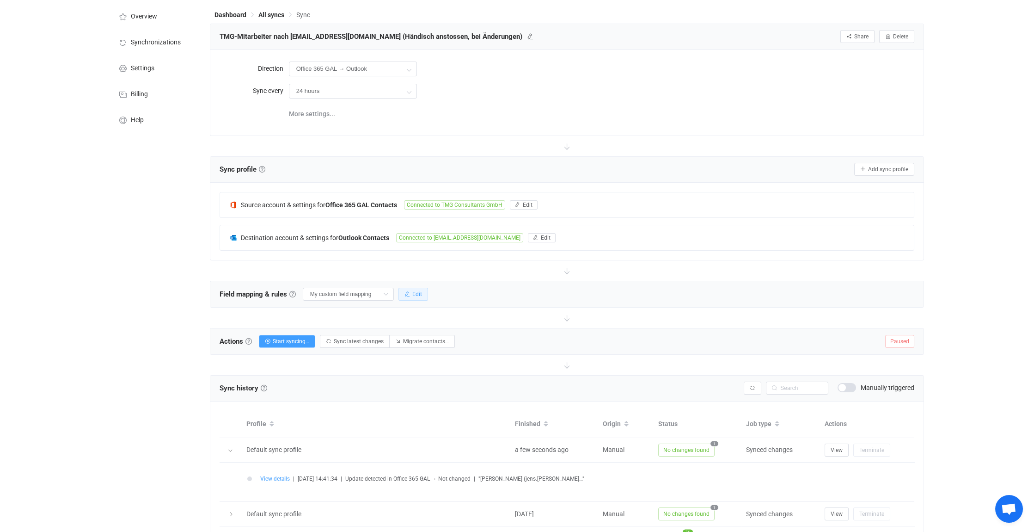
click at [273, 477] on span "View details" at bounding box center [275, 478] width 30 height 6
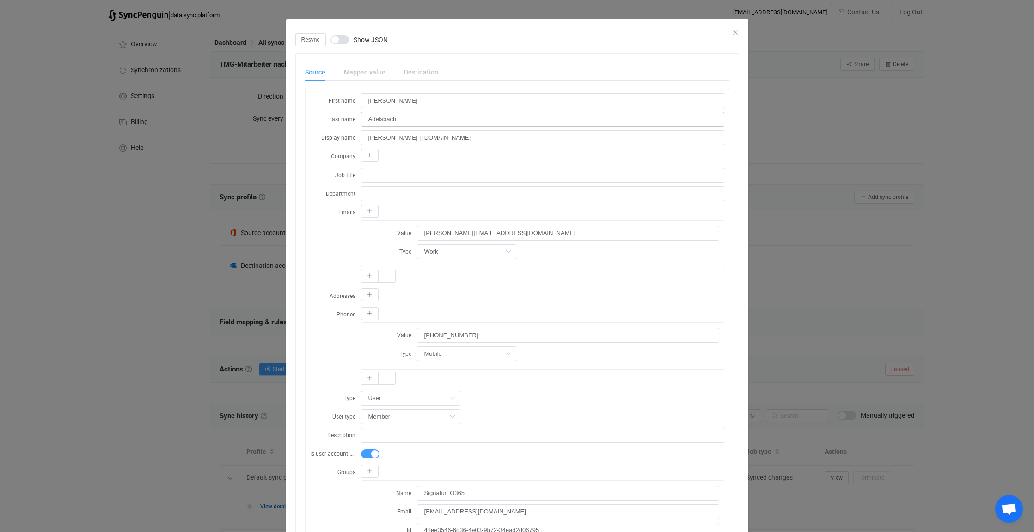
scroll to position [0, 0]
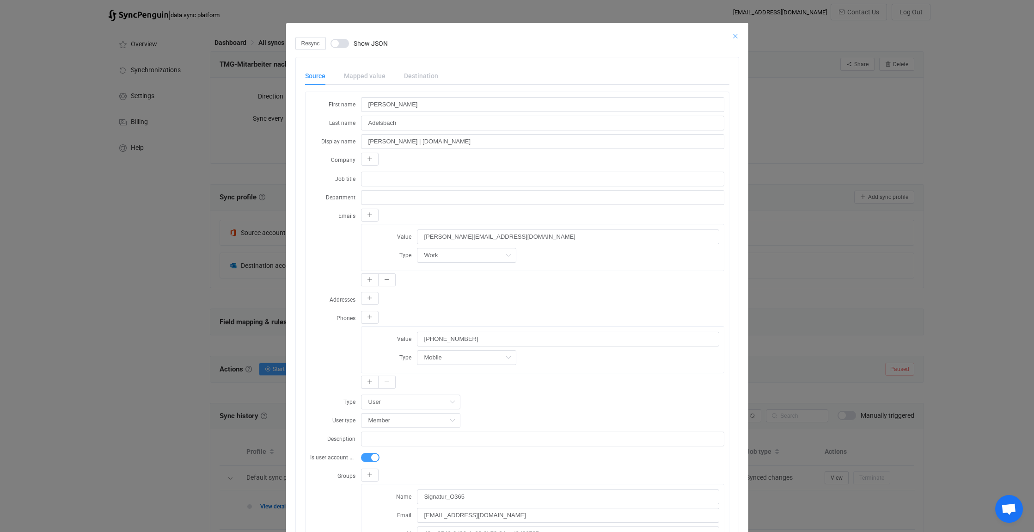
click at [732, 35] on icon "Close" at bounding box center [735, 35] width 7 height 7
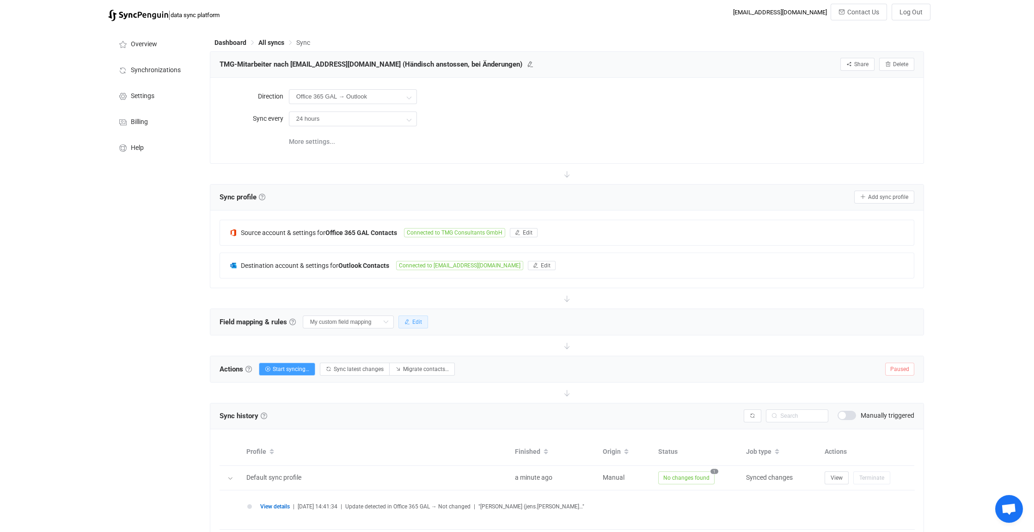
click at [418, 319] on span "Edit" at bounding box center [417, 322] width 10 height 6
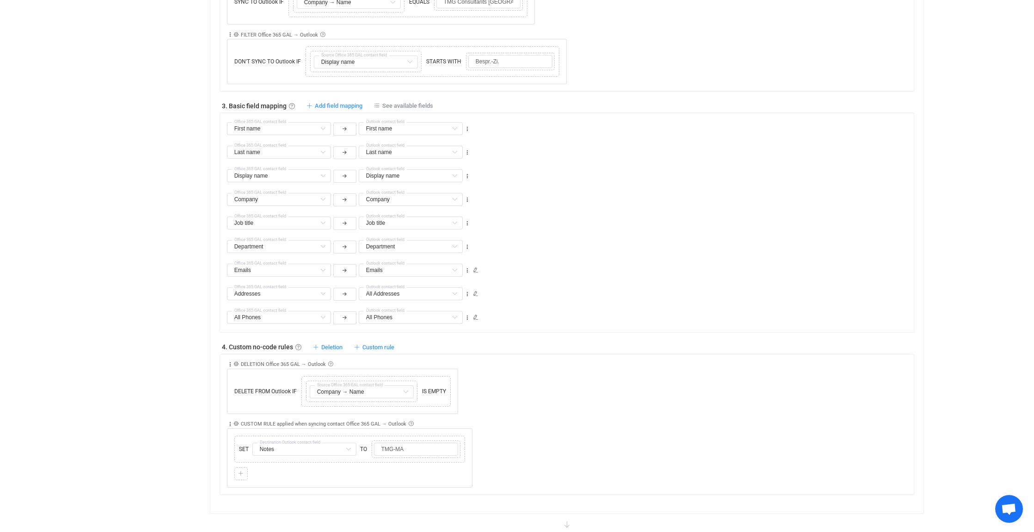
scroll to position [601, 0]
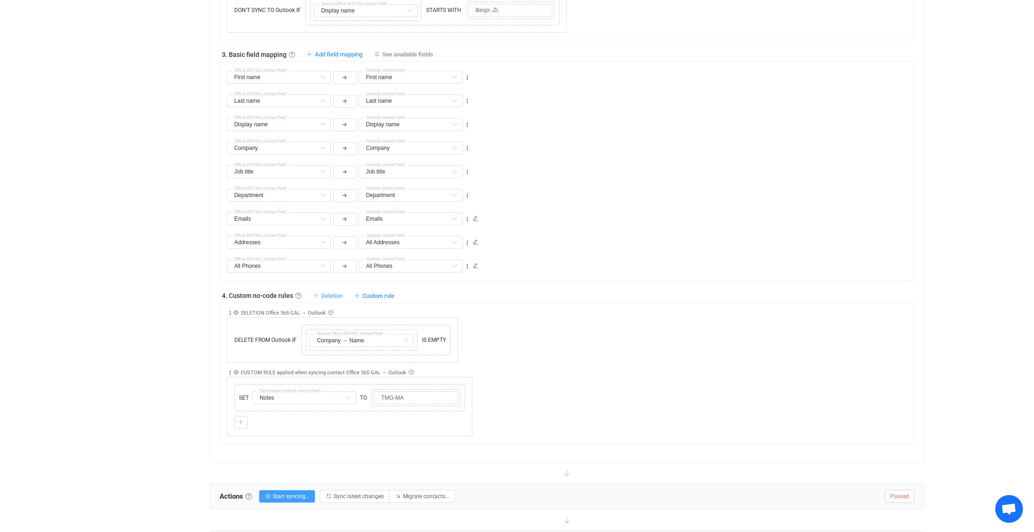
click at [334, 293] on span "Deletion" at bounding box center [331, 295] width 21 height 7
click at [294, 317] on li "Delete contact from Outlook if …" at bounding box center [276, 315] width 130 height 17
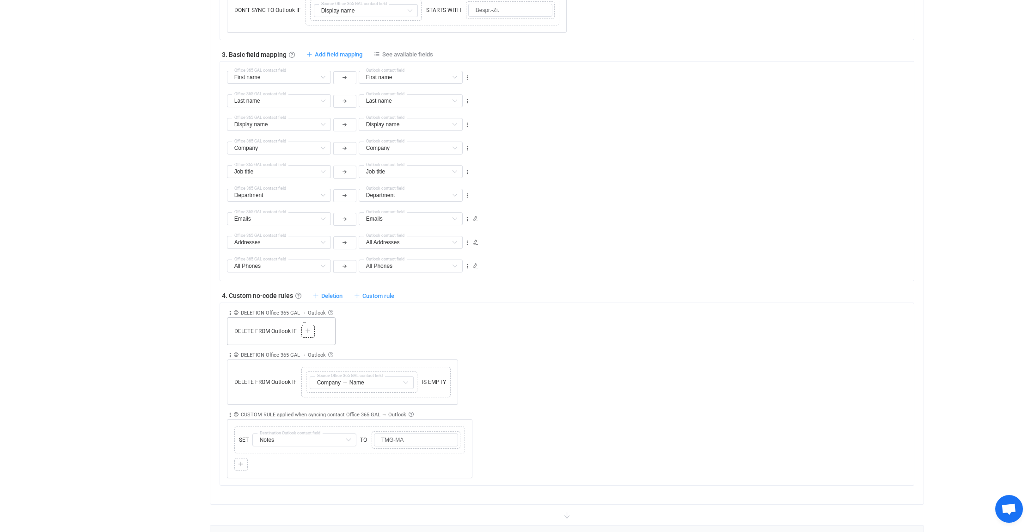
click at [310, 329] on icon at bounding box center [308, 331] width 6 height 6
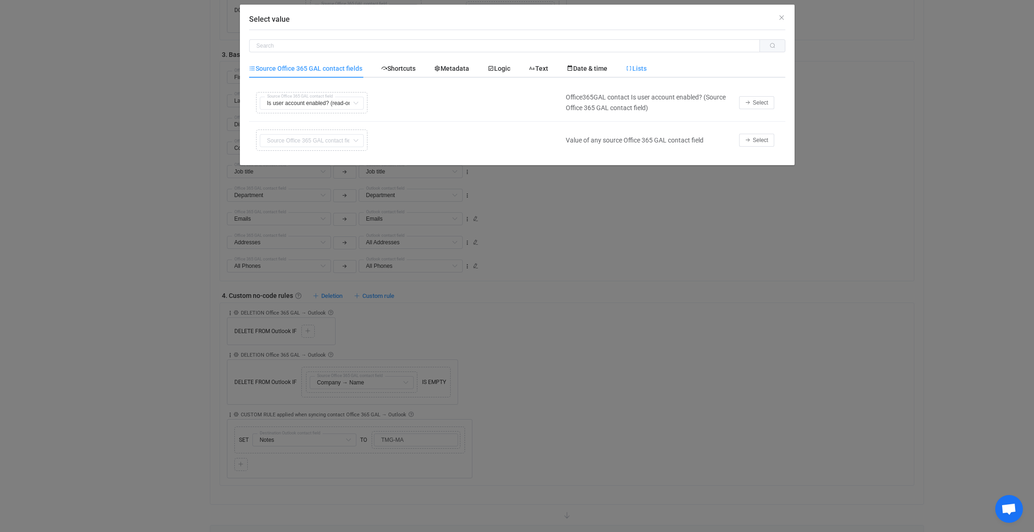
click at [647, 67] on span "Lists" at bounding box center [636, 68] width 21 height 7
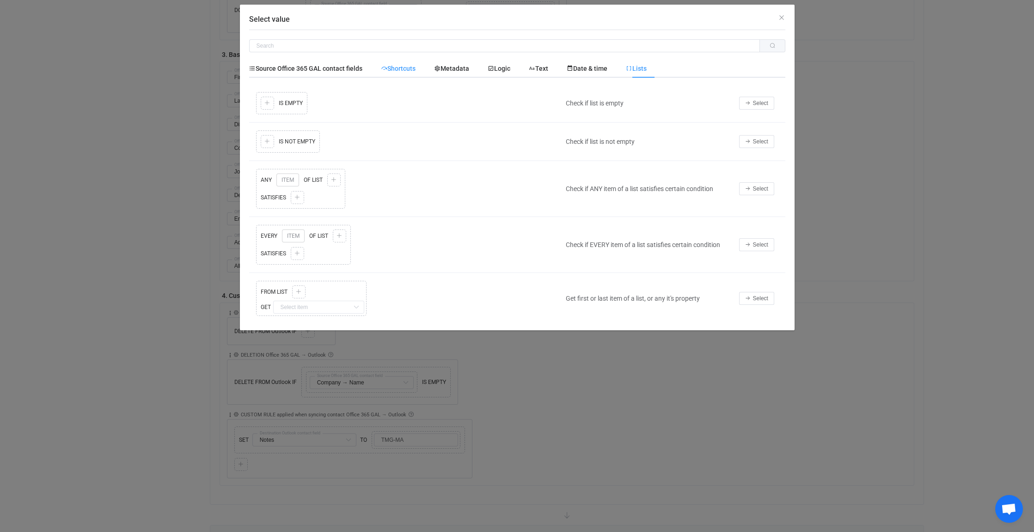
click at [409, 69] on span "Shortcuts" at bounding box center [398, 68] width 35 height 7
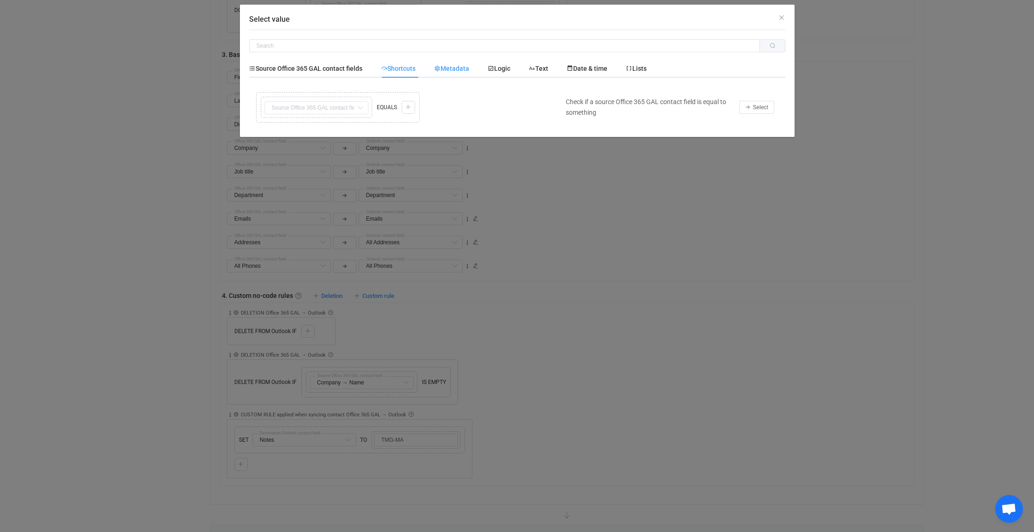
click at [455, 68] on span "Metadata" at bounding box center [451, 68] width 35 height 7
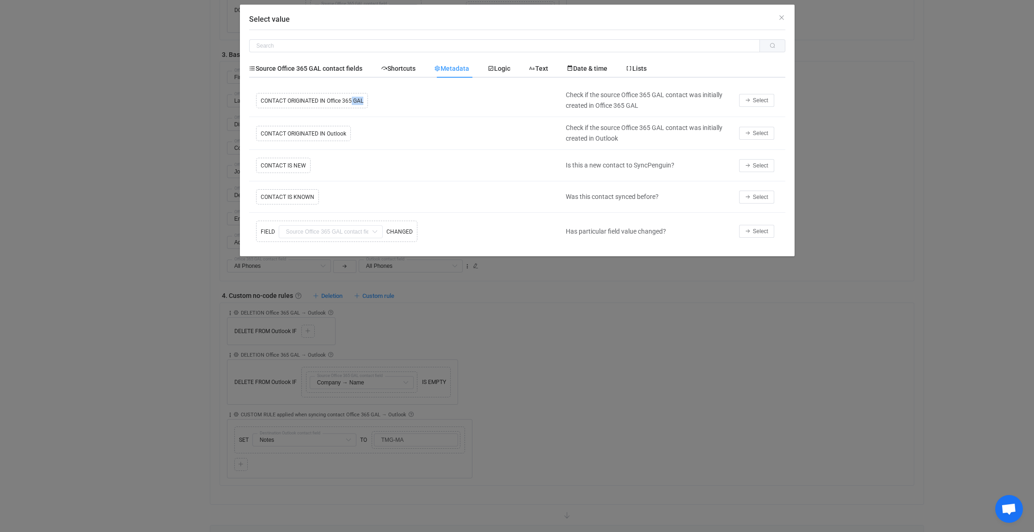
drag, startPoint x: 365, startPoint y: 101, endPoint x: 351, endPoint y: 100, distance: 14.4
click at [351, 100] on div "Copy Cut Replace TYPE MISMATCH CONTACT ORIGINATED IN Office 365 GAL Select value" at bounding box center [405, 101] width 303 height 20
drag, startPoint x: 351, startPoint y: 100, endPoint x: 428, endPoint y: 105, distance: 76.9
click at [428, 105] on div "Copy Cut Replace TYPE MISMATCH CONTACT ORIGINATED IN Office 365 GAL Select value" at bounding box center [405, 101] width 303 height 20
drag, startPoint x: 653, startPoint y: 107, endPoint x: 565, endPoint y: 93, distance: 89.0
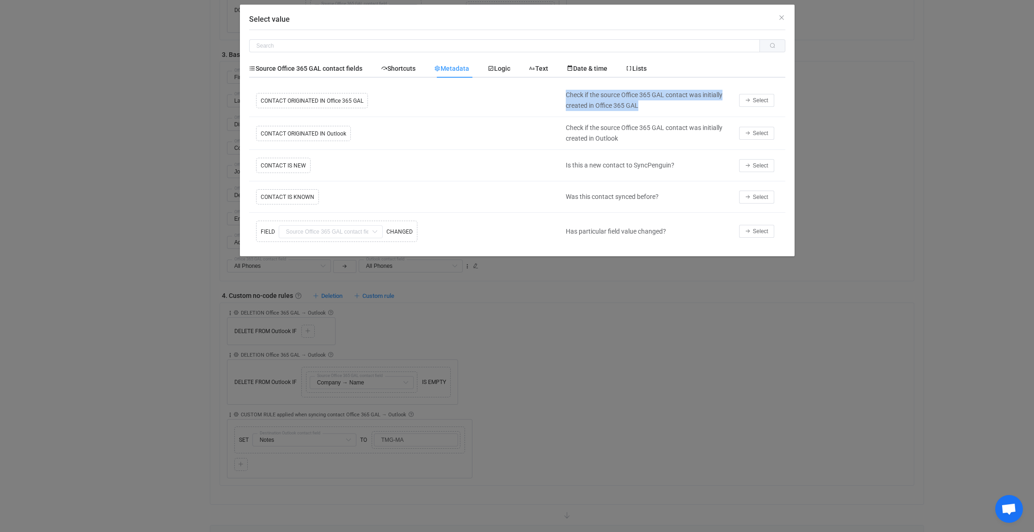
click at [565, 93] on div "Check if the source Office 365 GAL contact was initially created in Office 365 …" at bounding box center [647, 100] width 173 height 21
drag, startPoint x: 565, startPoint y: 93, endPoint x: 577, endPoint y: 94, distance: 12.1
drag, startPoint x: 679, startPoint y: 228, endPoint x: 565, endPoint y: 231, distance: 113.8
click at [565, 231] on div "Has particular field value changed?" at bounding box center [647, 231] width 173 height 11
drag, startPoint x: 565, startPoint y: 231, endPoint x: 619, endPoint y: 229, distance: 53.7
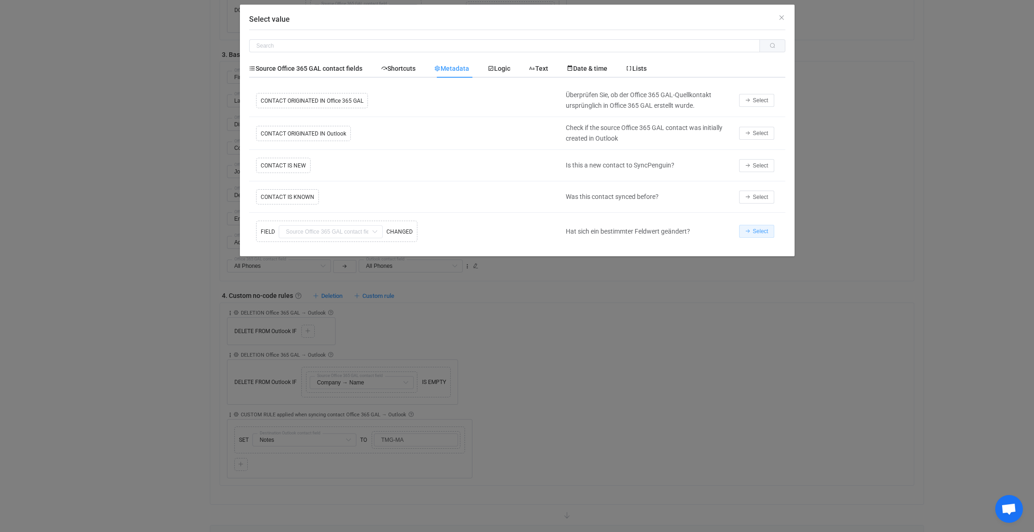
click at [754, 229] on span "Select" at bounding box center [760, 231] width 15 height 6
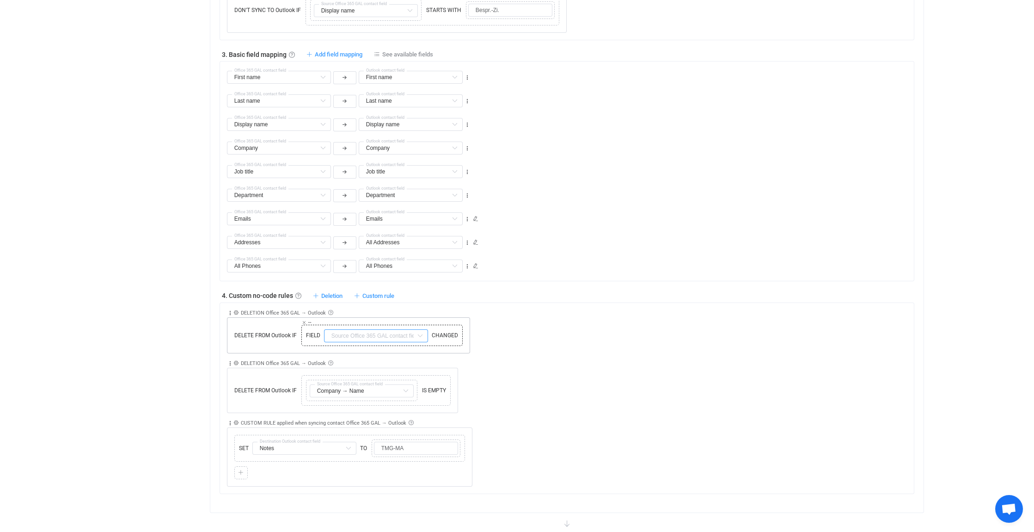
click at [363, 331] on input "text" at bounding box center [376, 335] width 104 height 13
click at [371, 399] on li "Company Default field" at bounding box center [412, 403] width 177 height 16
type input "Company"
click at [401, 386] on icon at bounding box center [406, 390] width 12 height 13
click at [408, 384] on icon at bounding box center [406, 390] width 12 height 13
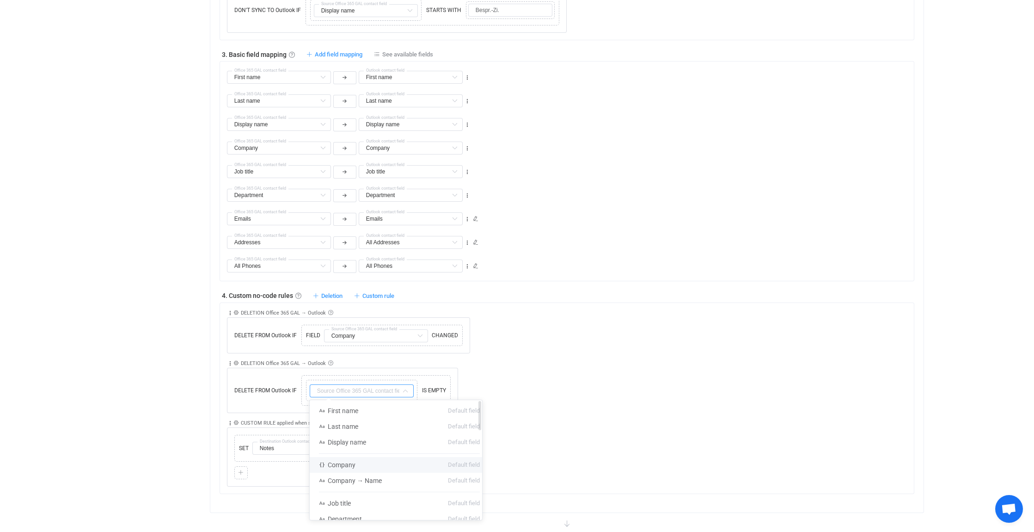
click at [371, 461] on li "Company Default field" at bounding box center [399, 465] width 179 height 16
type input "Company"
click at [230, 310] on icon at bounding box center [230, 313] width 6 height 6
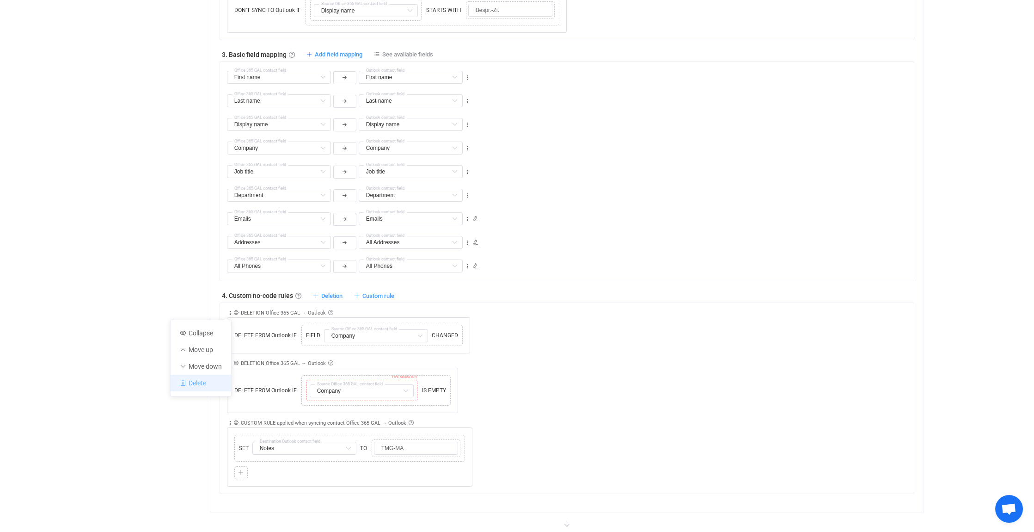
click at [202, 383] on li "Delete" at bounding box center [201, 382] width 61 height 17
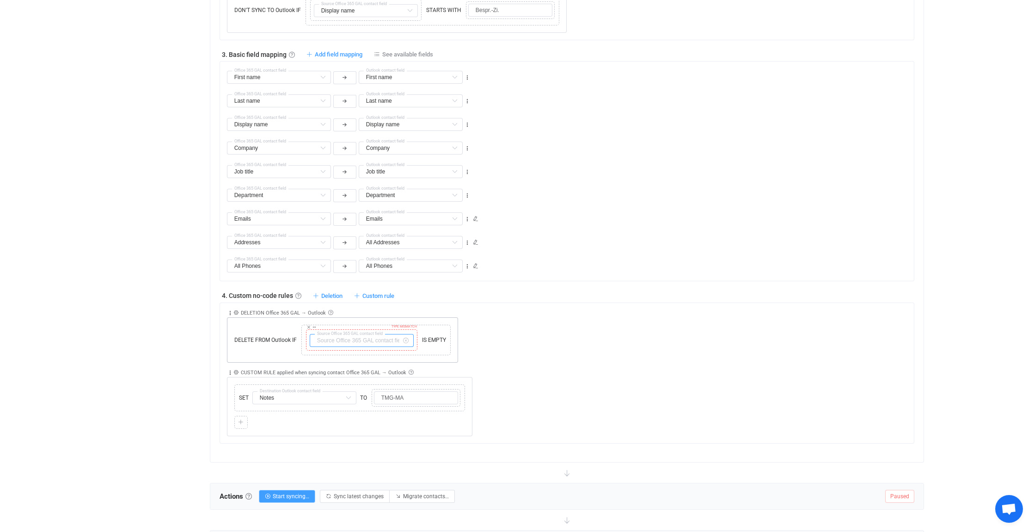
click at [367, 335] on input "text" at bounding box center [362, 340] width 104 height 13
click at [355, 413] on span "Company" at bounding box center [342, 414] width 28 height 7
type input "Company"
click at [307, 325] on icon at bounding box center [309, 327] width 5 height 5
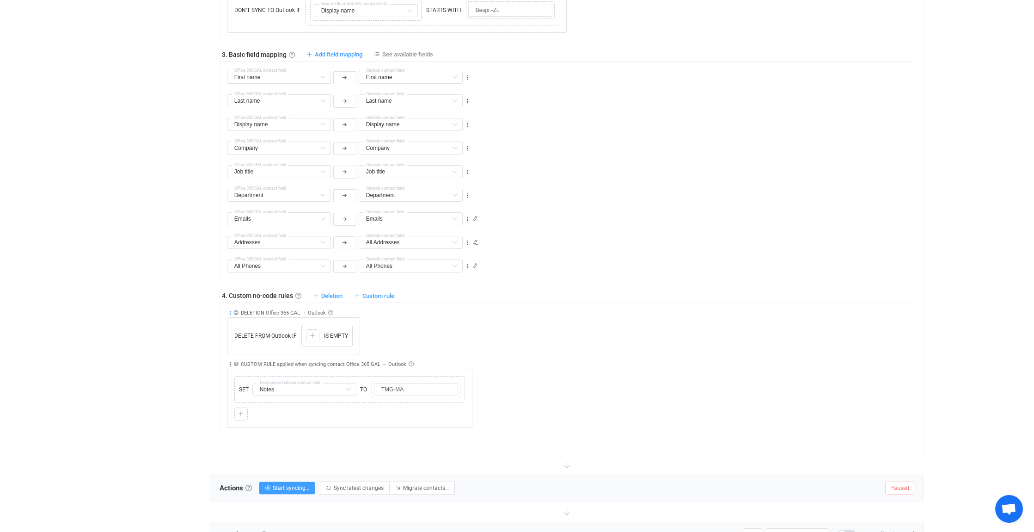
click at [229, 310] on icon at bounding box center [230, 313] width 6 height 6
click at [203, 386] on li "Delete" at bounding box center [201, 382] width 61 height 17
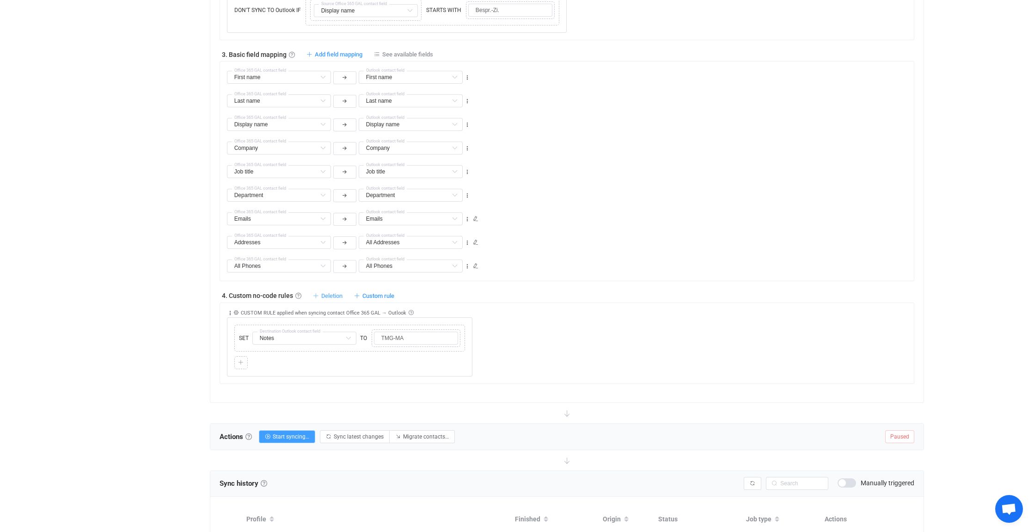
click at [334, 294] on span "Deletion" at bounding box center [331, 295] width 21 height 7
click at [271, 313] on li "Delete contact from Outlook if …" at bounding box center [276, 315] width 130 height 17
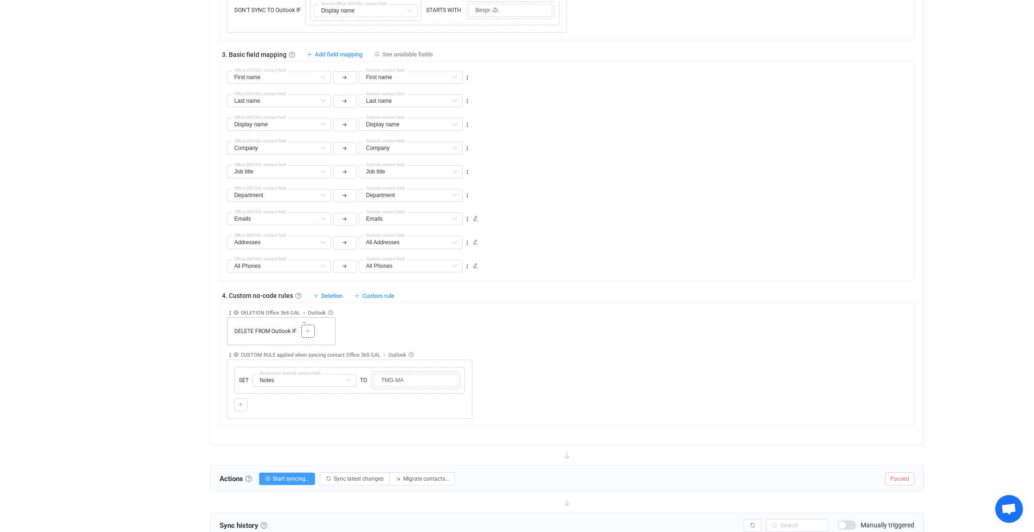
click at [310, 328] on icon at bounding box center [308, 331] width 6 height 6
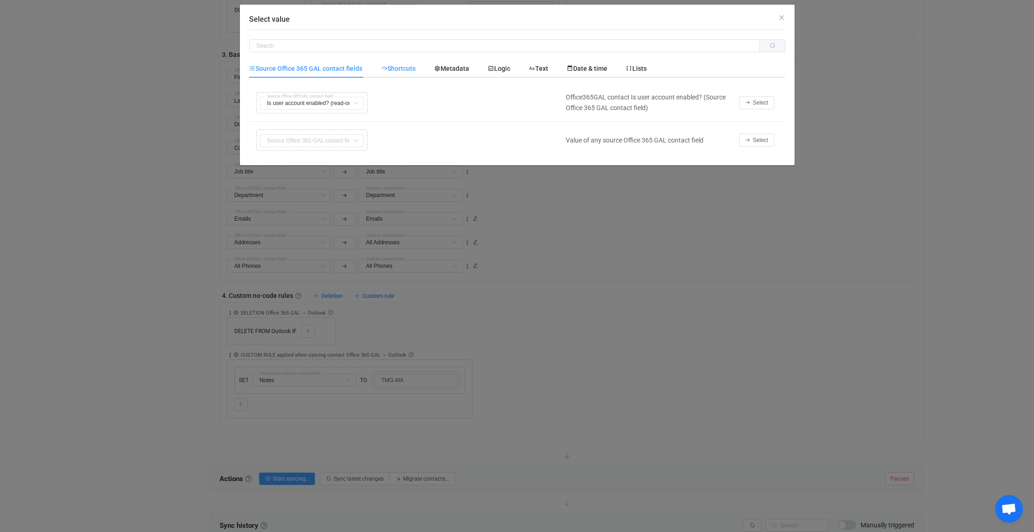
click at [399, 65] on span "Shortcuts" at bounding box center [398, 68] width 35 height 7
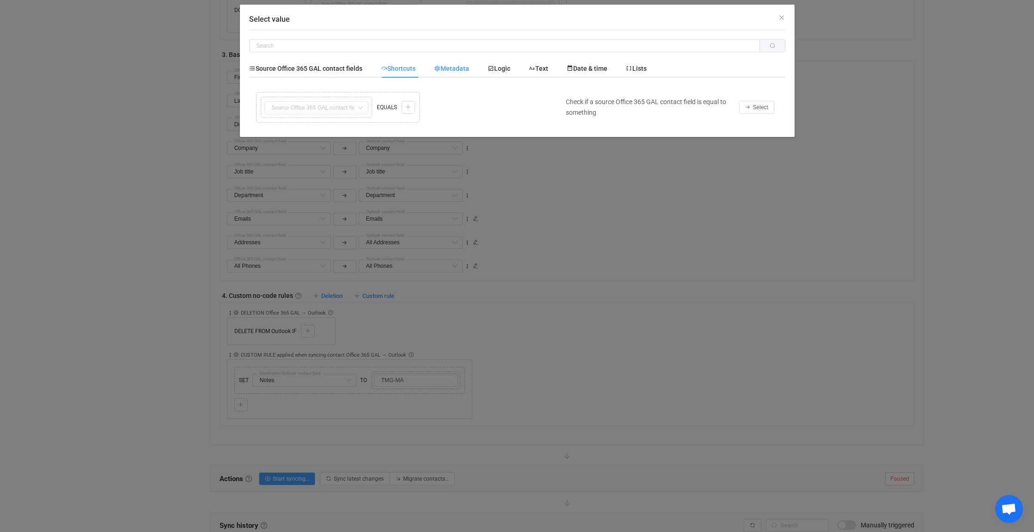
click at [464, 68] on span "Metadata" at bounding box center [451, 68] width 35 height 7
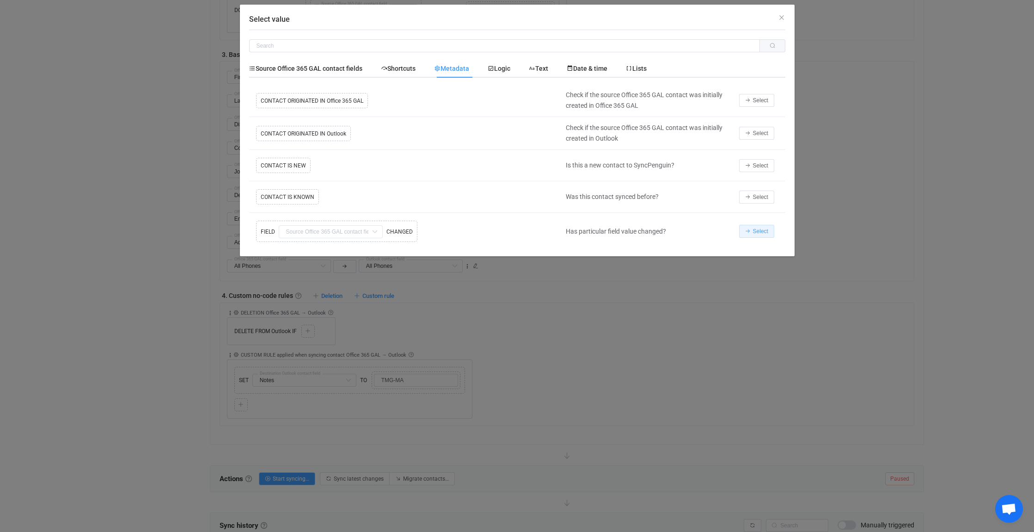
click at [758, 233] on span "Select" at bounding box center [760, 231] width 15 height 6
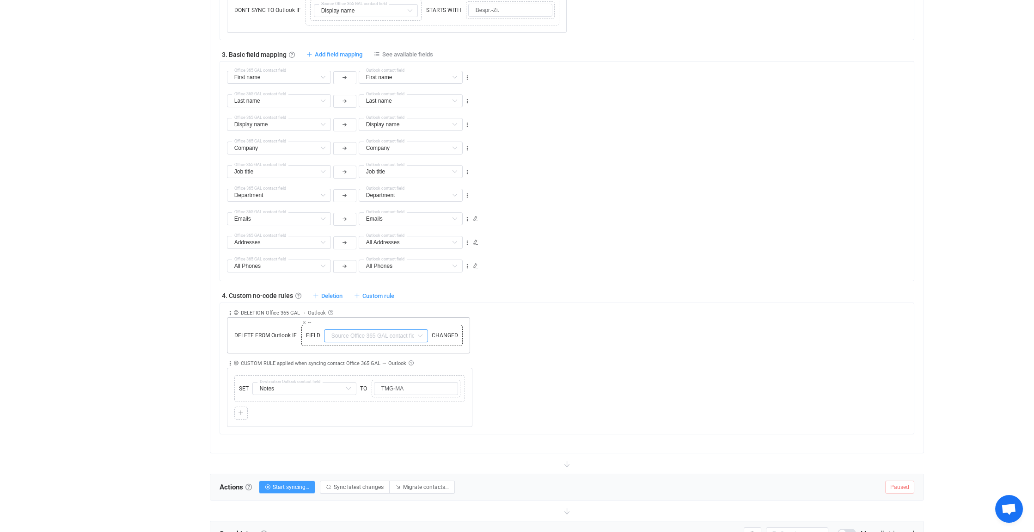
click at [370, 331] on input "text" at bounding box center [376, 335] width 104 height 13
click at [356, 404] on span "Company" at bounding box center [356, 402] width 28 height 7
type input "Company"
click at [535, 330] on div "Collapse Move up Move down Delete Rule description DELETION Office 365 GAL → Ou…" at bounding box center [570, 328] width 687 height 50
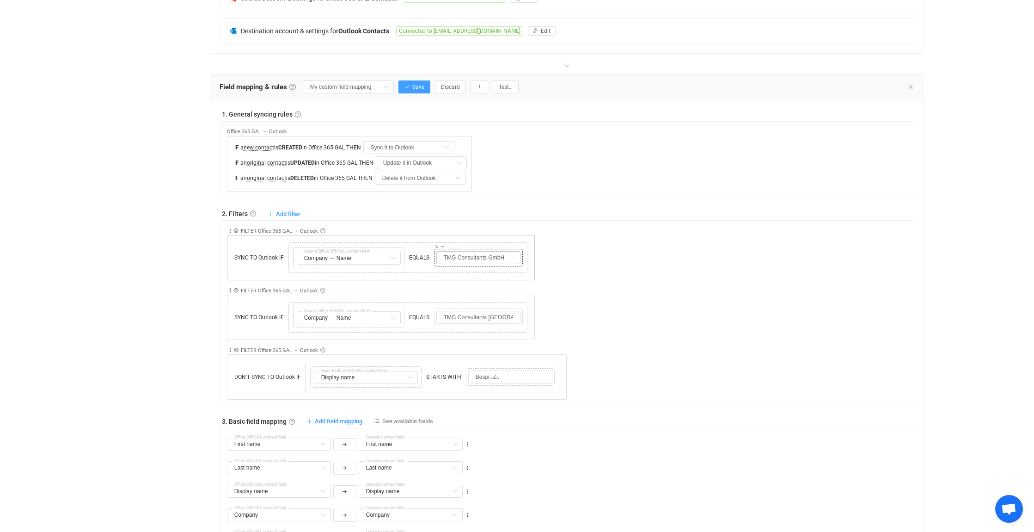
scroll to position [231, 0]
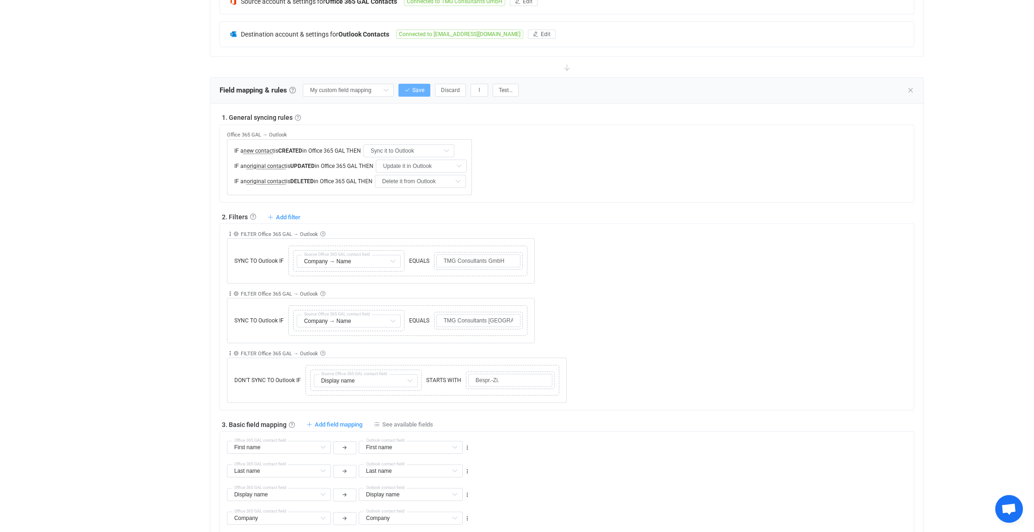
click at [422, 87] on span "Save" at bounding box center [418, 90] width 12 height 6
click at [913, 88] on icon at bounding box center [910, 89] width 7 height 7
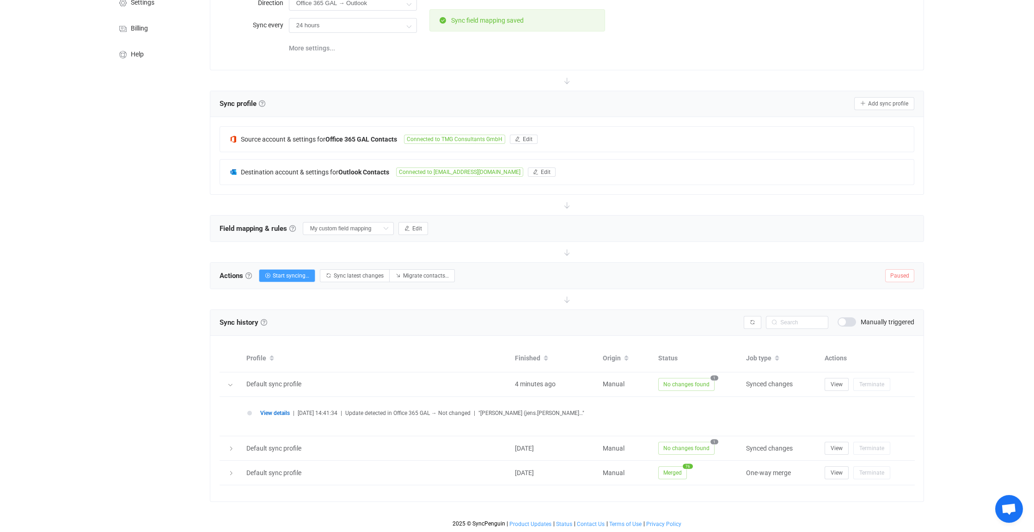
scroll to position [92, 0]
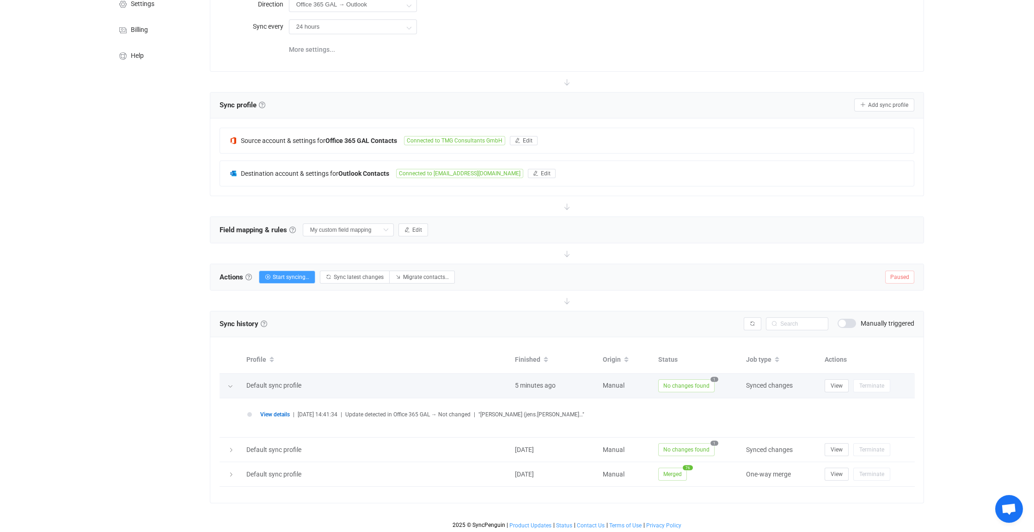
click at [228, 383] on icon at bounding box center [230, 386] width 6 height 6
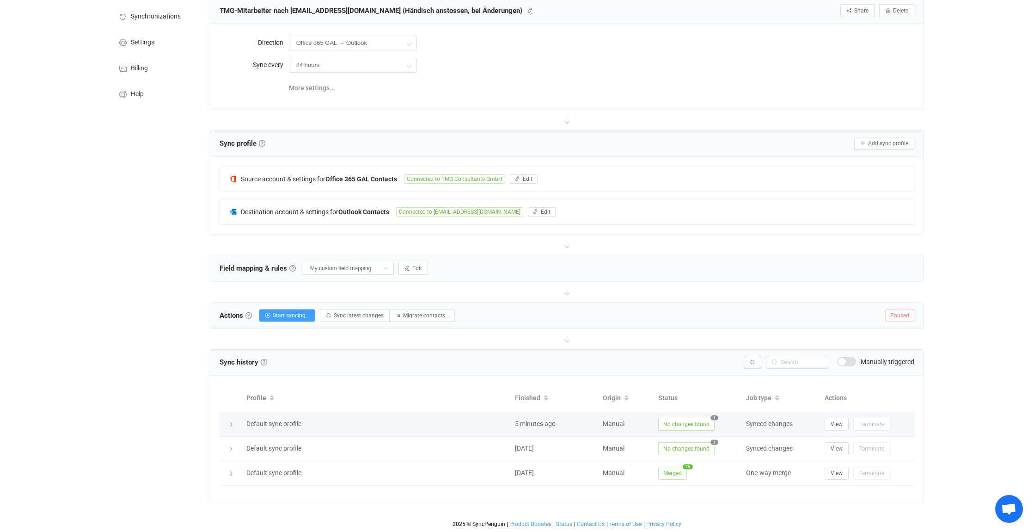
scroll to position [52, 0]
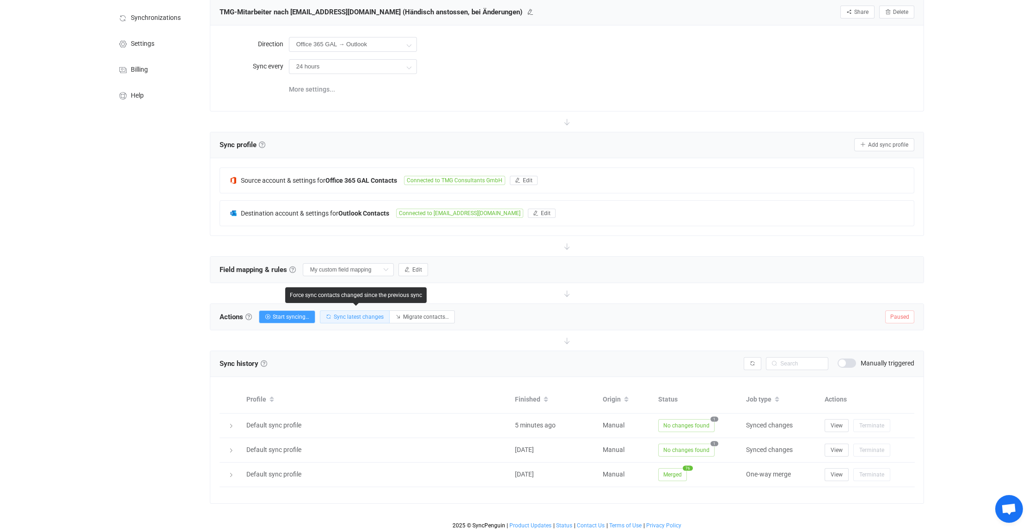
click at [362, 314] on span "Sync latest changes" at bounding box center [359, 316] width 50 height 6
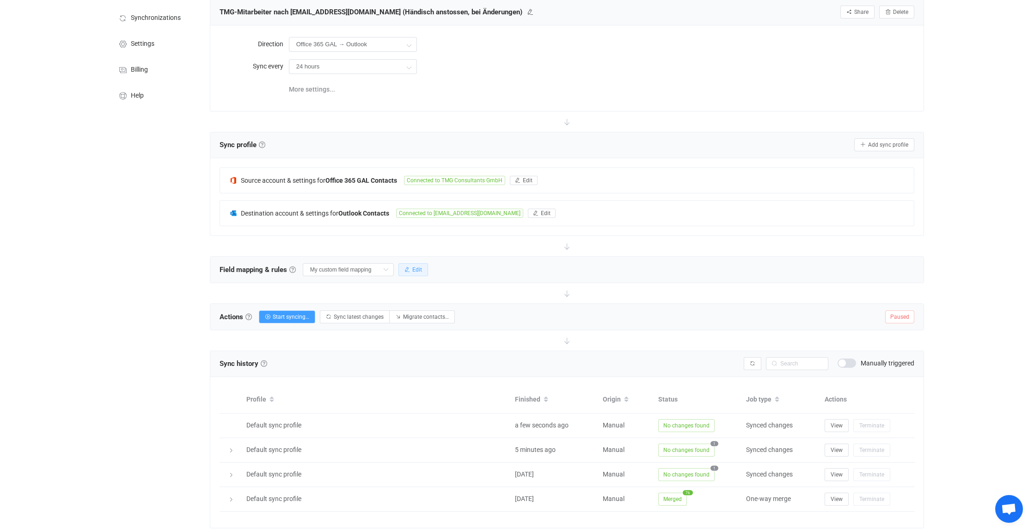
click at [422, 266] on span "Edit" at bounding box center [417, 269] width 10 height 6
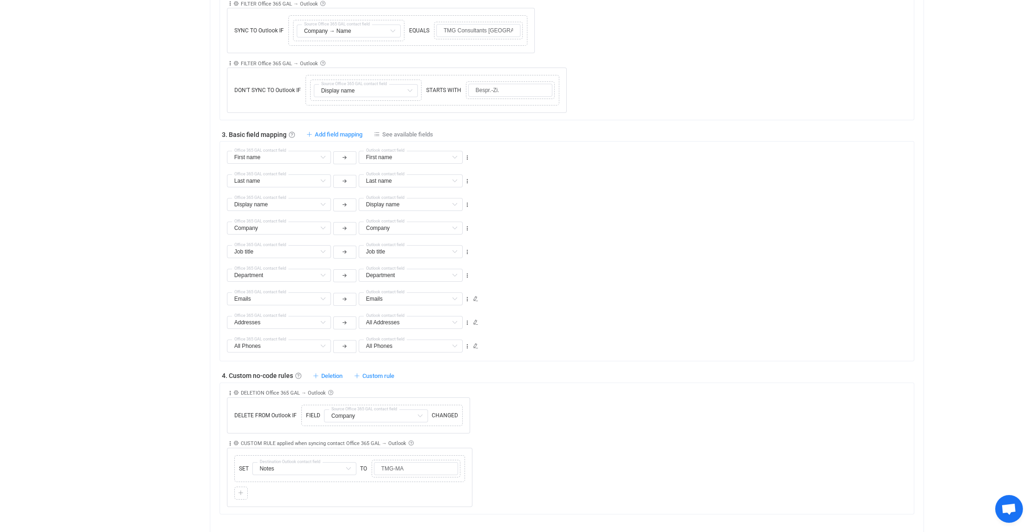
scroll to position [700, 0]
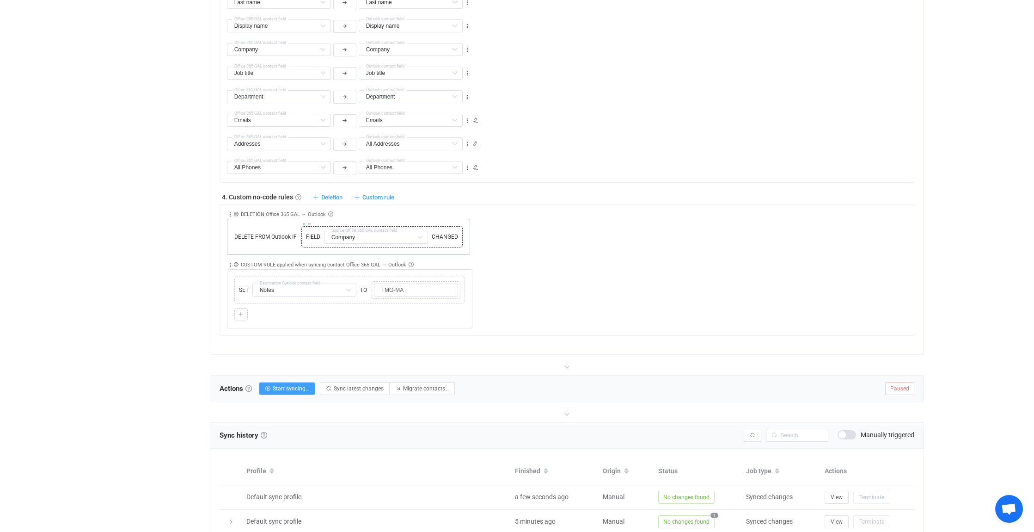
click at [303, 221] on icon at bounding box center [304, 223] width 5 height 5
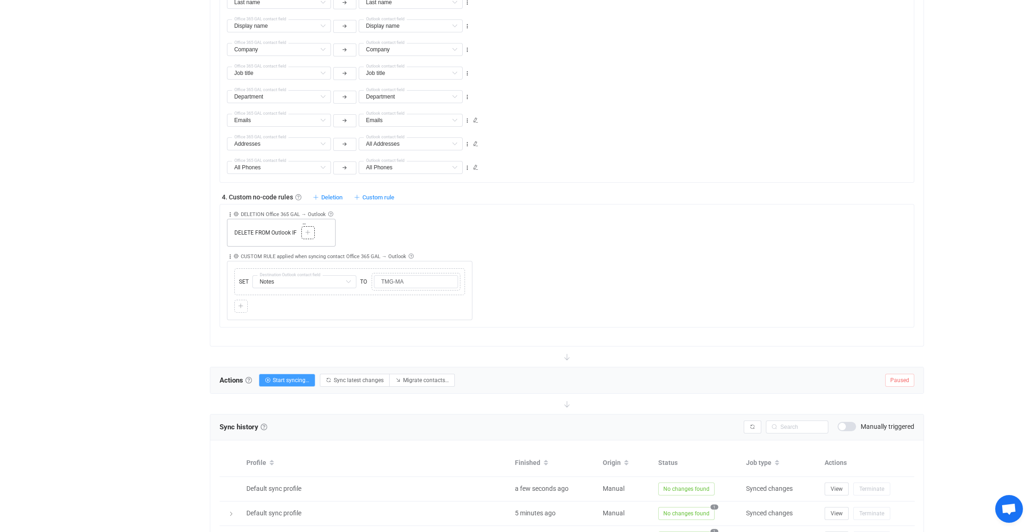
click at [308, 231] on icon at bounding box center [308, 233] width 6 height 6
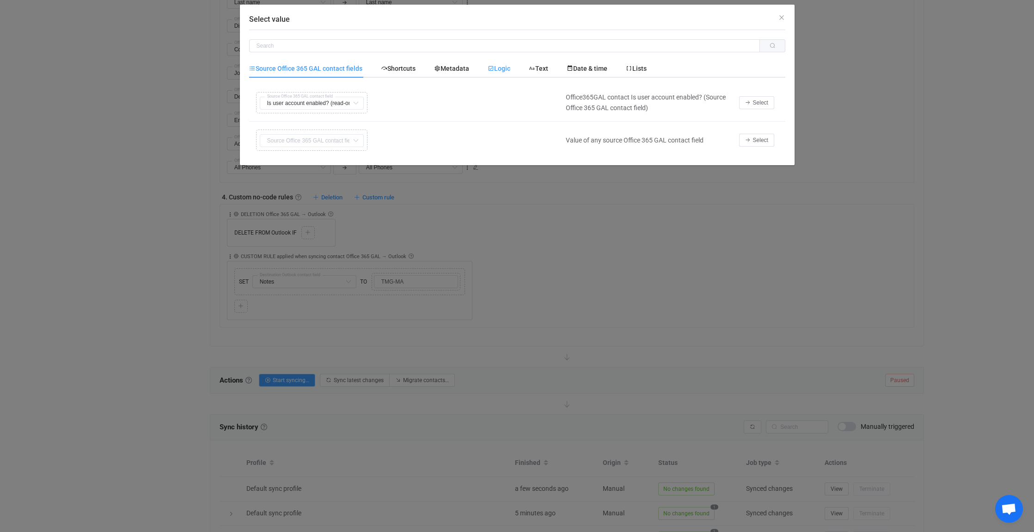
click at [509, 66] on span "Logic" at bounding box center [499, 68] width 23 height 7
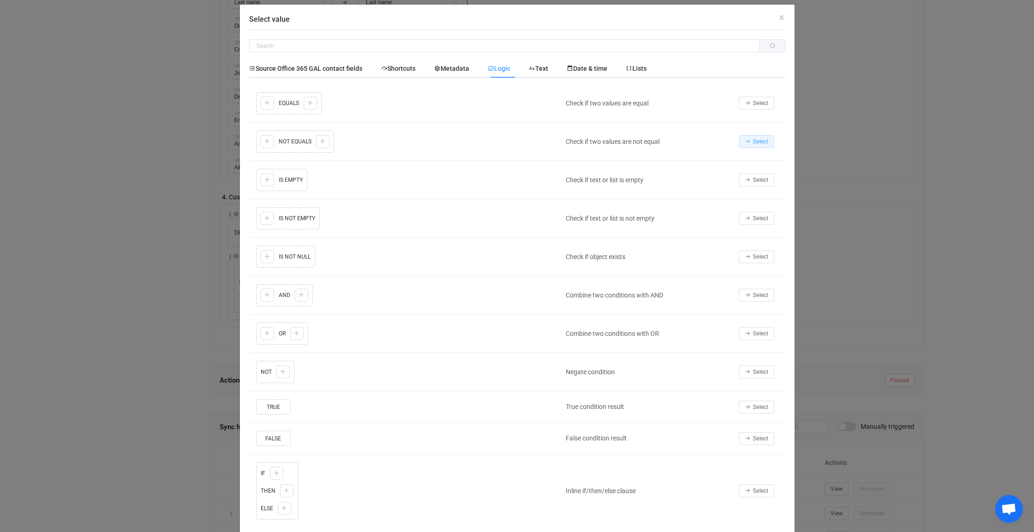
click at [753, 142] on span "Select" at bounding box center [760, 141] width 15 height 6
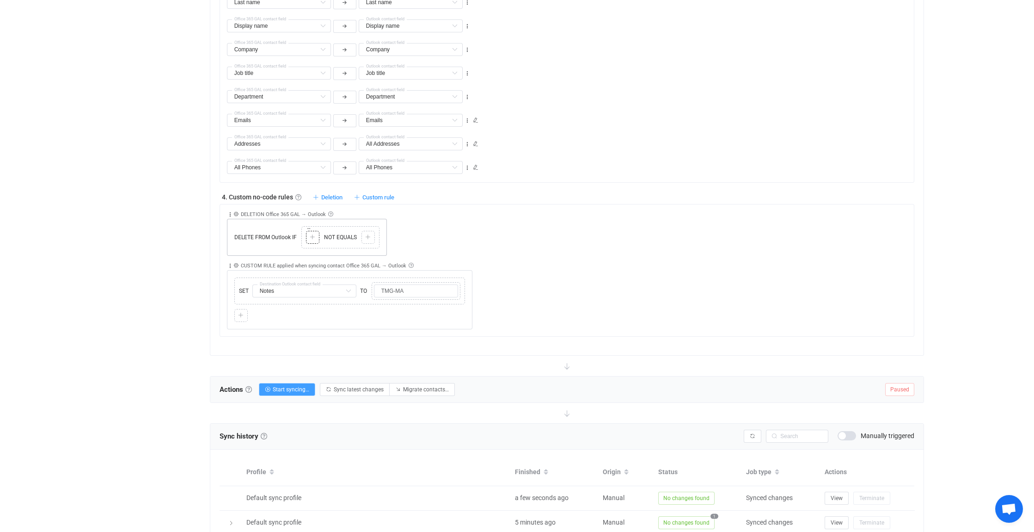
click at [311, 235] on icon at bounding box center [313, 237] width 6 height 6
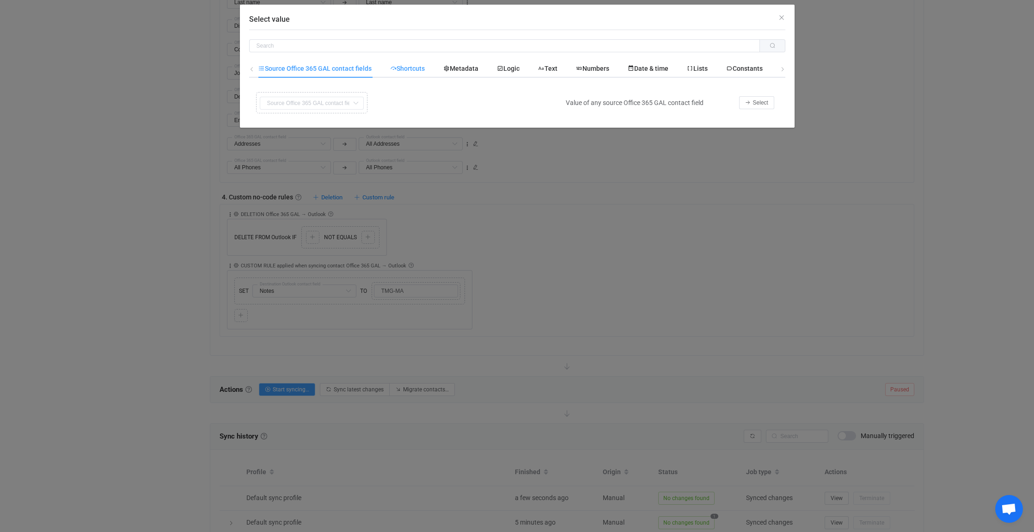
click at [415, 68] on span "Shortcuts" at bounding box center [407, 68] width 35 height 7
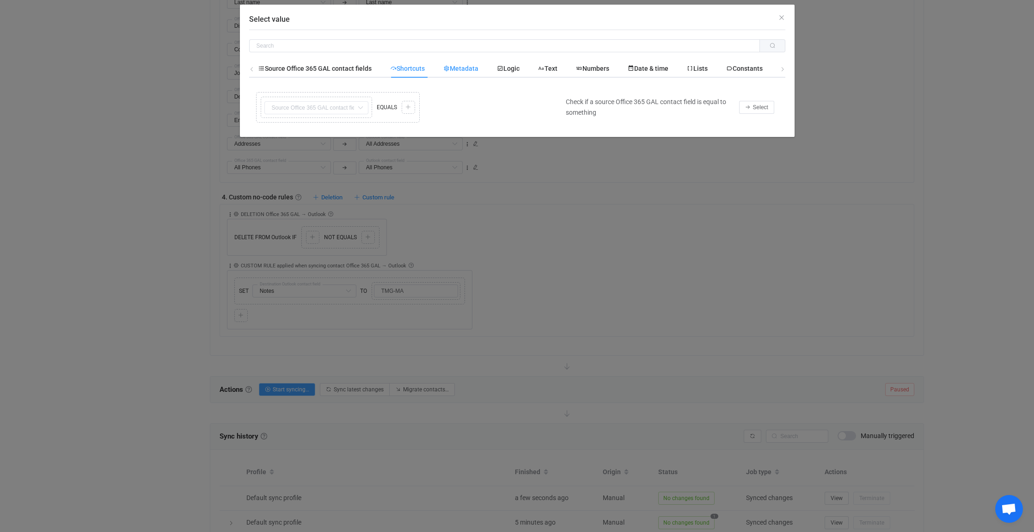
click at [461, 68] on span "Metadata" at bounding box center [460, 68] width 35 height 7
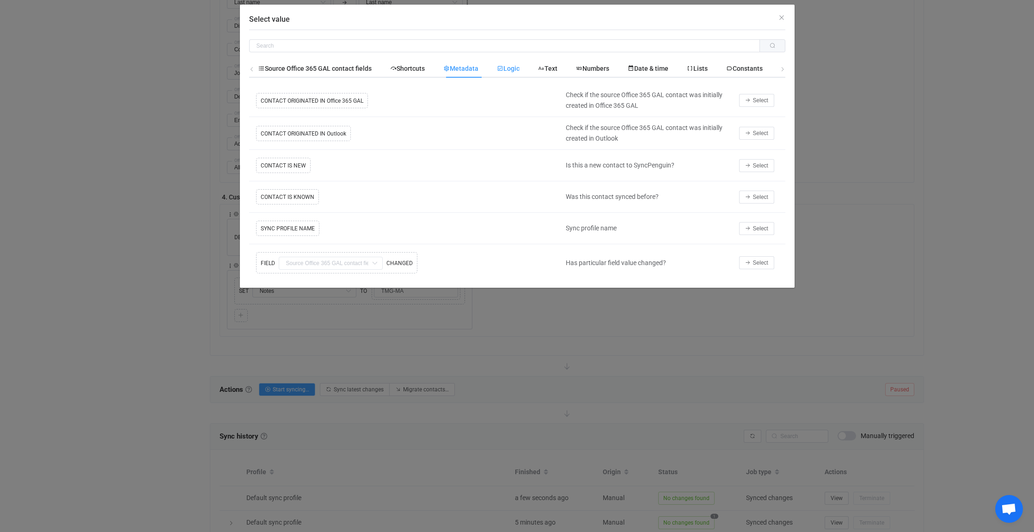
click at [520, 68] on span "Logic" at bounding box center [508, 68] width 23 height 7
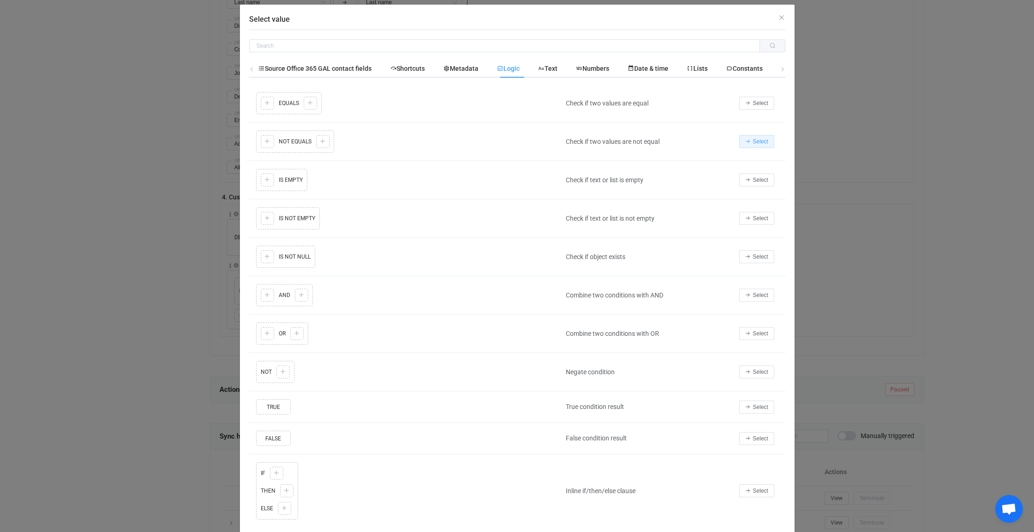
click at [758, 138] on span "Select" at bounding box center [760, 141] width 15 height 6
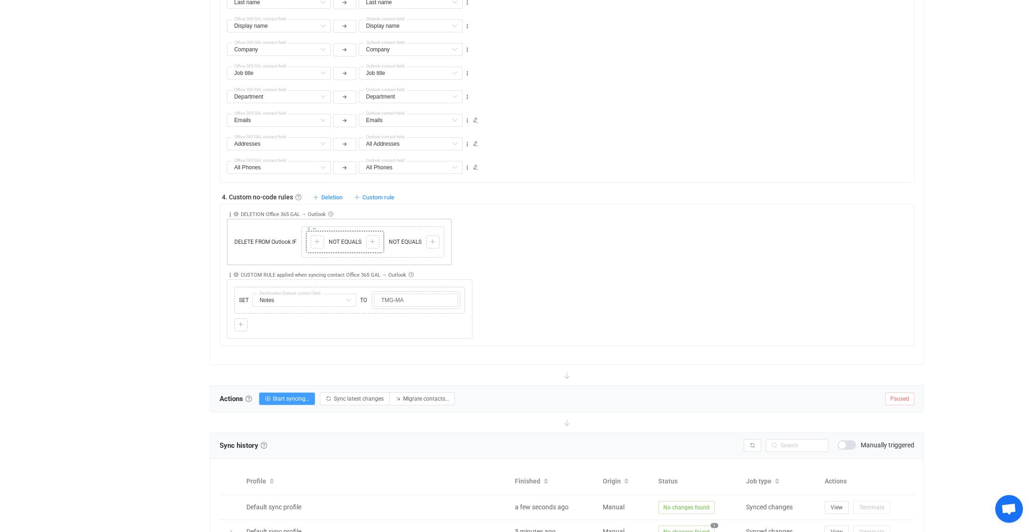
click at [308, 226] on icon at bounding box center [309, 228] width 5 height 5
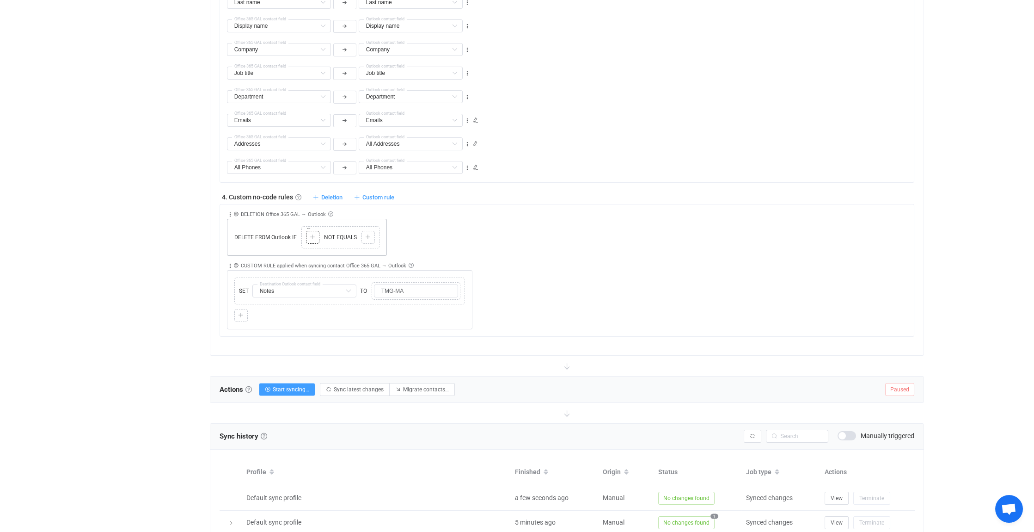
click at [314, 234] on icon at bounding box center [313, 237] width 6 height 6
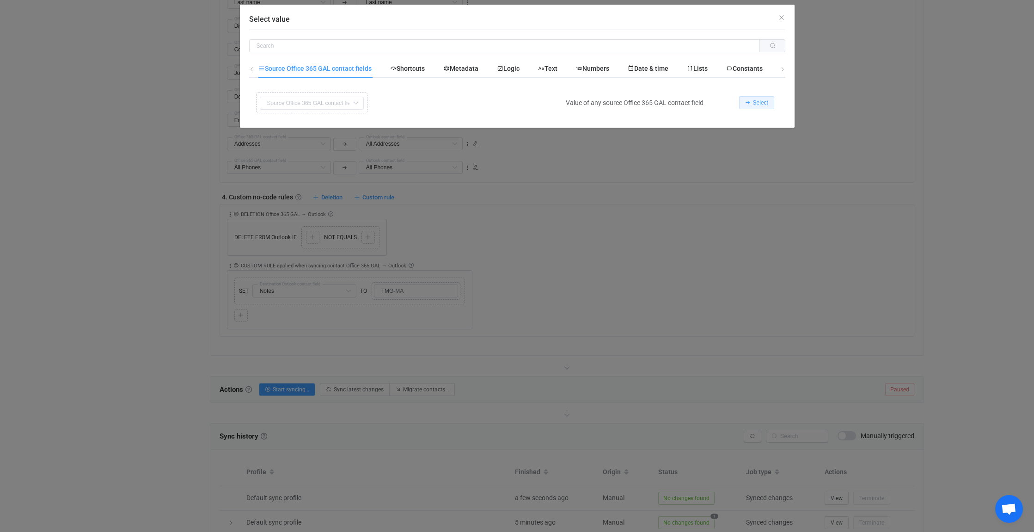
click at [760, 101] on span "Select" at bounding box center [760, 102] width 15 height 6
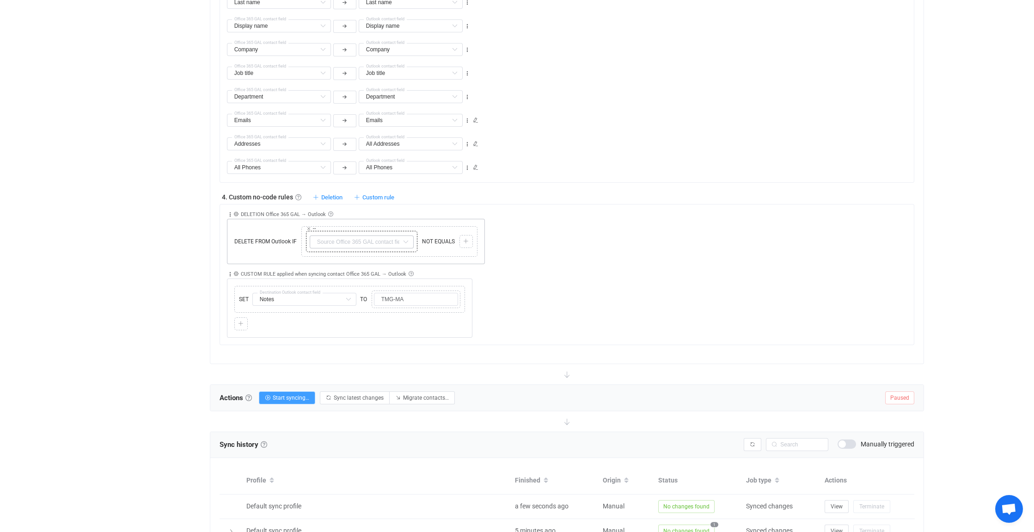
click at [400, 240] on icon at bounding box center [406, 241] width 12 height 13
click at [359, 328] on span "Company → Name" at bounding box center [355, 331] width 54 height 7
type input "Company → Name"
click at [466, 239] on icon at bounding box center [466, 242] width 6 height 6
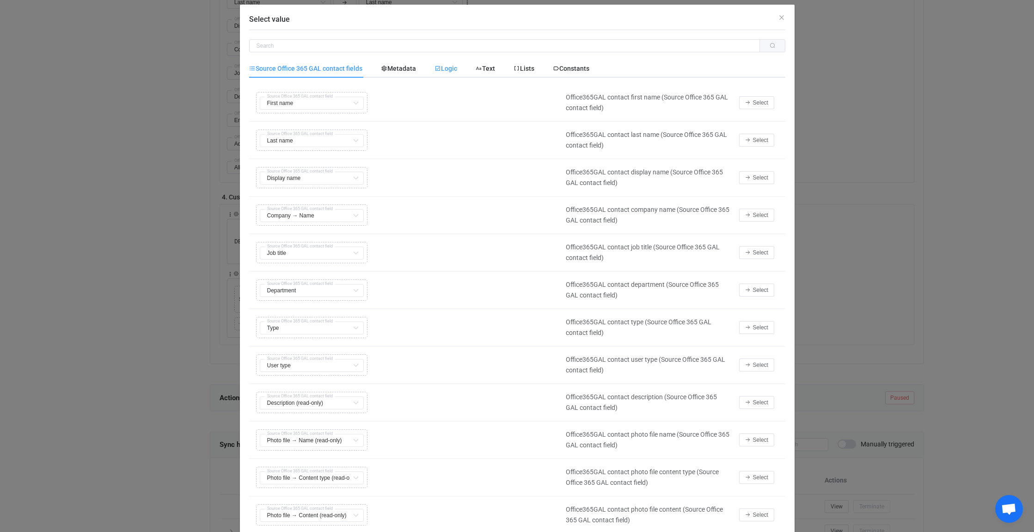
click at [445, 66] on span "Logic" at bounding box center [446, 68] width 23 height 7
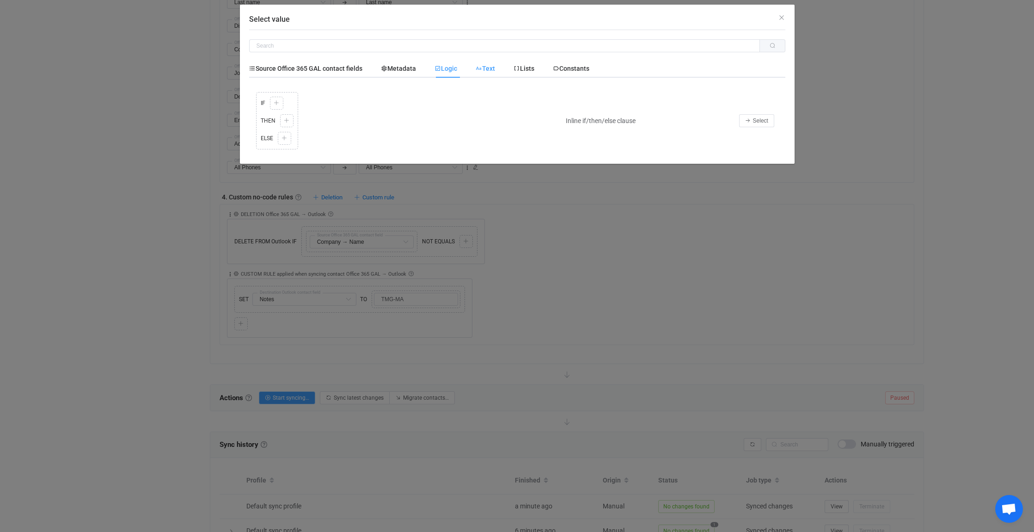
click at [0, 0] on span "Text" at bounding box center [0, 0] width 0 height 0
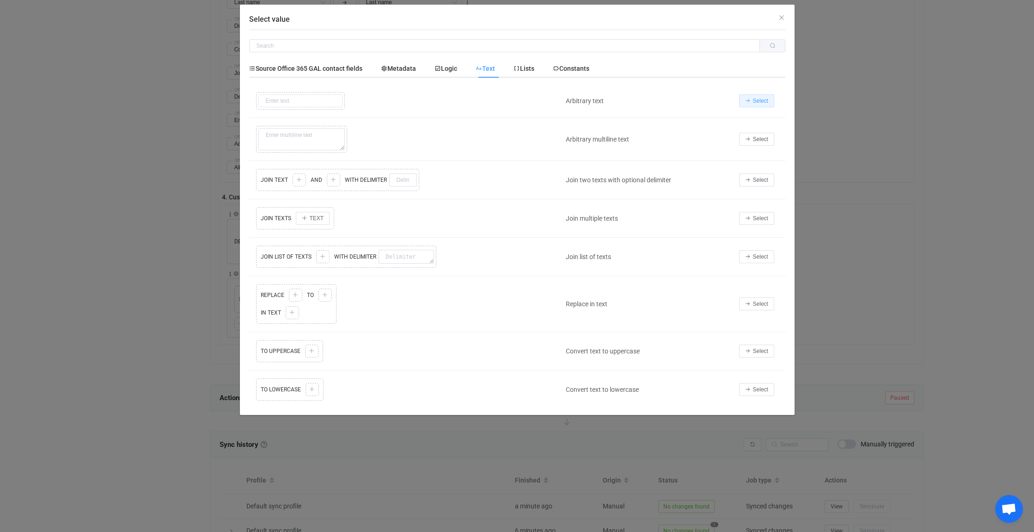
click at [757, 98] on span "Select" at bounding box center [760, 101] width 15 height 6
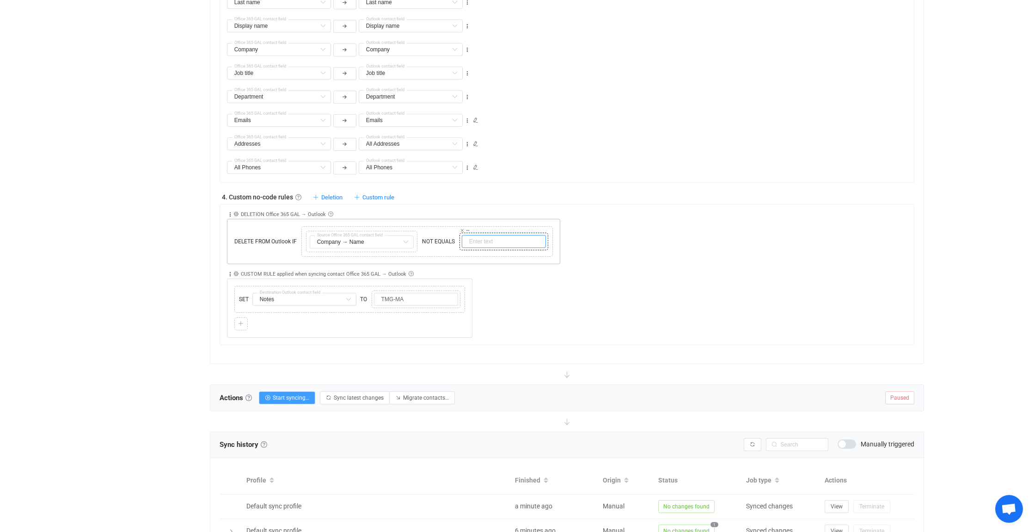
click at [485, 242] on input "text" at bounding box center [504, 241] width 84 height 13
type input "TMG"
click at [578, 232] on div "Collapse Move up Move down Delete Rule description DELETION Office 365 GAL → Ou…" at bounding box center [570, 234] width 687 height 60
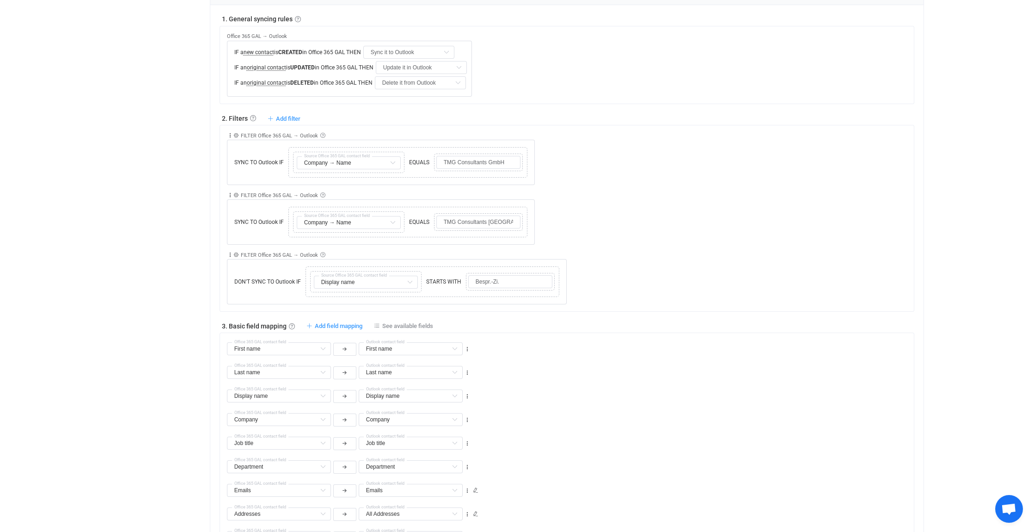
scroll to position [191, 0]
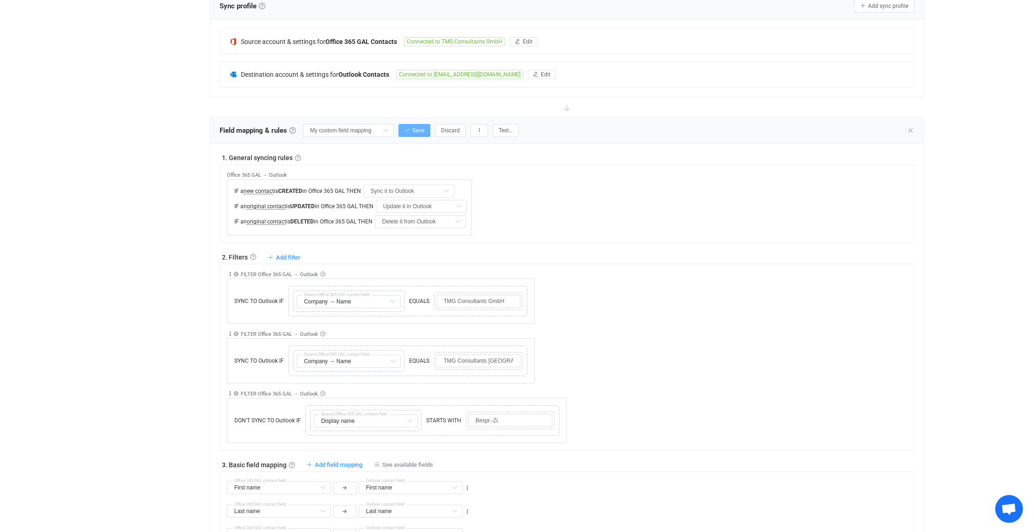
click at [420, 129] on span "Save" at bounding box center [418, 130] width 12 height 6
click at [910, 128] on icon at bounding box center [910, 130] width 7 height 7
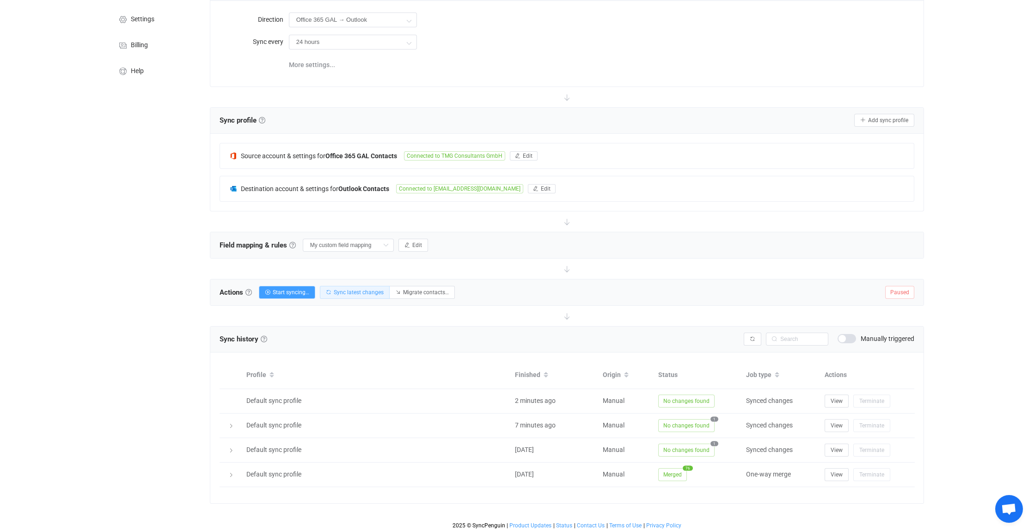
click at [355, 289] on span "Sync latest changes" at bounding box center [359, 292] width 50 height 6
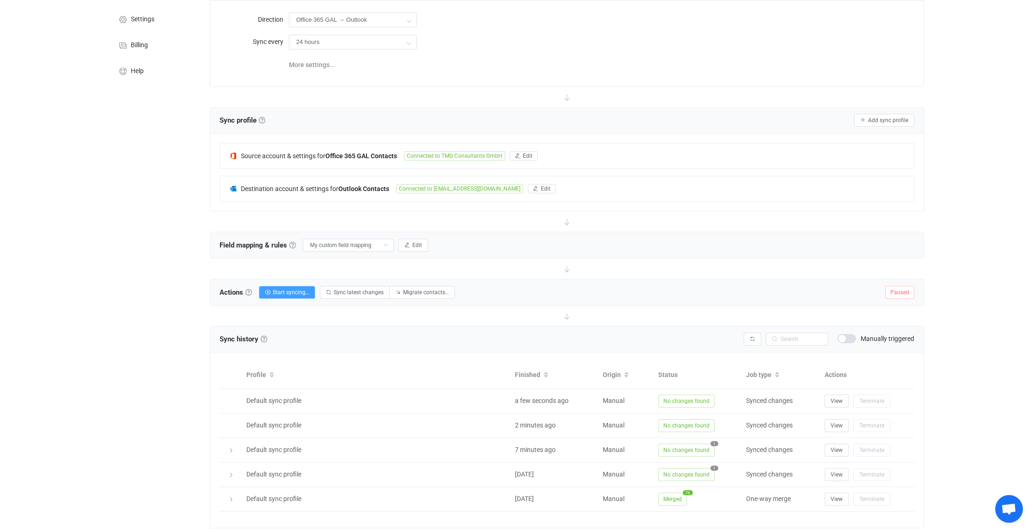
click at [1009, 503] on span "Open chat" at bounding box center [1008, 509] width 15 height 13
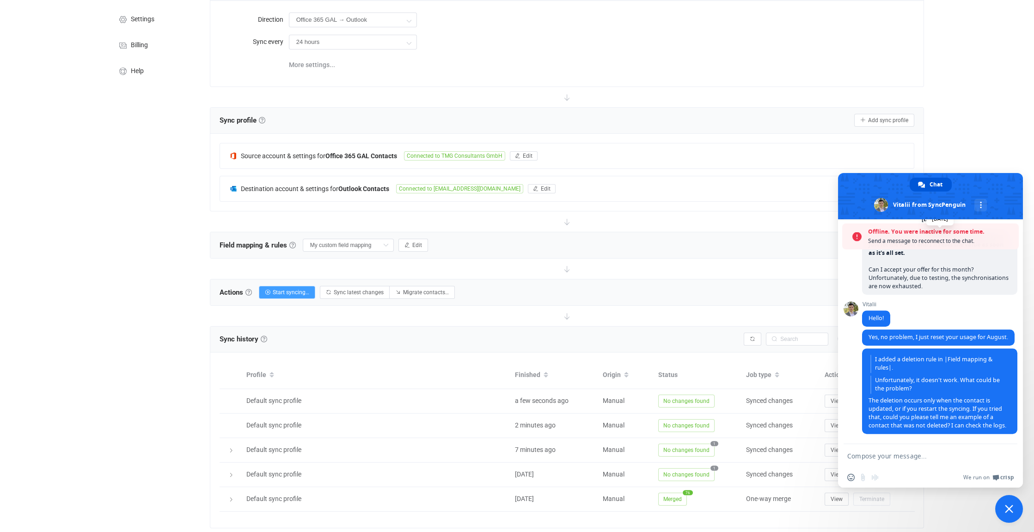
scroll to position [3907, 0]
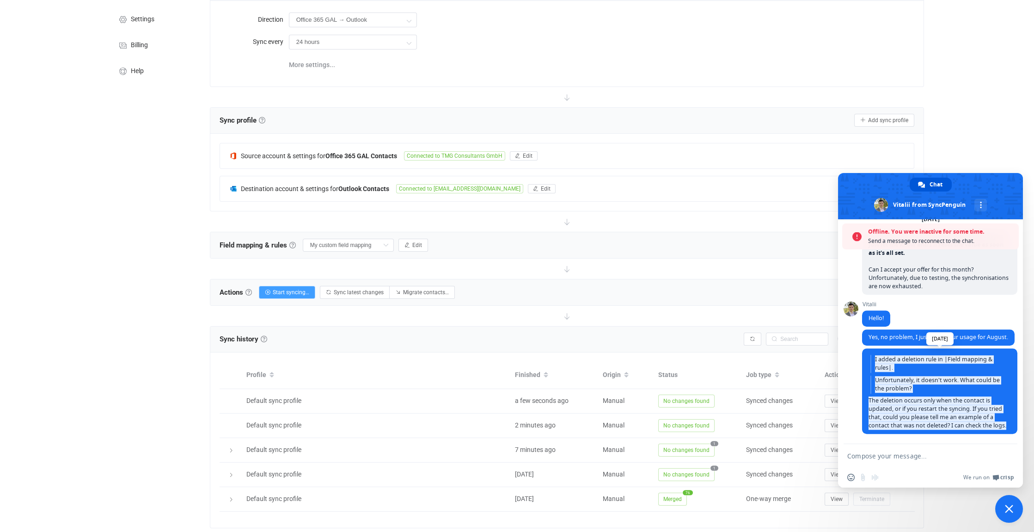
drag, startPoint x: 892, startPoint y: 426, endPoint x: 874, endPoint y: 345, distance: 83.0
click at [874, 348] on span "I added a deletion rule in |Field mapping & rules|. Unfortunately, it doesn't w…" at bounding box center [939, 391] width 155 height 86
drag, startPoint x: 874, startPoint y: 345, endPoint x: 884, endPoint y: 348, distance: 10.9
copy span "I added a deletion rule in |Field mapping & rules|. Unfortunately, it doesn't w…"
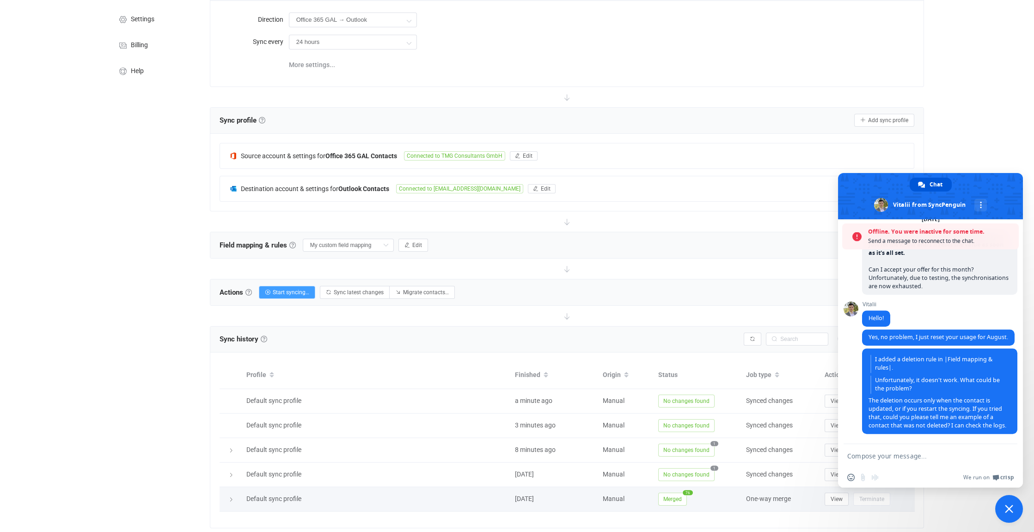
click at [232, 497] on icon at bounding box center [231, 500] width 6 height 6
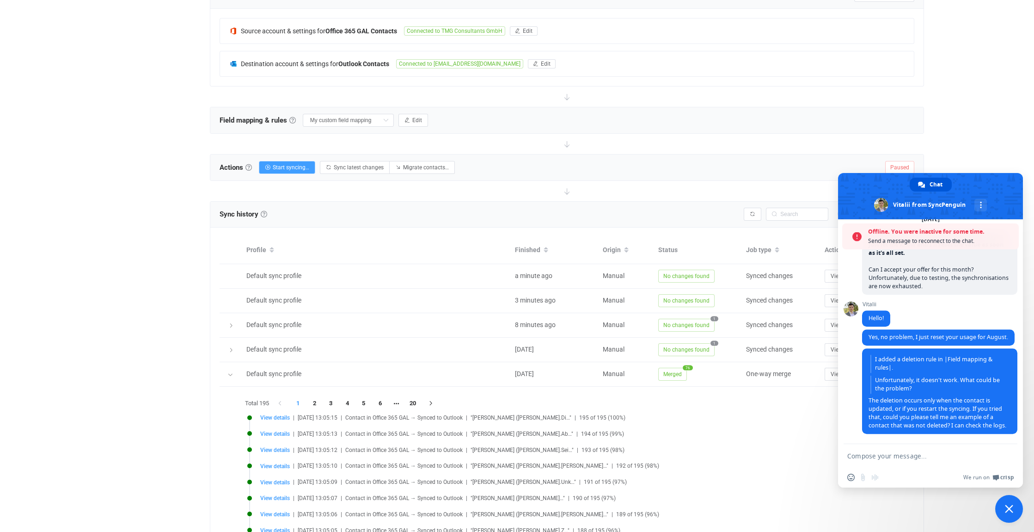
scroll to position [262, 0]
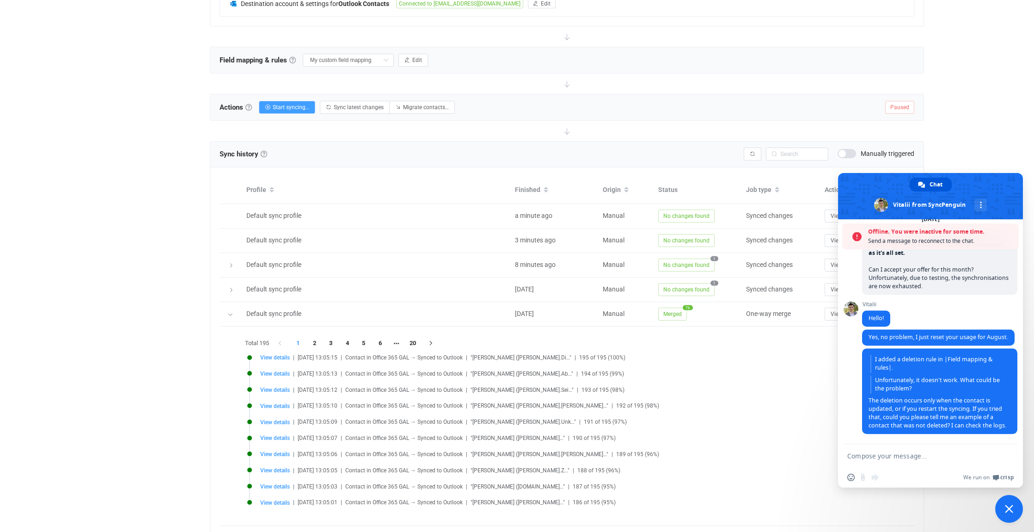
click at [1004, 511] on span "Close chat" at bounding box center [1009, 509] width 28 height 28
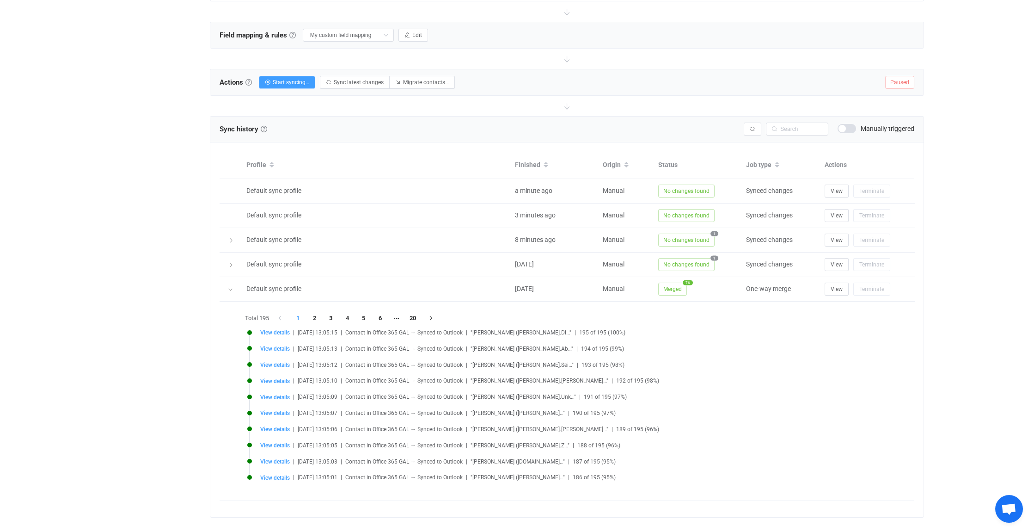
scroll to position [300, 0]
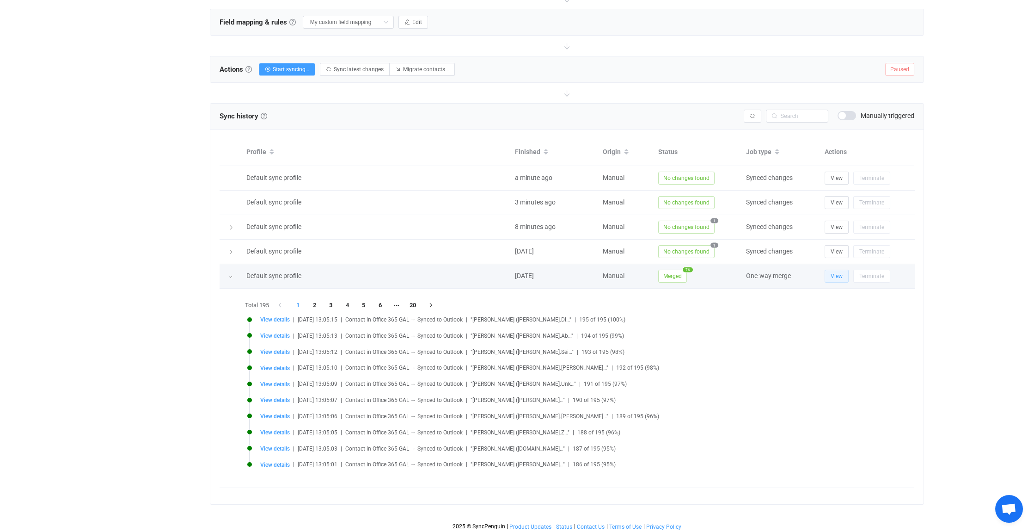
click at [837, 275] on span "View" at bounding box center [837, 276] width 12 height 6
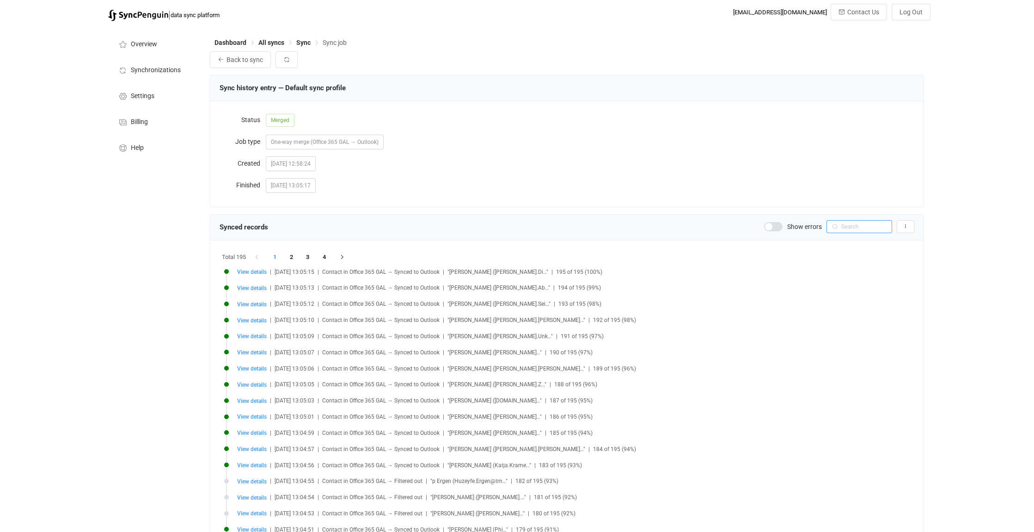
click at [851, 227] on input "text" at bounding box center [860, 226] width 66 height 13
type input "beckemey"
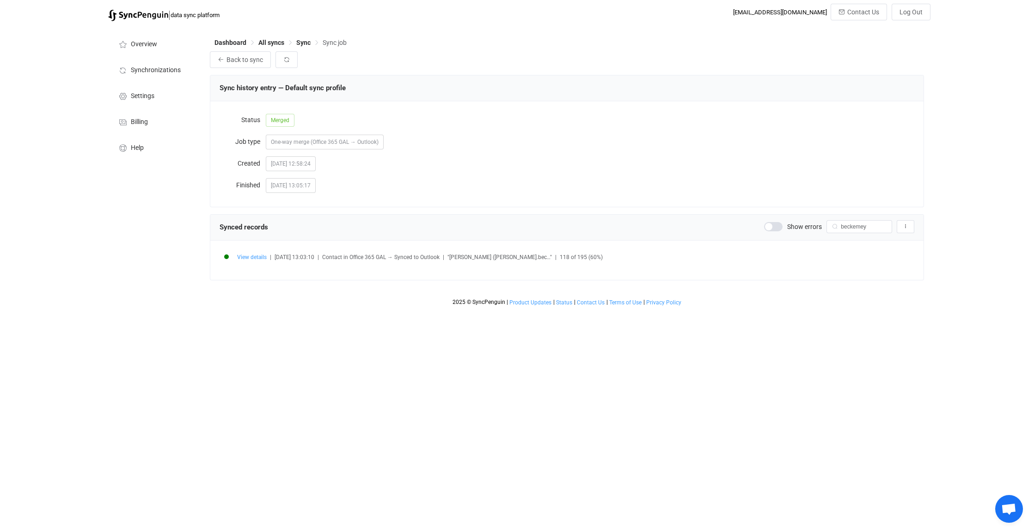
click at [255, 256] on span "View details" at bounding box center [252, 257] width 30 height 6
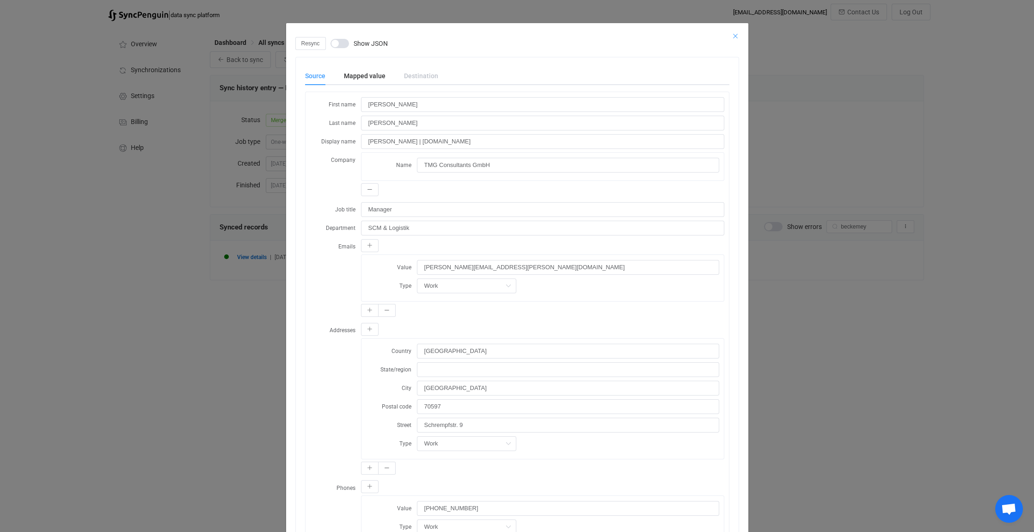
click at [732, 35] on icon "Close" at bounding box center [735, 35] width 7 height 7
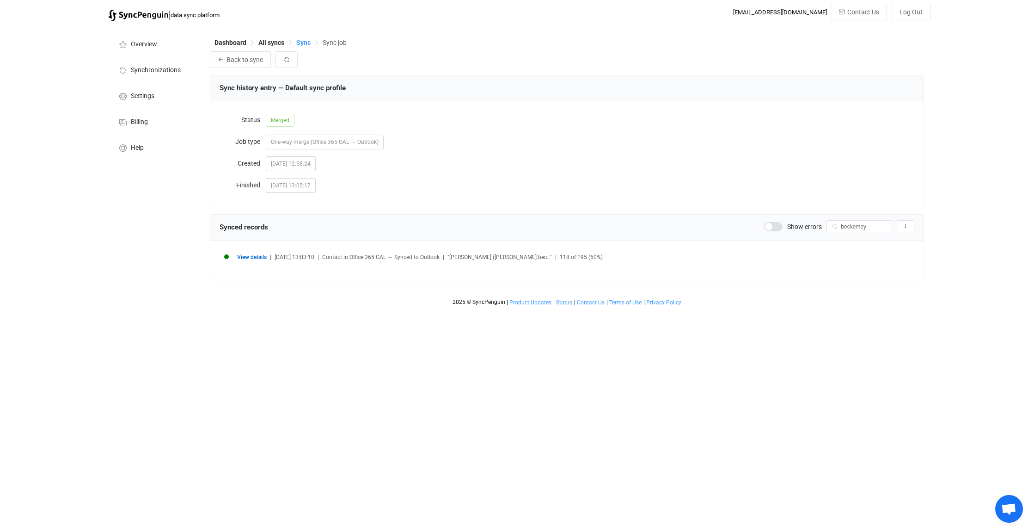
click at [309, 40] on span "Sync" at bounding box center [303, 42] width 14 height 7
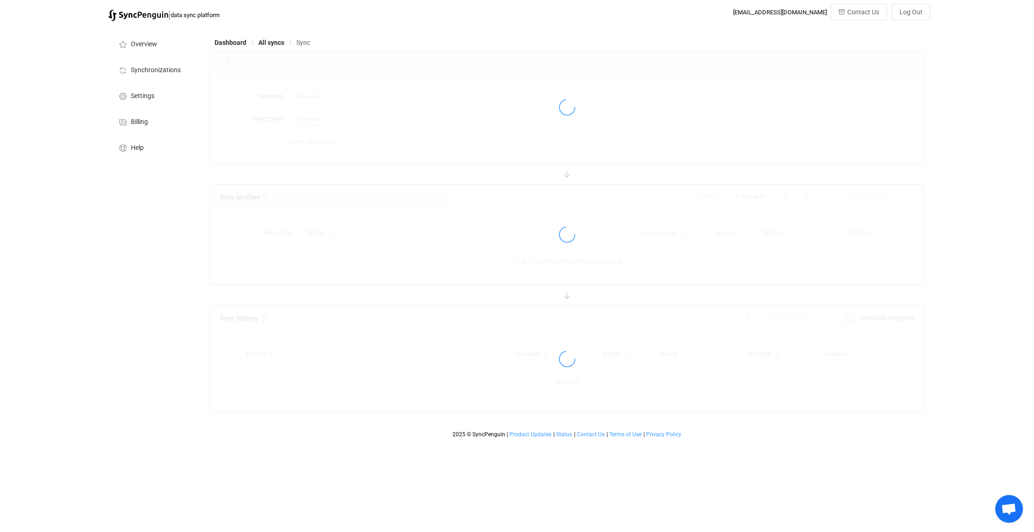
type input "Office 365 GAL → Outlook"
type input "24 hours"
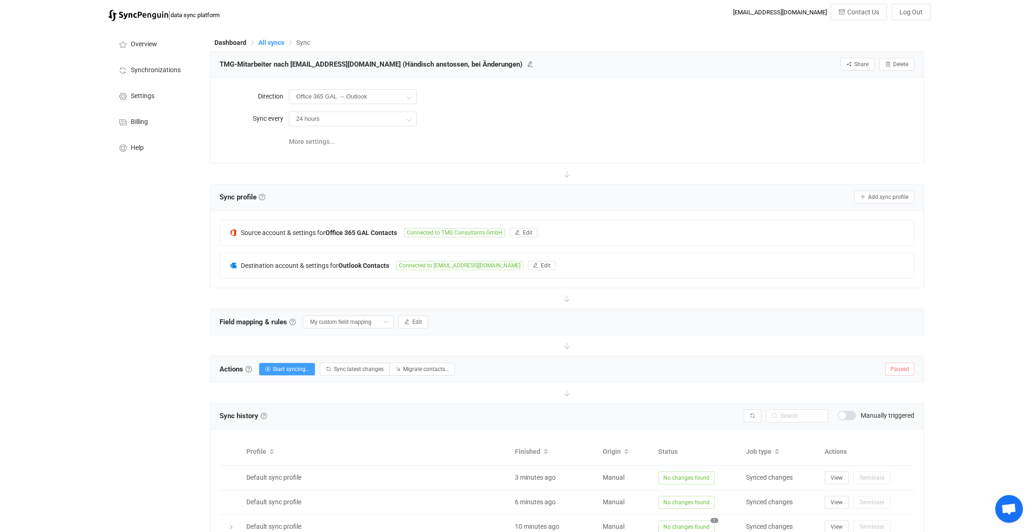
click at [270, 44] on span "All syncs" at bounding box center [271, 42] width 26 height 7
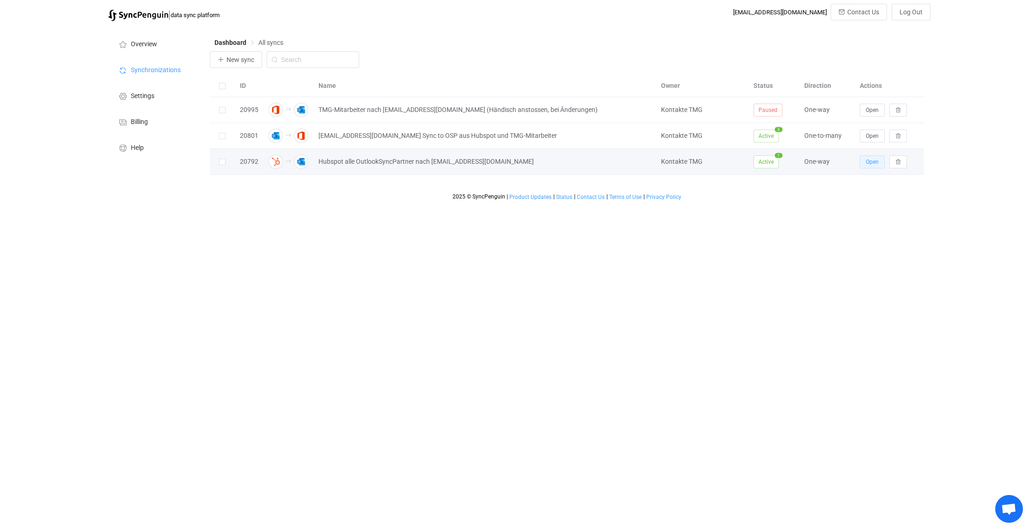
click at [878, 159] on span "Open" at bounding box center [872, 162] width 13 height 6
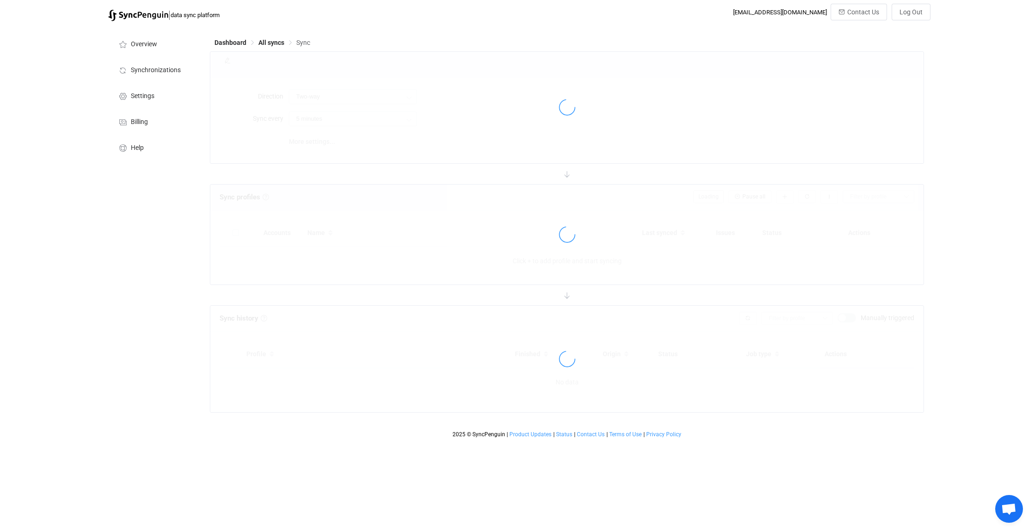
type input "HubSpot → Outlook"
type input "30 minutes"
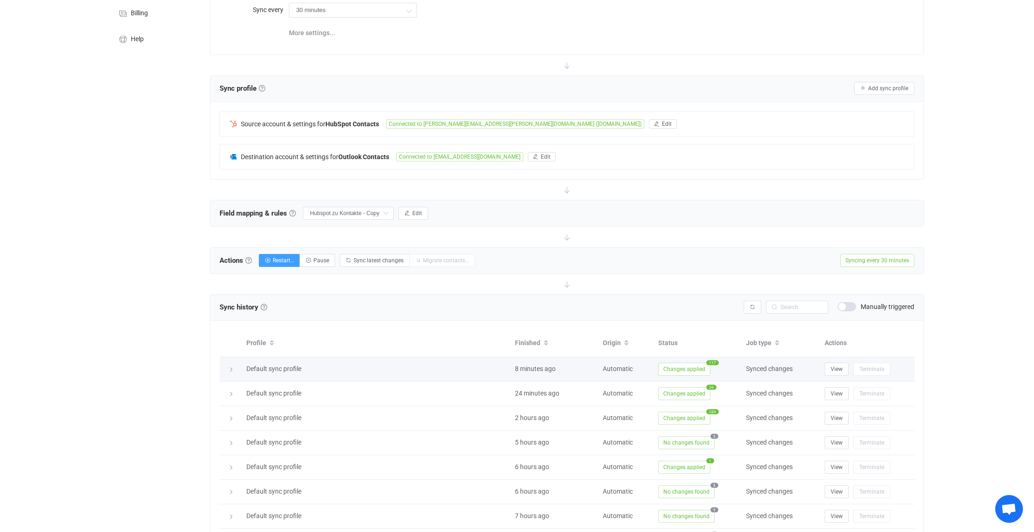
scroll to position [92, 0]
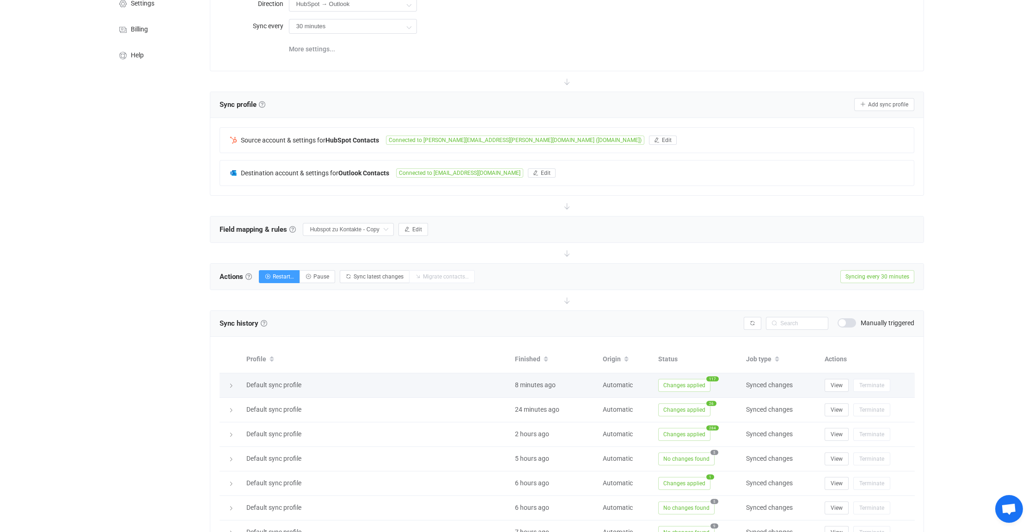
click at [228, 383] on icon at bounding box center [231, 386] width 6 height 6
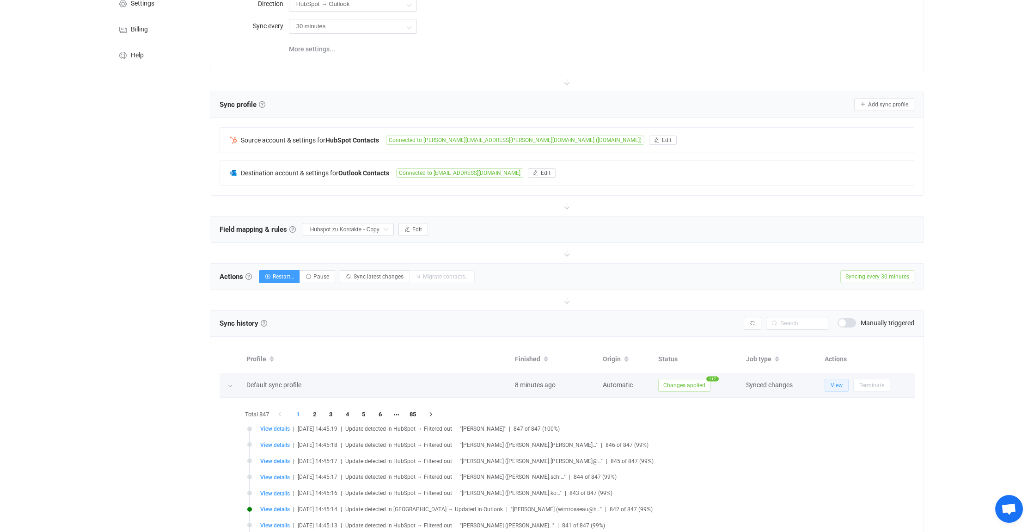
click at [835, 382] on span "View" at bounding box center [837, 385] width 12 height 6
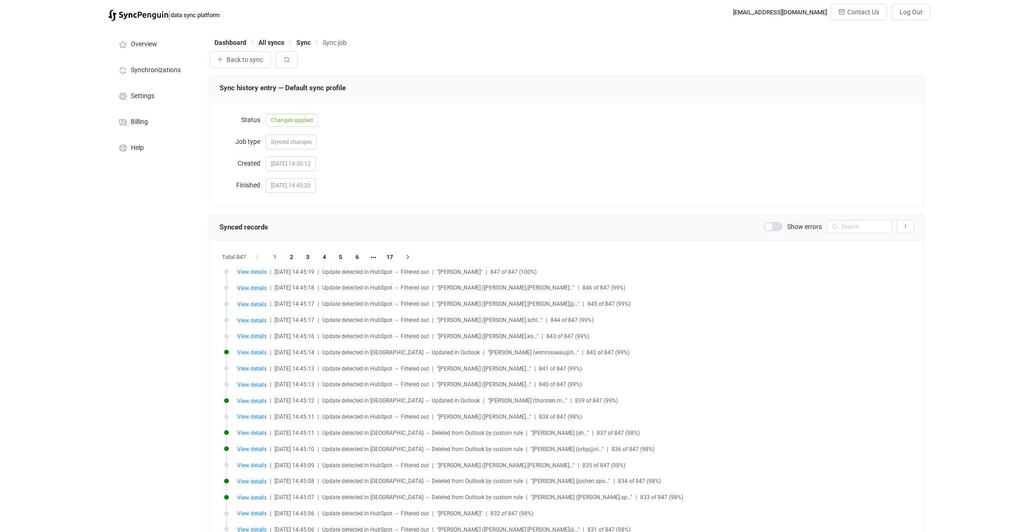
drag, startPoint x: 0, startPoint y: 0, endPoint x: 840, endPoint y: 226, distance: 869.5
click at [839, 226] on icon at bounding box center [835, 226] width 12 height 13
click at [858, 227] on input "text" at bounding box center [860, 226] width 66 height 13
type input "jäger"
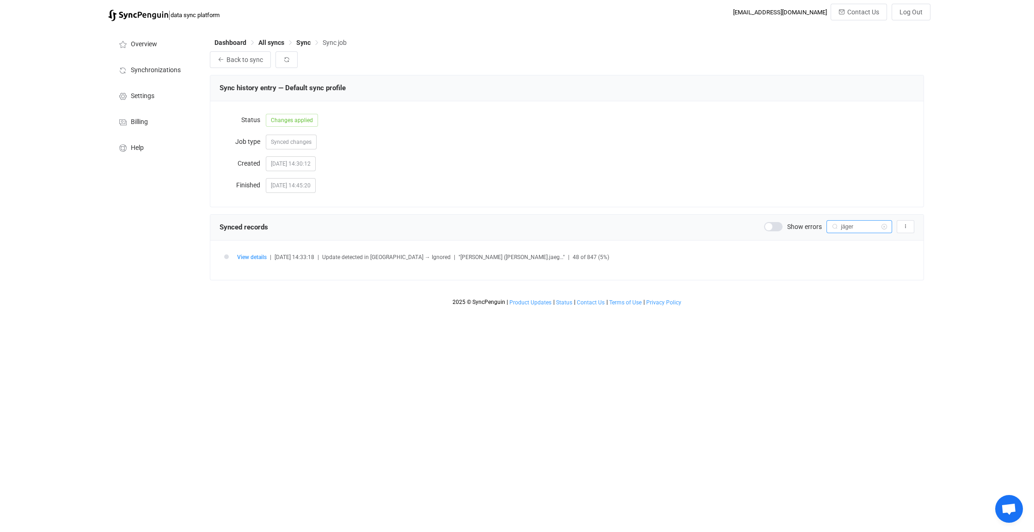
click at [886, 225] on icon at bounding box center [884, 226] width 12 height 13
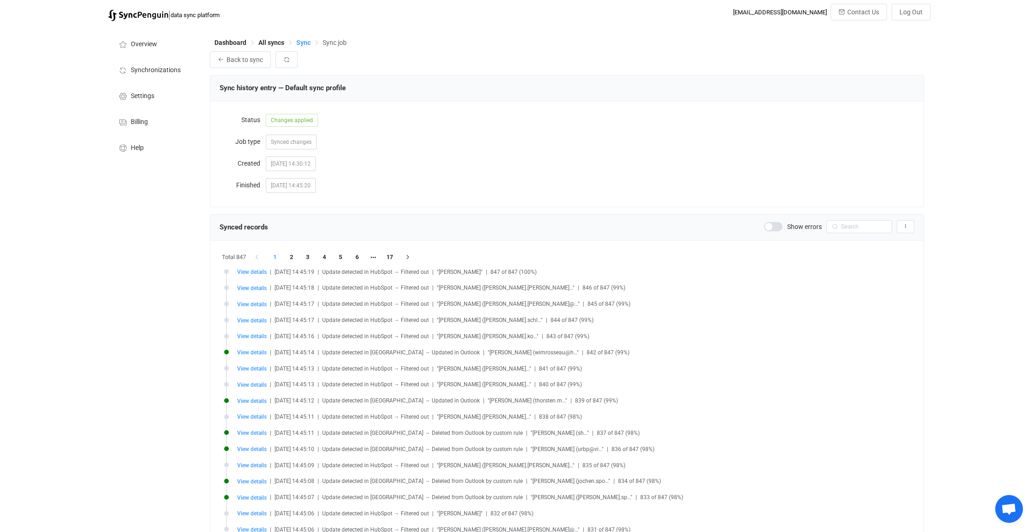
click at [304, 41] on span "Sync" at bounding box center [303, 42] width 14 height 7
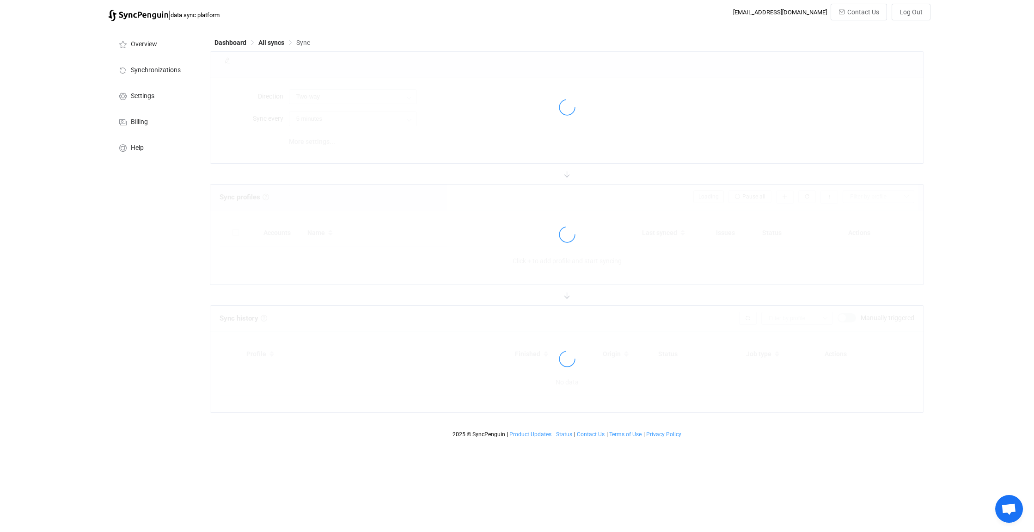
type input "HubSpot → Outlook"
type input "30 minutes"
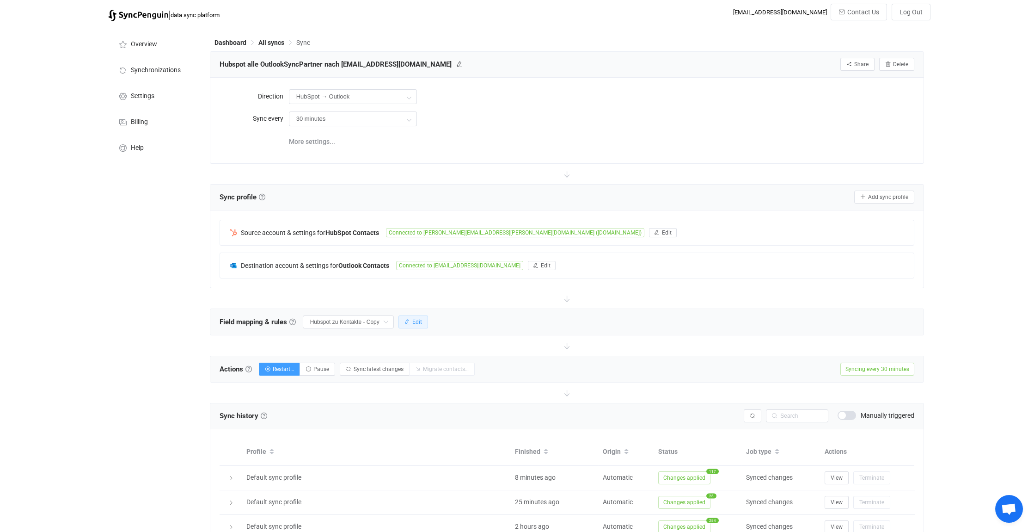
click at [417, 320] on span "Edit" at bounding box center [417, 322] width 10 height 6
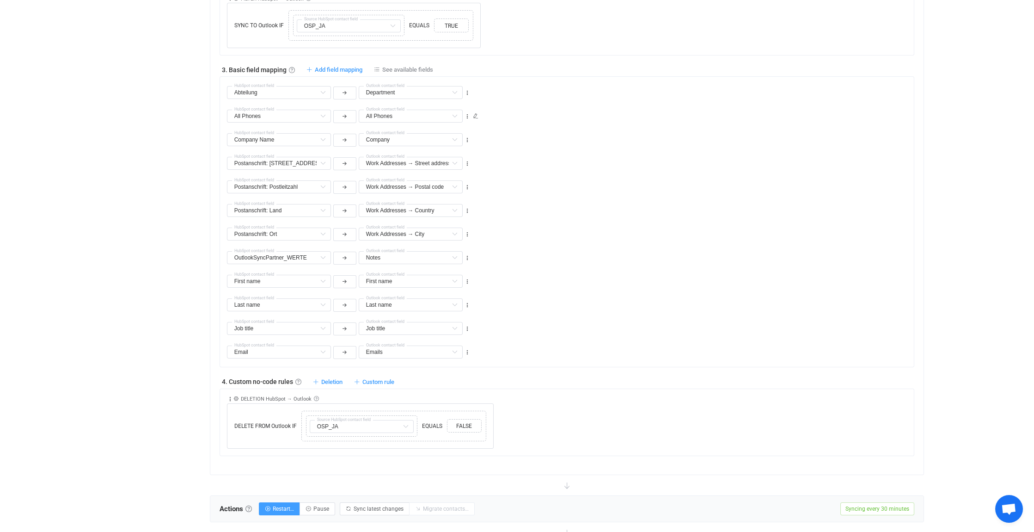
scroll to position [555, 0]
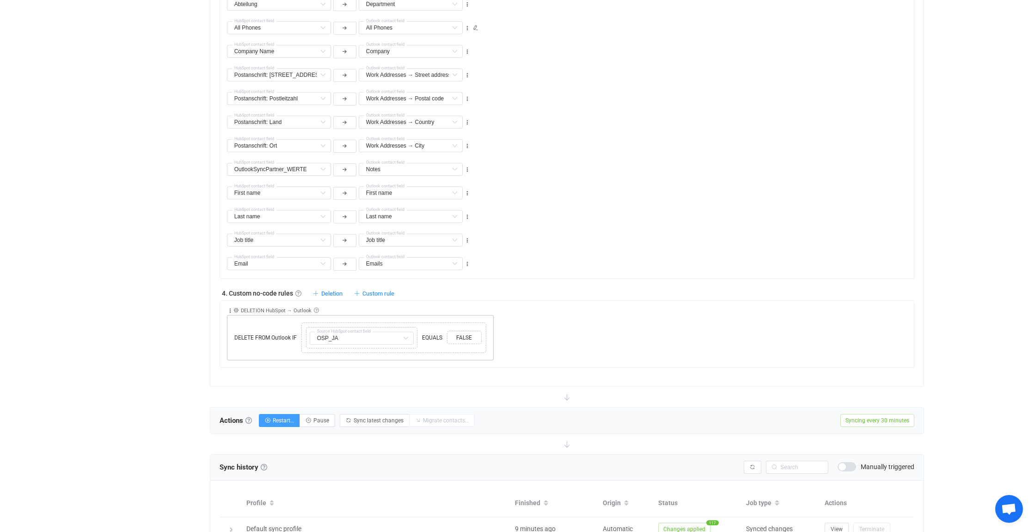
click at [286, 329] on div "DELETE FROM Outlook IF Copy Cut Replace TYPE MISMATCH Copy Cut Replace TYPE MIS…" at bounding box center [360, 337] width 267 height 45
click at [304, 318] on icon at bounding box center [304, 320] width 5 height 5
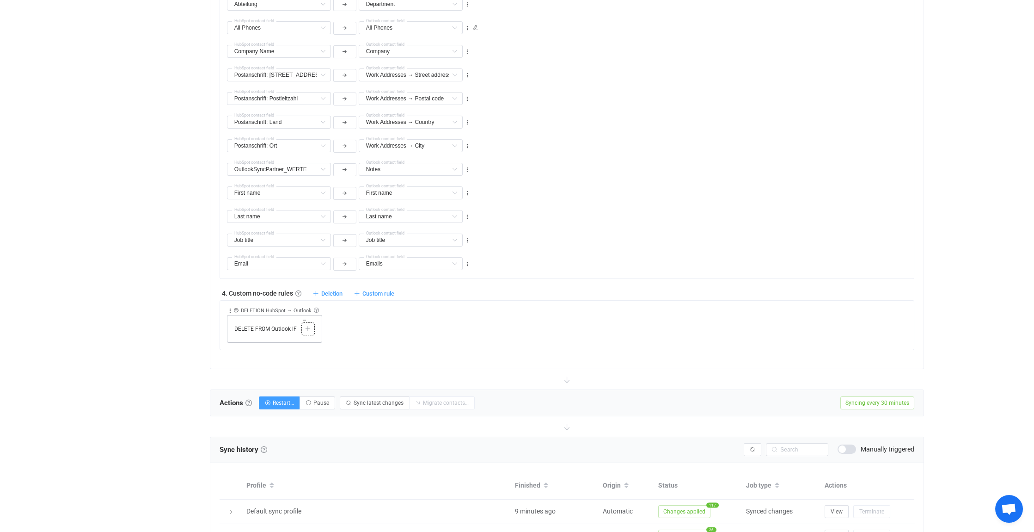
click at [306, 326] on icon at bounding box center [308, 329] width 6 height 6
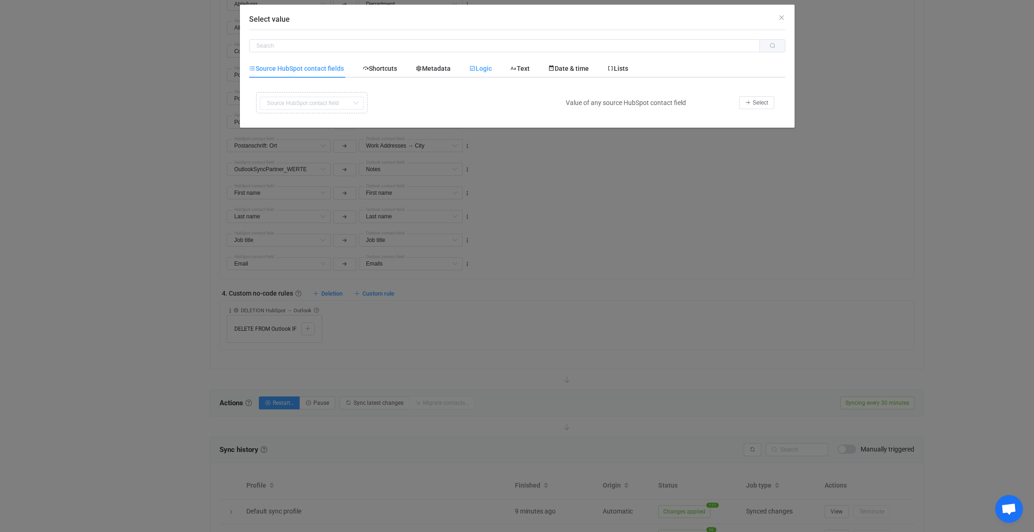
click at [492, 65] on span "Logic" at bounding box center [480, 68] width 23 height 7
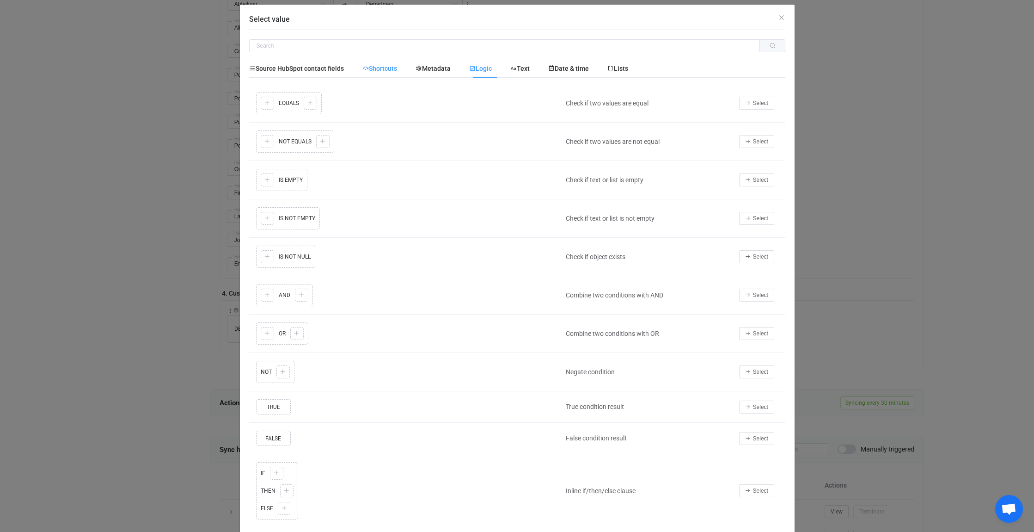
click at [380, 67] on span "Shortcuts" at bounding box center [379, 68] width 35 height 7
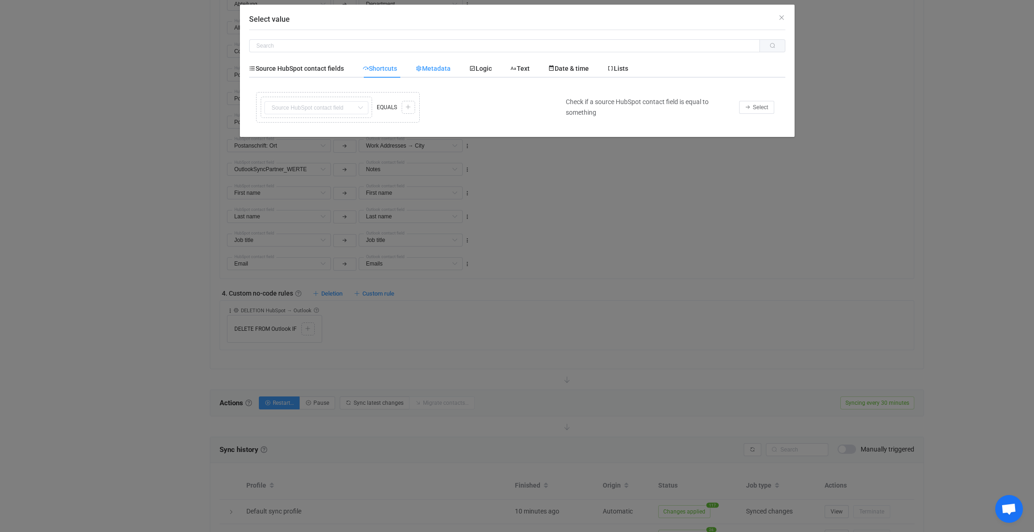
click at [434, 70] on span "Metadata" at bounding box center [433, 68] width 35 height 7
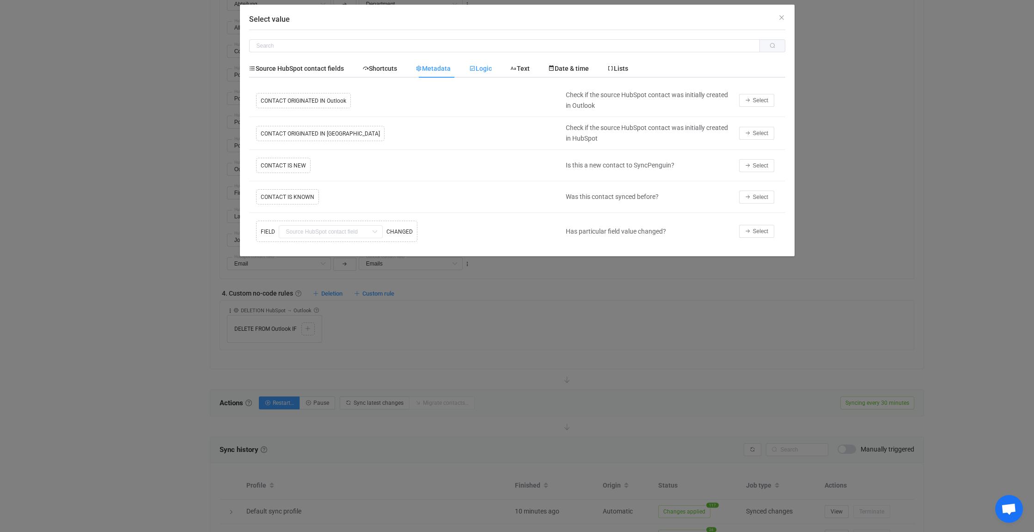
click at [485, 67] on span "Logic" at bounding box center [480, 68] width 23 height 7
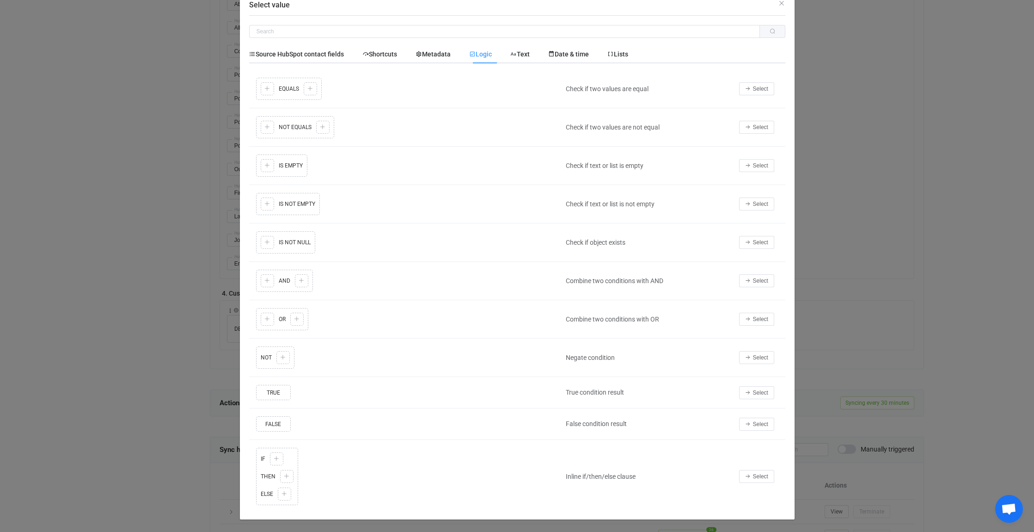
scroll to position [22, 0]
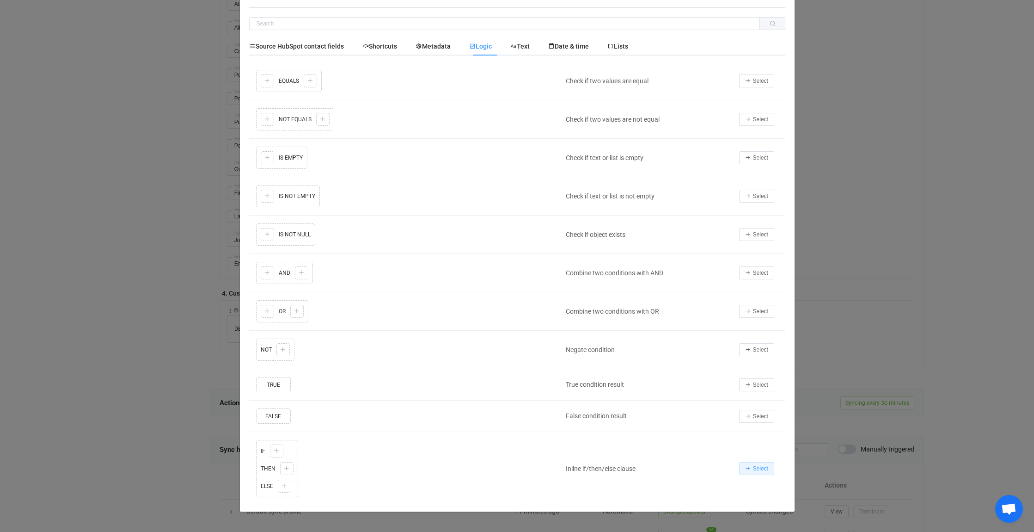
click at [755, 466] on span "Select" at bounding box center [760, 468] width 15 height 6
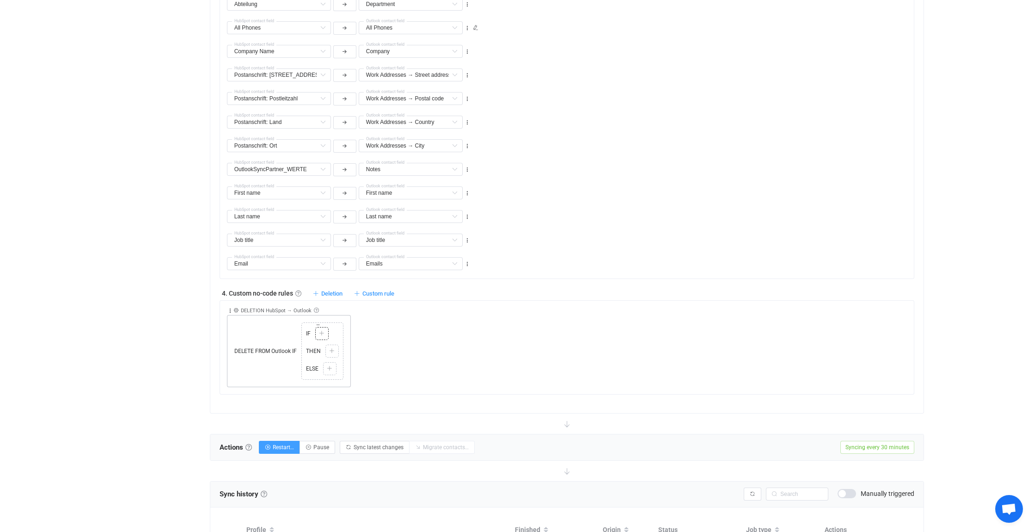
click at [325, 329] on div "Copy Cut Paste TYPE MISMATCH Select value" at bounding box center [321, 333] width 13 height 13
click at [320, 331] on icon at bounding box center [322, 334] width 6 height 6
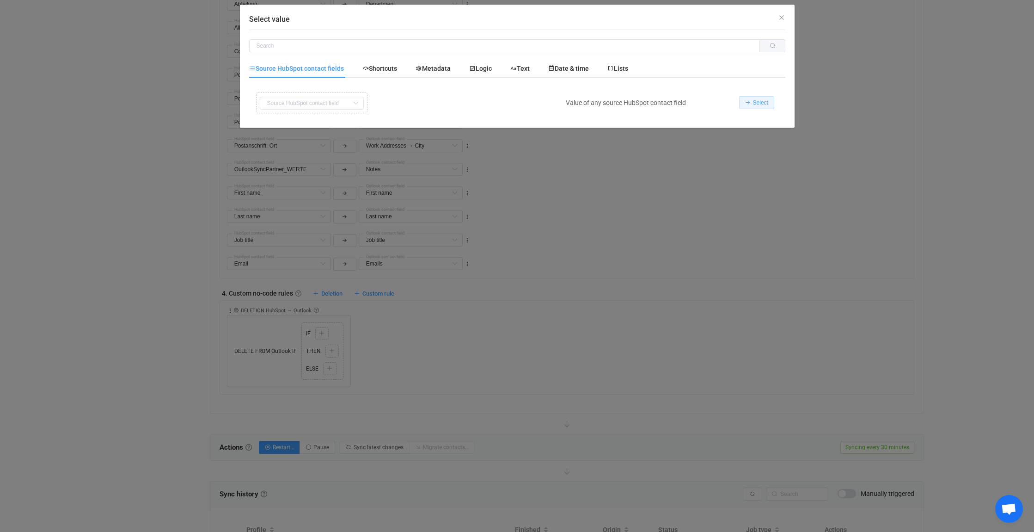
click at [772, 100] on button "Select" at bounding box center [756, 102] width 35 height 13
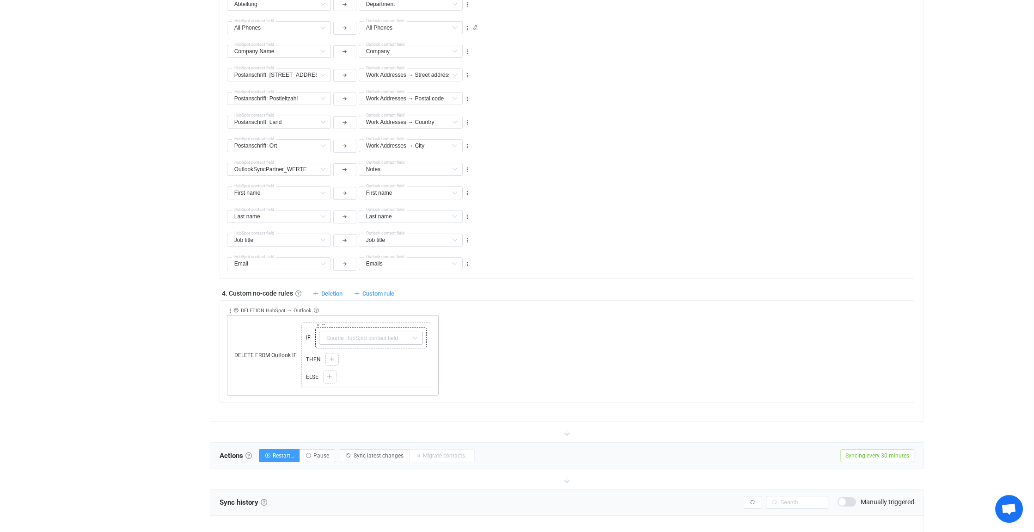
click at [410, 334] on icon at bounding box center [415, 337] width 12 height 13
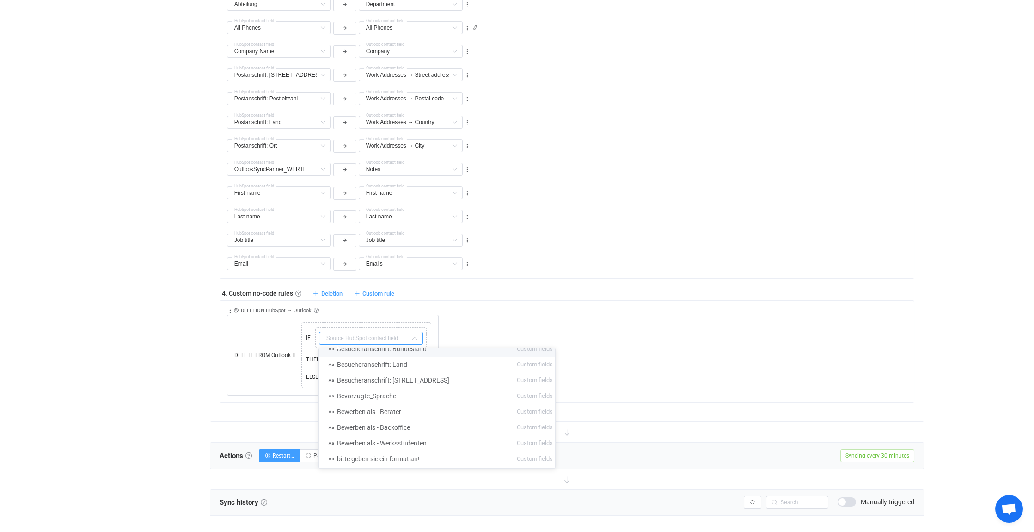
click at [488, 326] on div "Collapse Move up Move down Delete Rule description DELETION HubSpot → Outlook D…" at bounding box center [570, 348] width 687 height 95
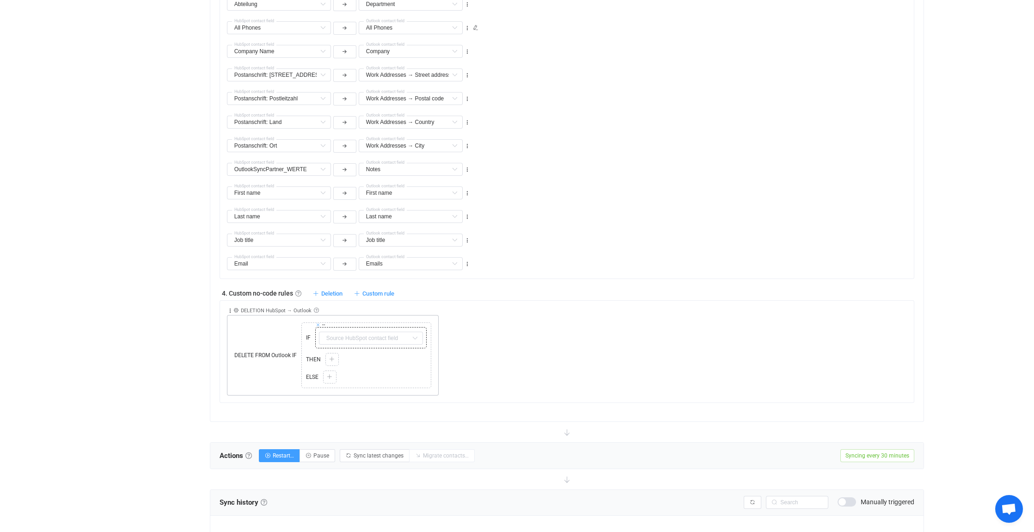
click at [317, 323] on icon at bounding box center [318, 324] width 5 height 5
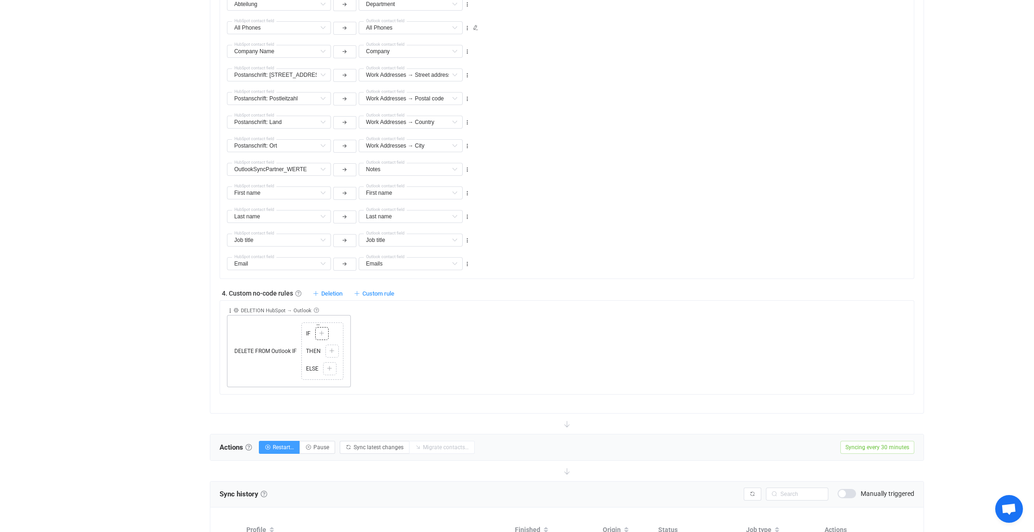
click at [323, 331] on icon at bounding box center [322, 334] width 6 height 6
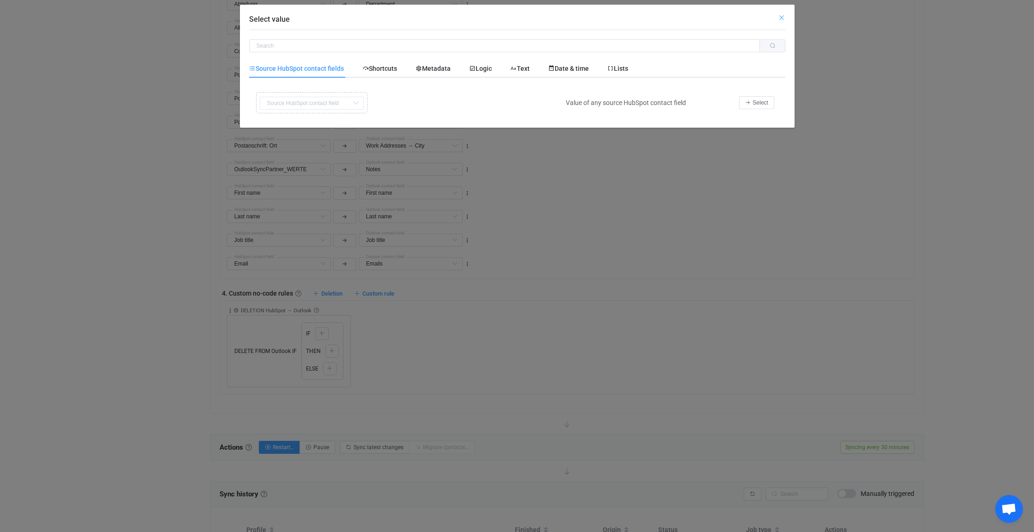
click at [784, 17] on icon "Close" at bounding box center [781, 17] width 7 height 7
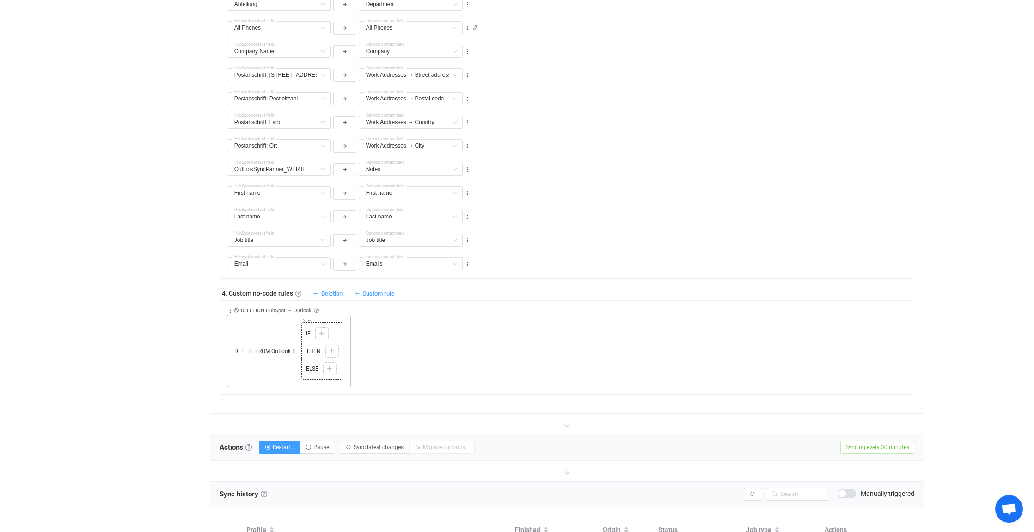
click at [304, 318] on icon at bounding box center [304, 320] width 5 height 5
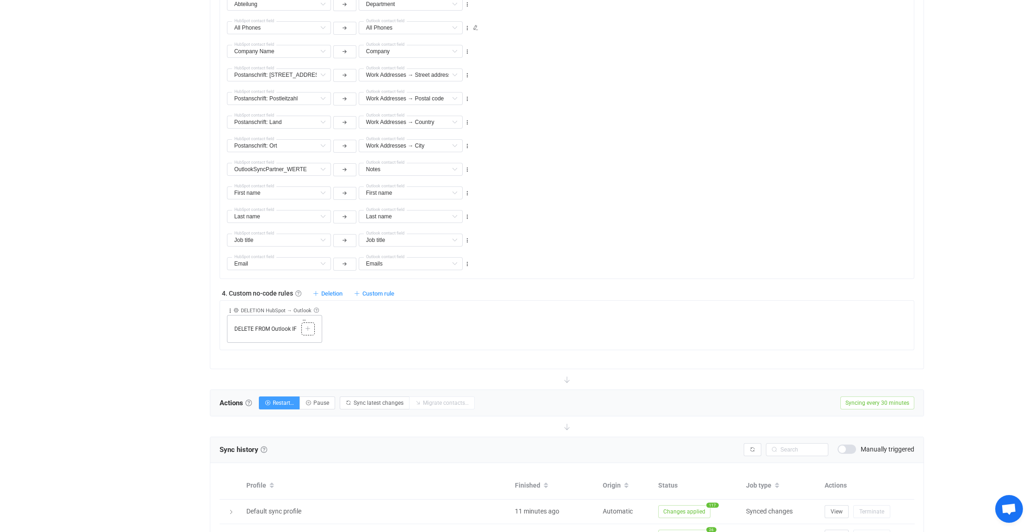
click at [308, 326] on icon at bounding box center [308, 329] width 6 height 6
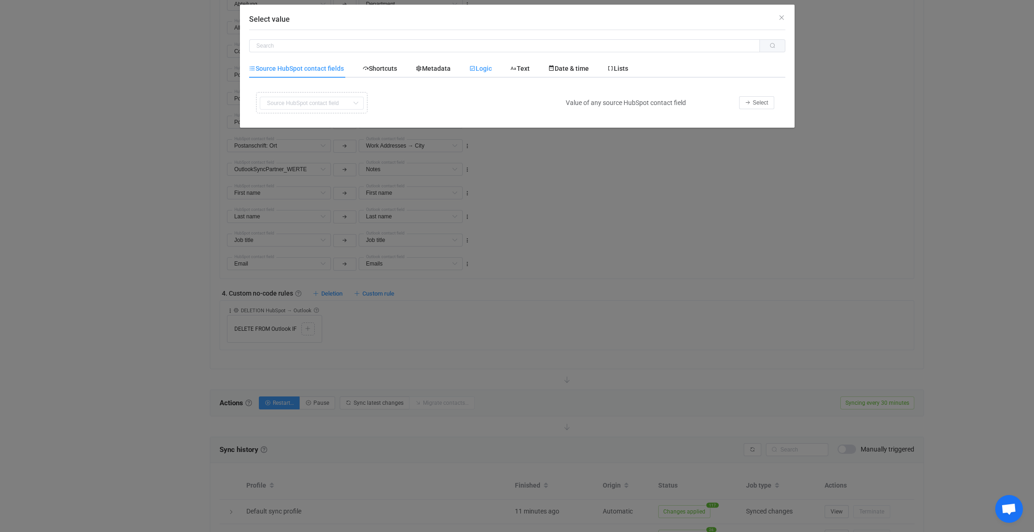
click at [482, 66] on span "Logic" at bounding box center [480, 68] width 23 height 7
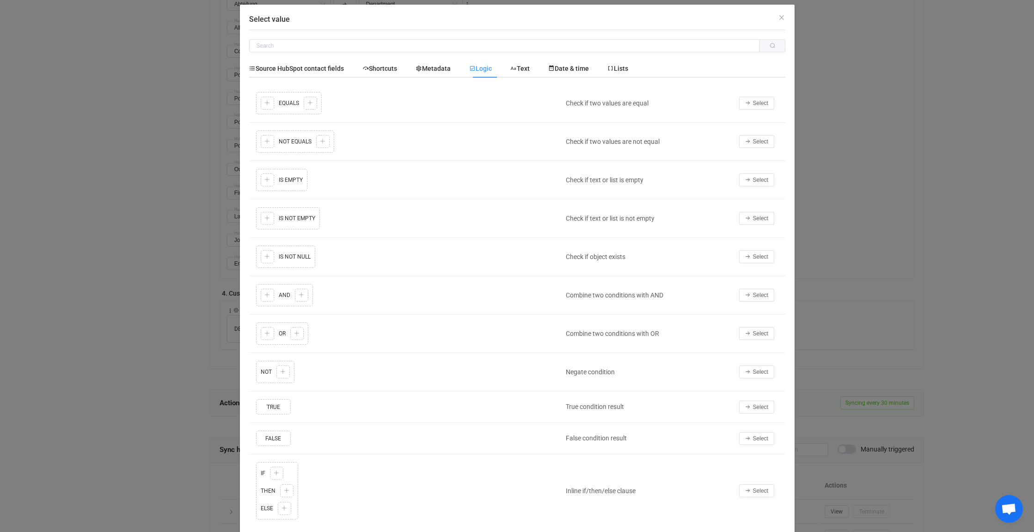
scroll to position [22, 0]
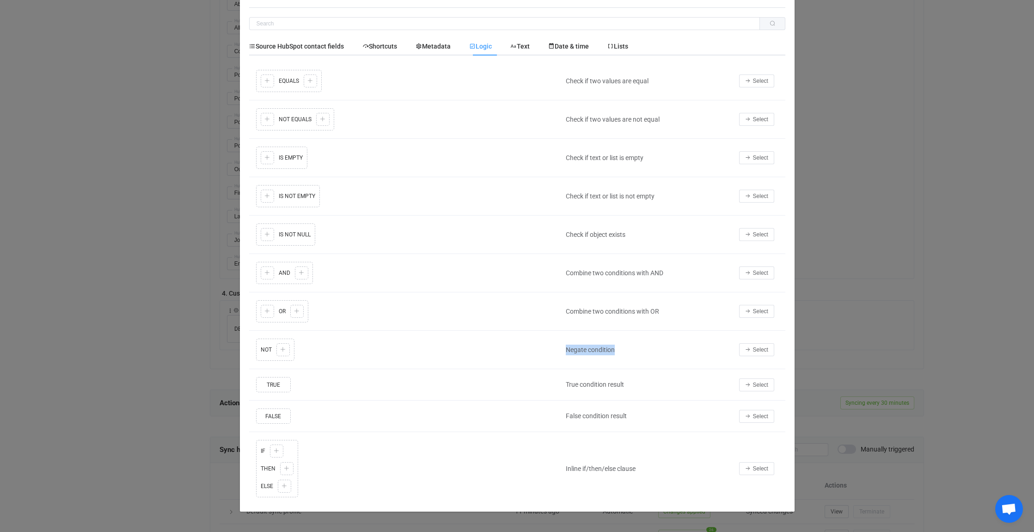
drag, startPoint x: 612, startPoint y: 348, endPoint x: 564, endPoint y: 349, distance: 47.6
click at [564, 349] on div "Negate condition" at bounding box center [647, 349] width 173 height 11
drag, startPoint x: 564, startPoint y: 349, endPoint x: 577, endPoint y: 348, distance: 12.6
click at [640, 346] on div "Bedingung negieren" at bounding box center [647, 349] width 173 height 11
click at [523, 43] on span "Text" at bounding box center [519, 46] width 19 height 7
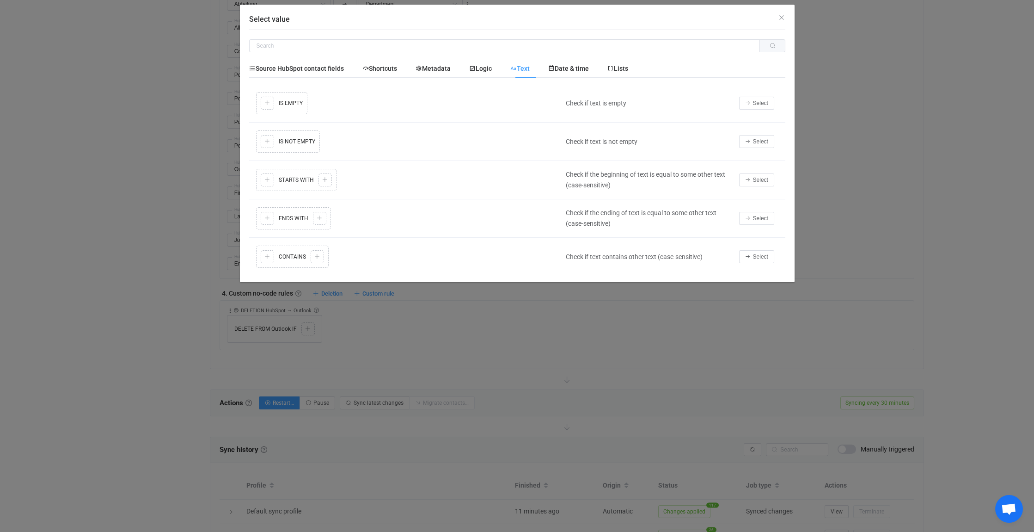
scroll to position [0, 0]
click at [781, 18] on icon "Close" at bounding box center [781, 17] width 7 height 7
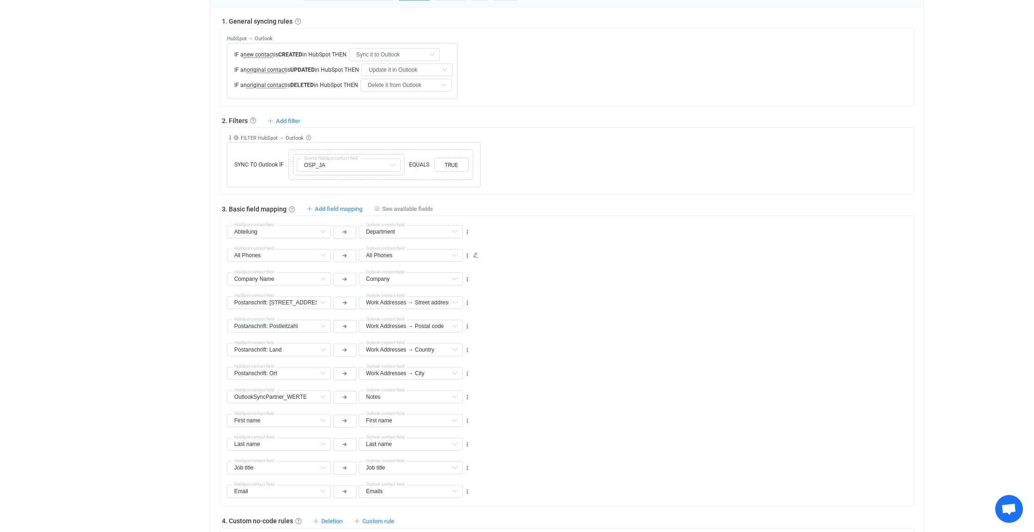
scroll to position [277, 0]
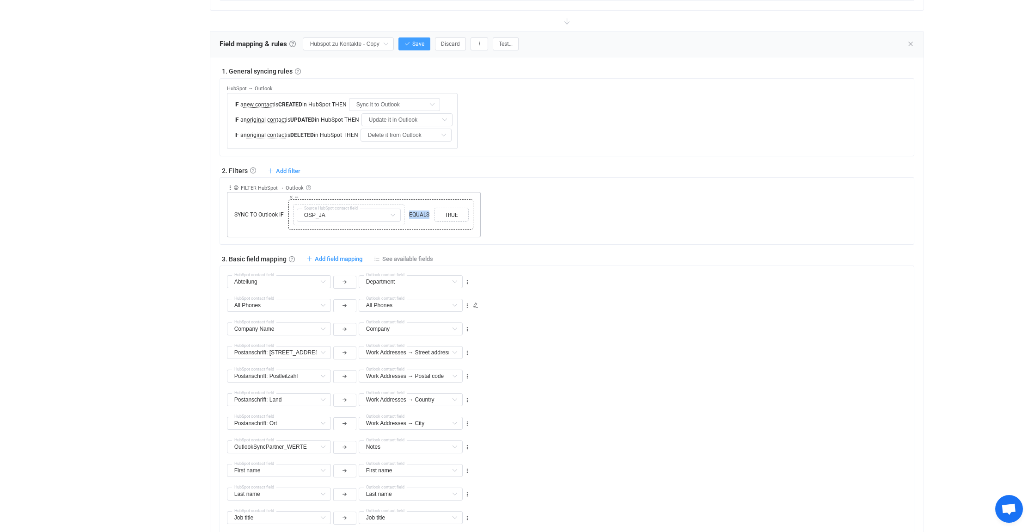
drag, startPoint x: 408, startPoint y: 215, endPoint x: 429, endPoint y: 215, distance: 20.3
click at [429, 215] on span "EQUALS" at bounding box center [419, 214] width 25 height 8
drag, startPoint x: 429, startPoint y: 215, endPoint x: 420, endPoint y: 216, distance: 8.9
click at [420, 216] on span "EQUALS" at bounding box center [419, 214] width 25 height 8
click at [418, 212] on span "EQUALS" at bounding box center [419, 214] width 25 height 8
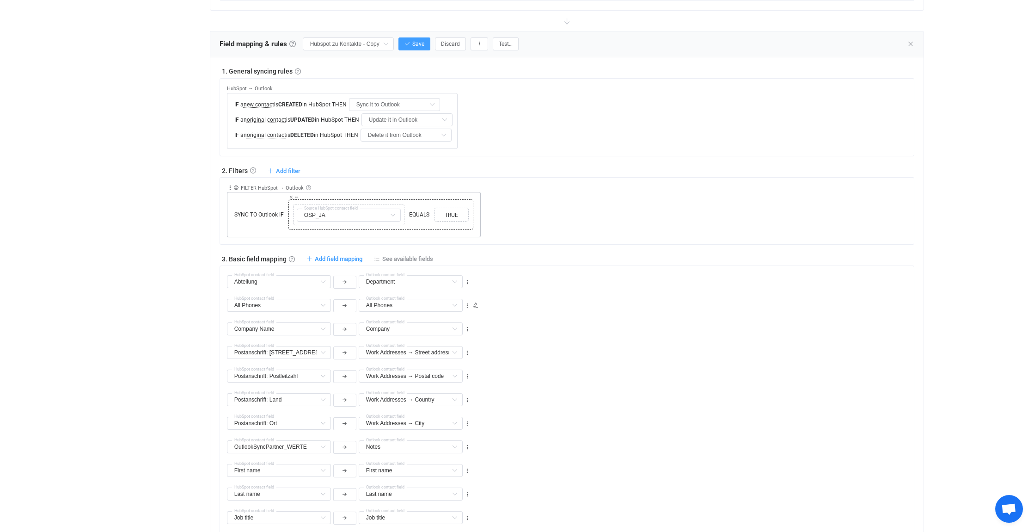
click at [409, 213] on span "EQUALS" at bounding box center [419, 214] width 25 height 8
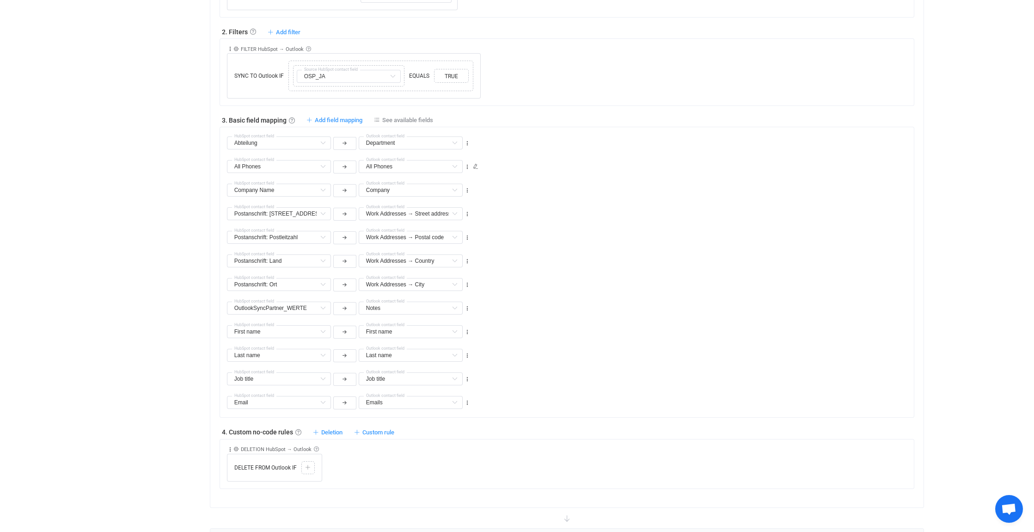
scroll to position [555, 0]
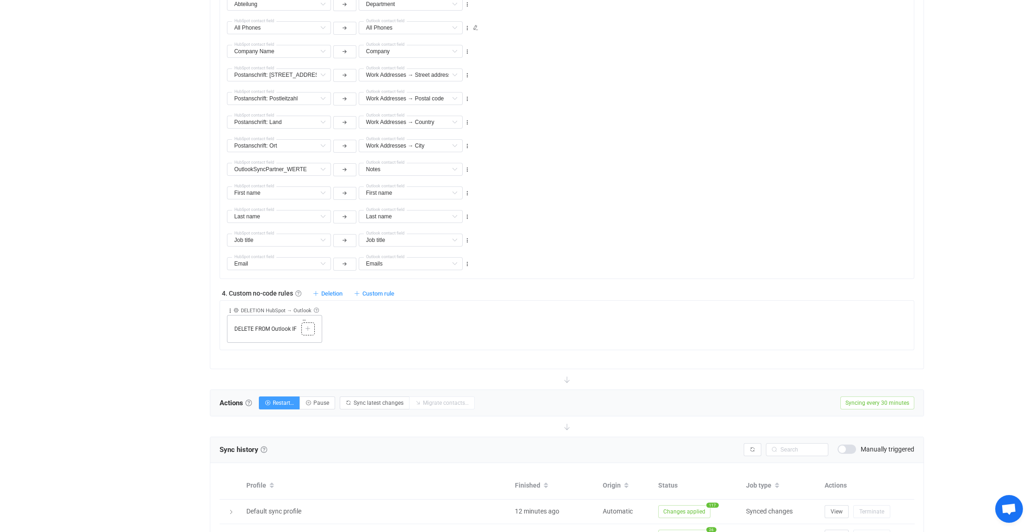
click at [308, 326] on icon at bounding box center [308, 329] width 6 height 6
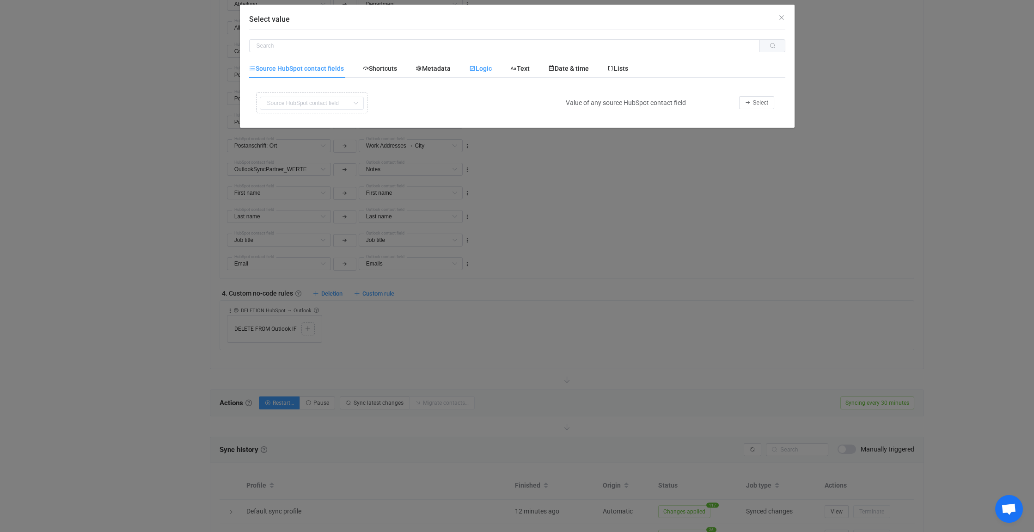
click at [483, 68] on span "Logic" at bounding box center [480, 68] width 23 height 7
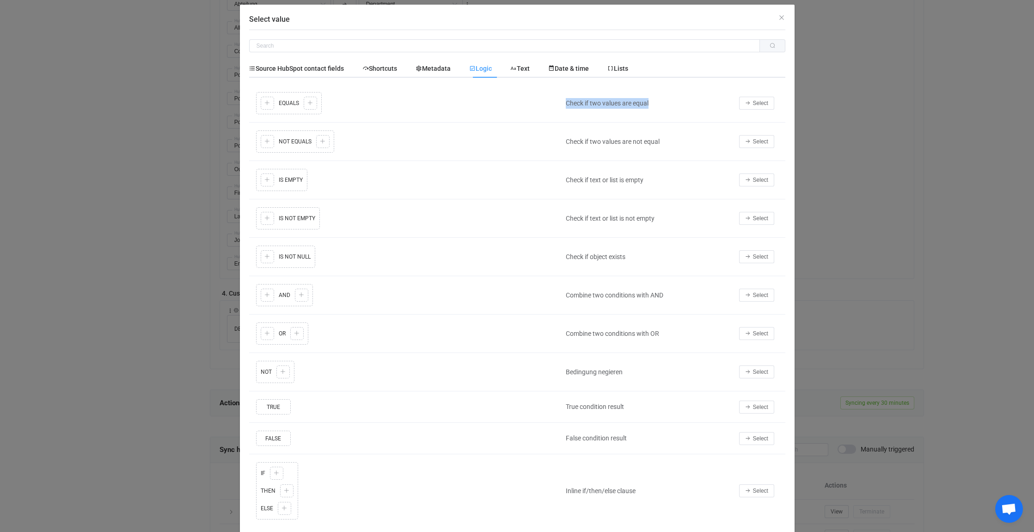
drag, startPoint x: 650, startPoint y: 101, endPoint x: 561, endPoint y: 103, distance: 88.8
click at [561, 103] on div "Check if two values are equal" at bounding box center [647, 103] width 173 height 11
drag, startPoint x: 561, startPoint y: 103, endPoint x: 584, endPoint y: 102, distance: 23.1
click at [542, 107] on div "Copy Cut Replace TYPE MISMATCH Copy Cut Paste TYPE MISMATCH Select value EQUALS…" at bounding box center [405, 103] width 303 height 27
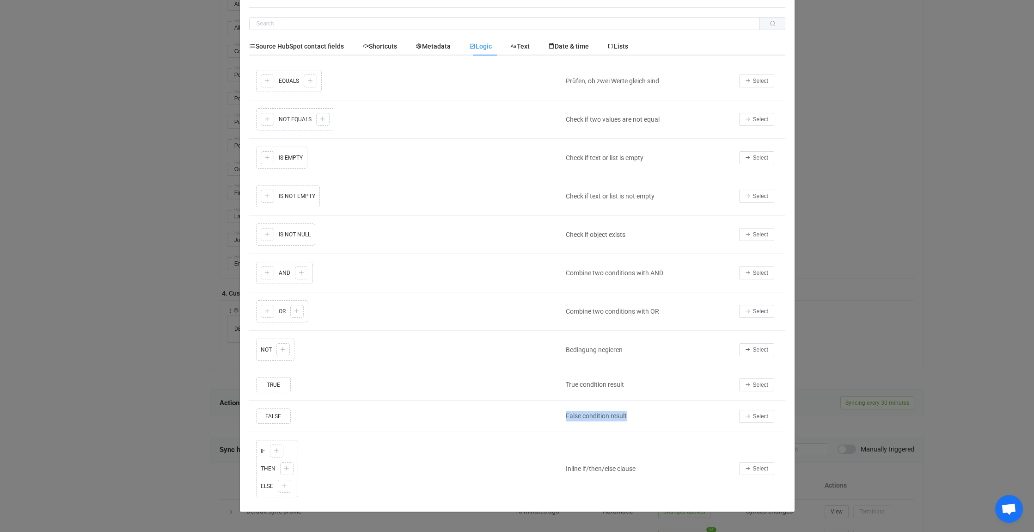
drag, startPoint x: 624, startPoint y: 413, endPoint x: 564, endPoint y: 412, distance: 60.6
click at [564, 412] on div "False condition result" at bounding box center [647, 416] width 173 height 11
drag, startPoint x: 564, startPoint y: 412, endPoint x: 627, endPoint y: 405, distance: 63.8
click at [627, 405] on td "False condition result" at bounding box center [647, 415] width 173 height 31
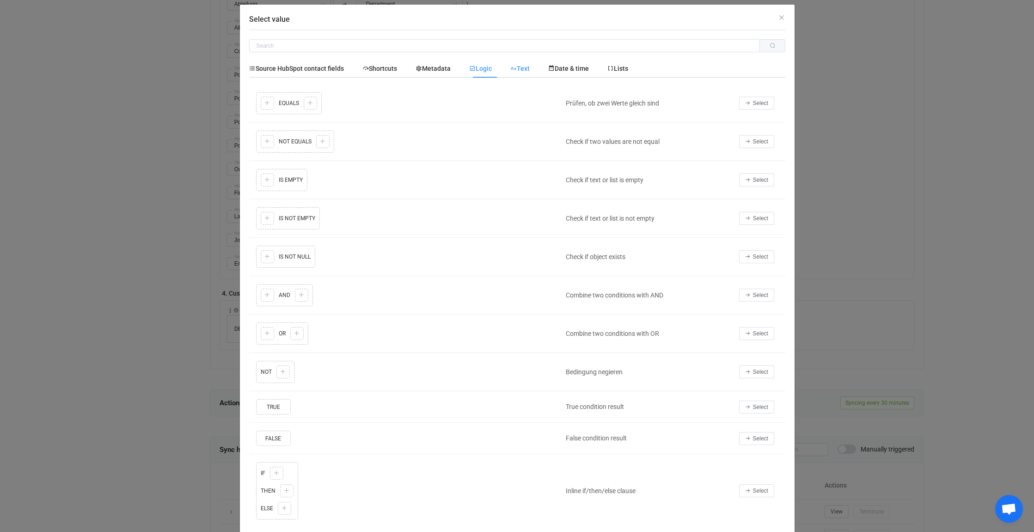
click at [528, 67] on span "Text" at bounding box center [519, 68] width 19 height 7
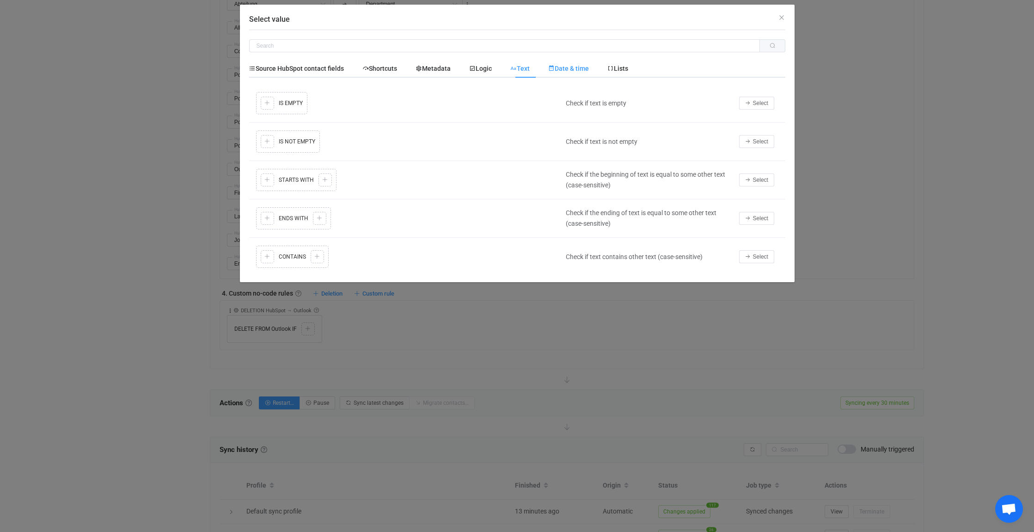
click at [579, 65] on span "Date & time" at bounding box center [568, 68] width 41 height 7
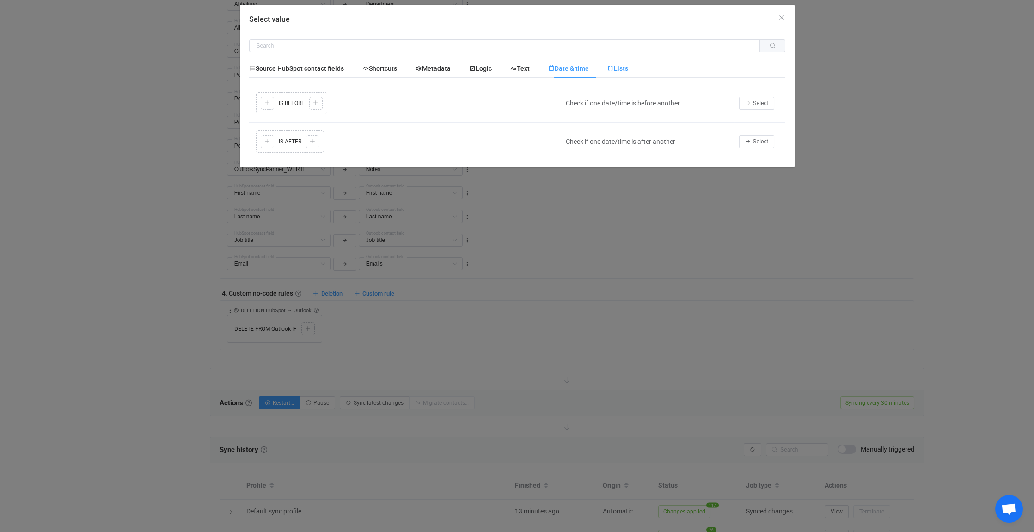
click at [626, 68] on span "Lists" at bounding box center [618, 68] width 21 height 7
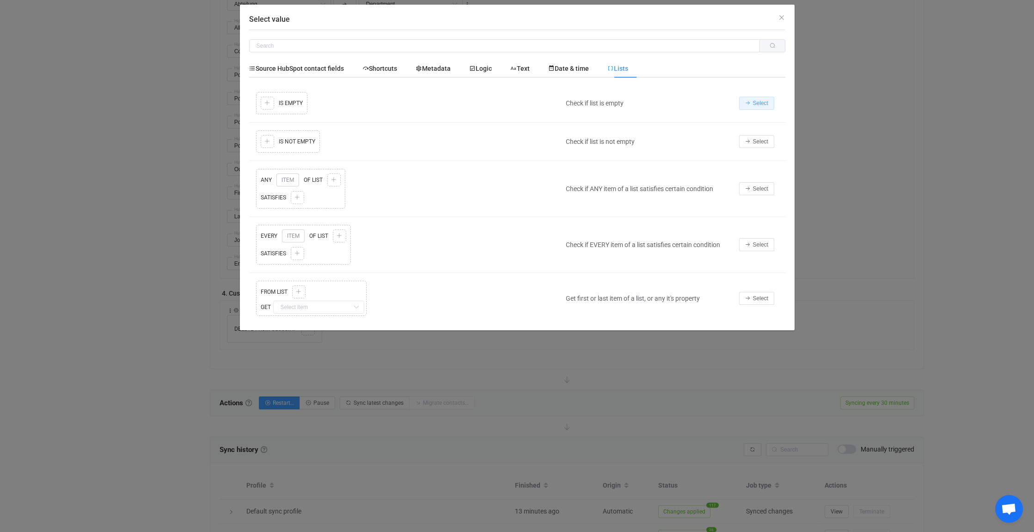
click at [764, 100] on span "Select" at bounding box center [760, 103] width 15 height 6
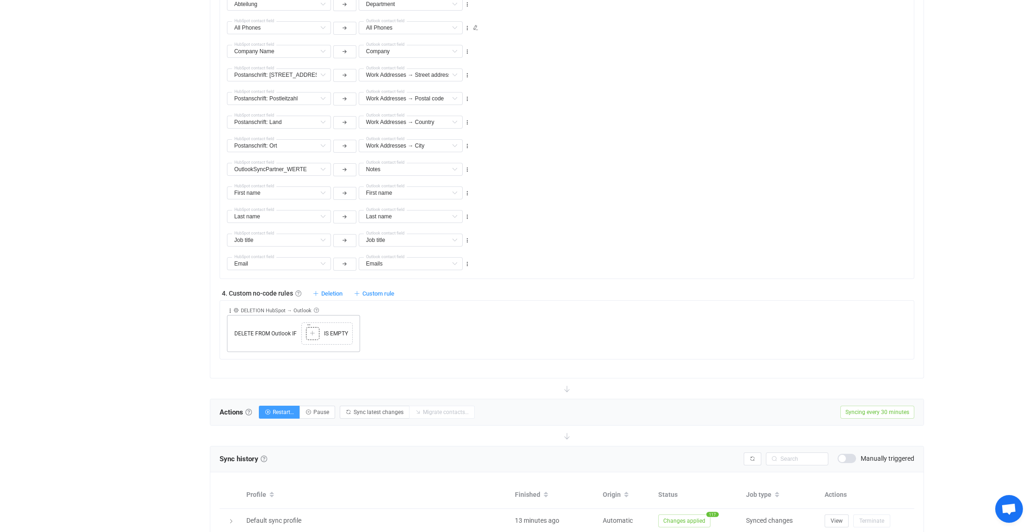
click at [315, 331] on icon at bounding box center [313, 334] width 6 height 6
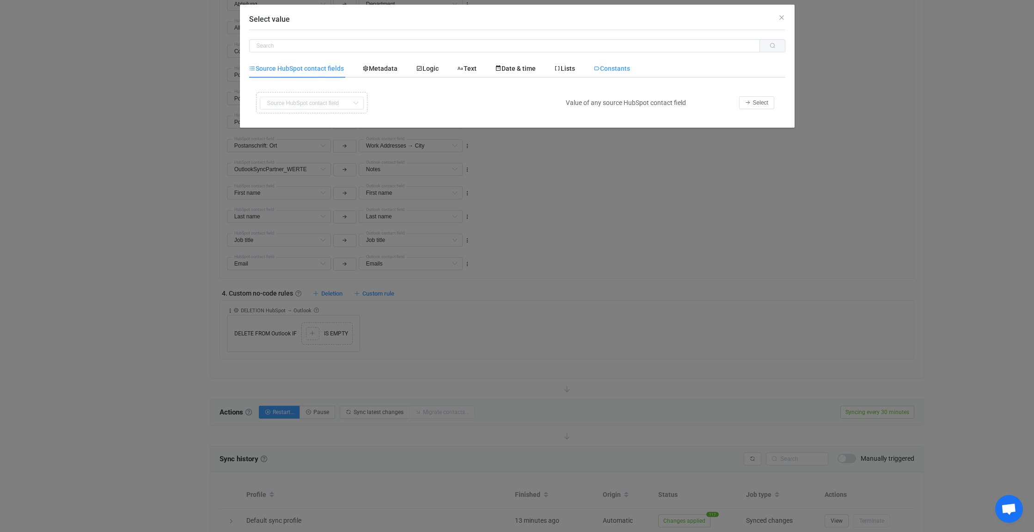
click at [627, 68] on span "Constants" at bounding box center [612, 68] width 37 height 7
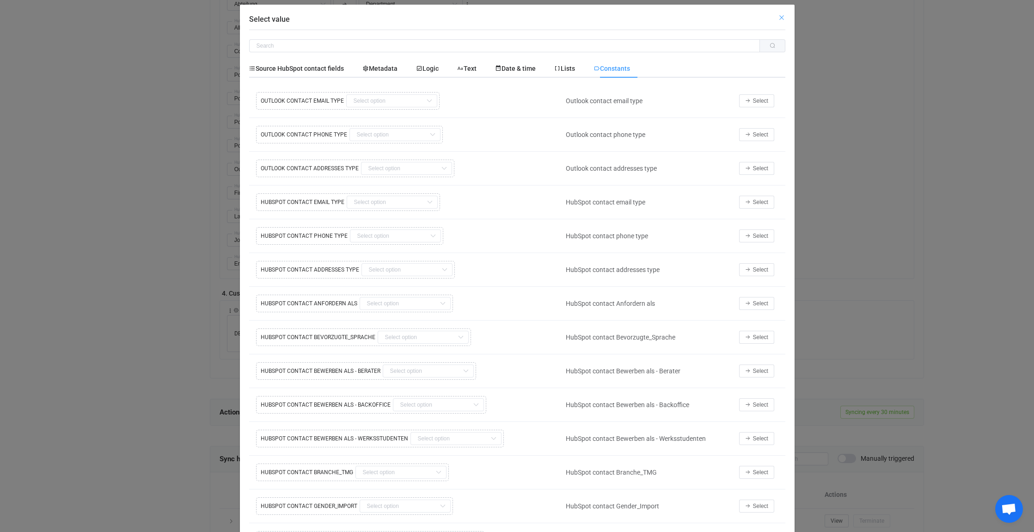
click at [779, 15] on icon "Close" at bounding box center [781, 17] width 7 height 7
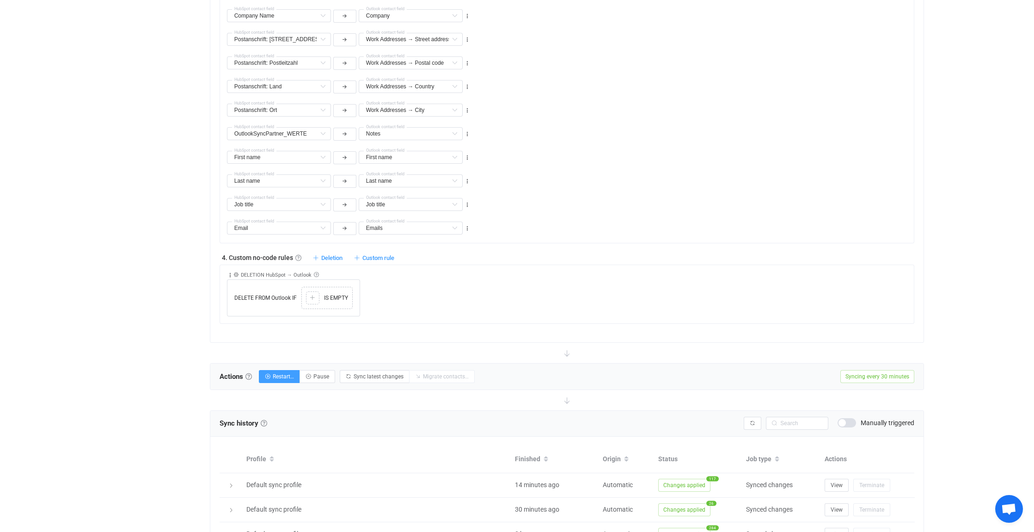
scroll to position [601, 0]
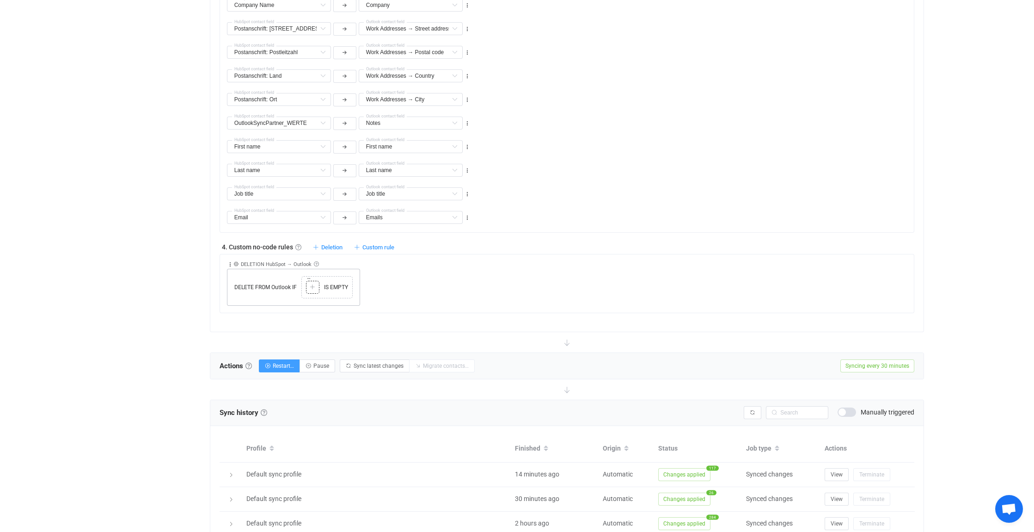
click at [312, 285] on icon at bounding box center [313, 287] width 6 height 6
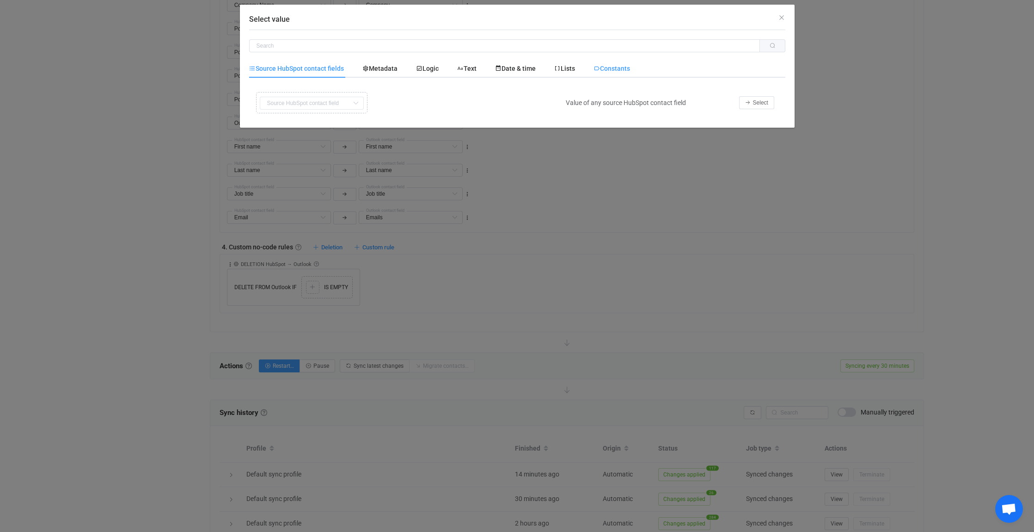
click at [627, 69] on span "Constants" at bounding box center [612, 68] width 37 height 7
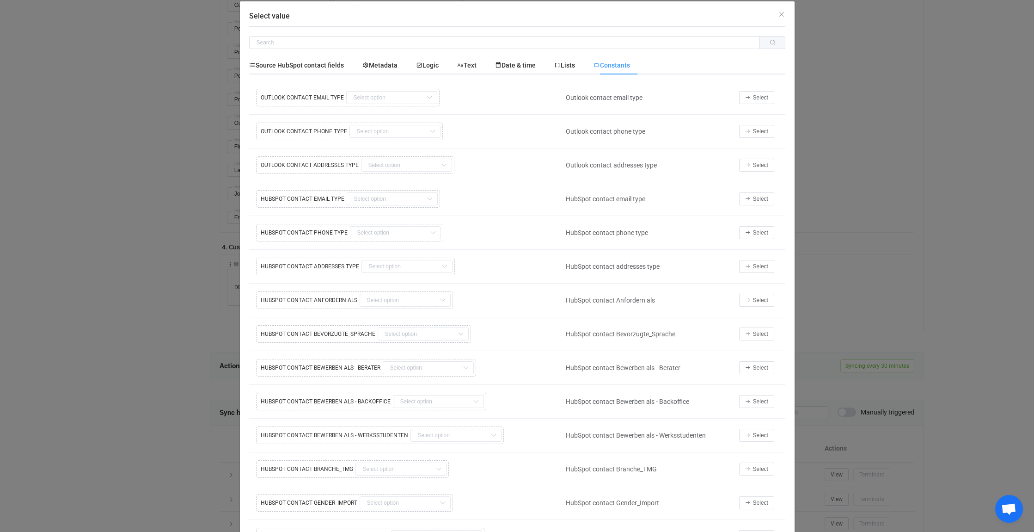
scroll to position [0, 0]
click at [778, 16] on icon "Close" at bounding box center [781, 16] width 7 height 7
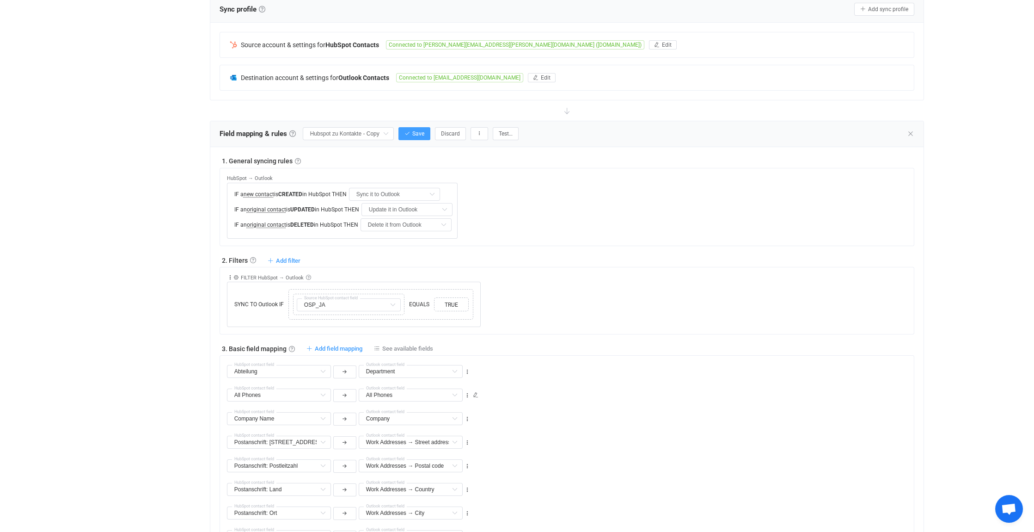
scroll to position [139, 0]
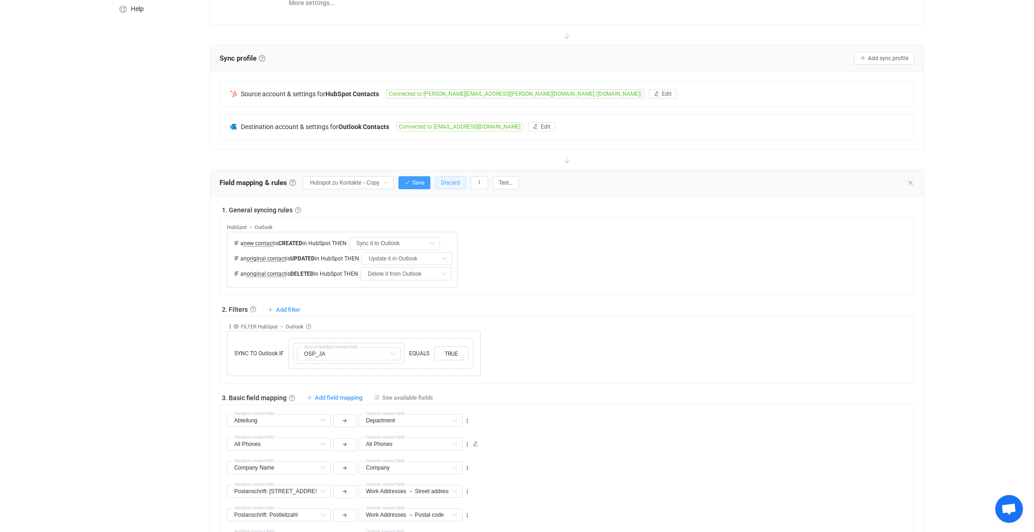
click at [451, 183] on span "Discard" at bounding box center [450, 182] width 19 height 6
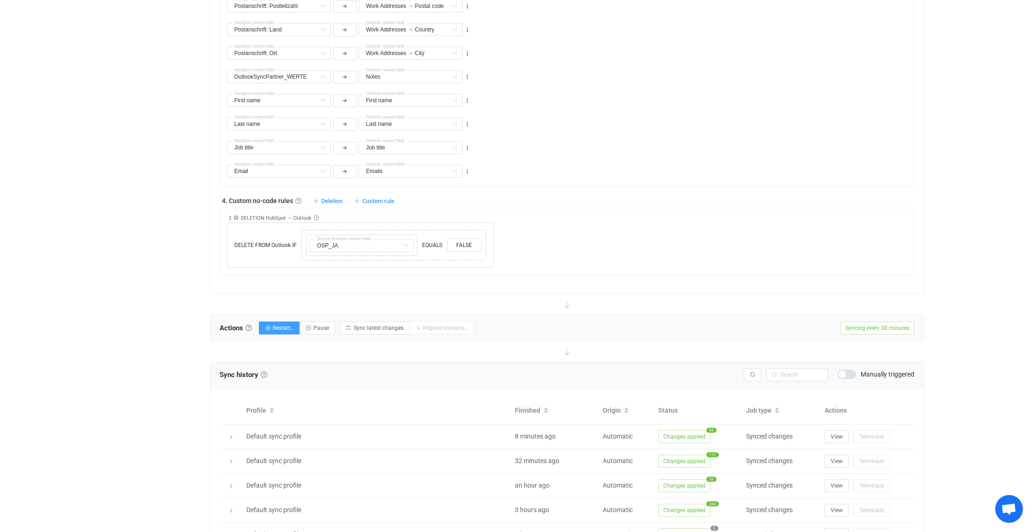
scroll to position [786, 0]
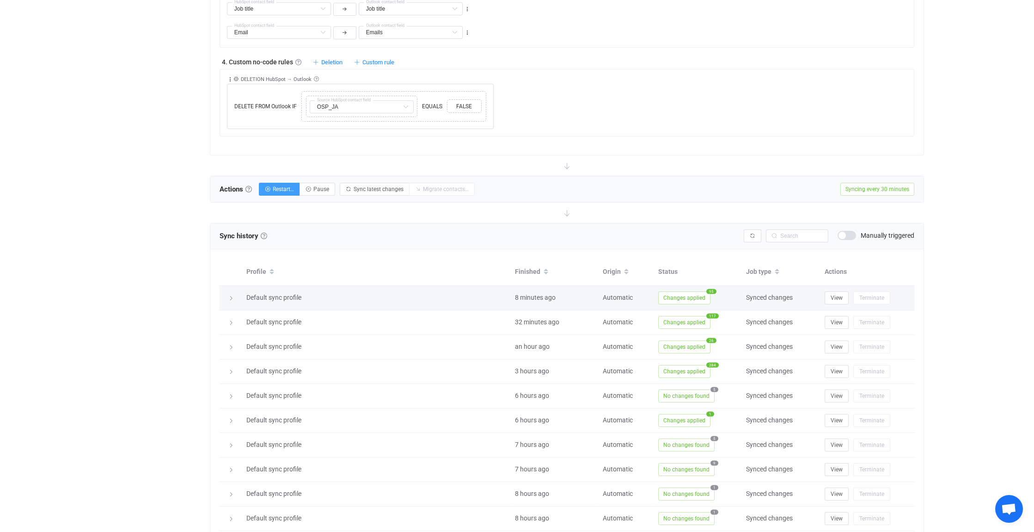
click at [230, 295] on icon at bounding box center [231, 298] width 6 height 6
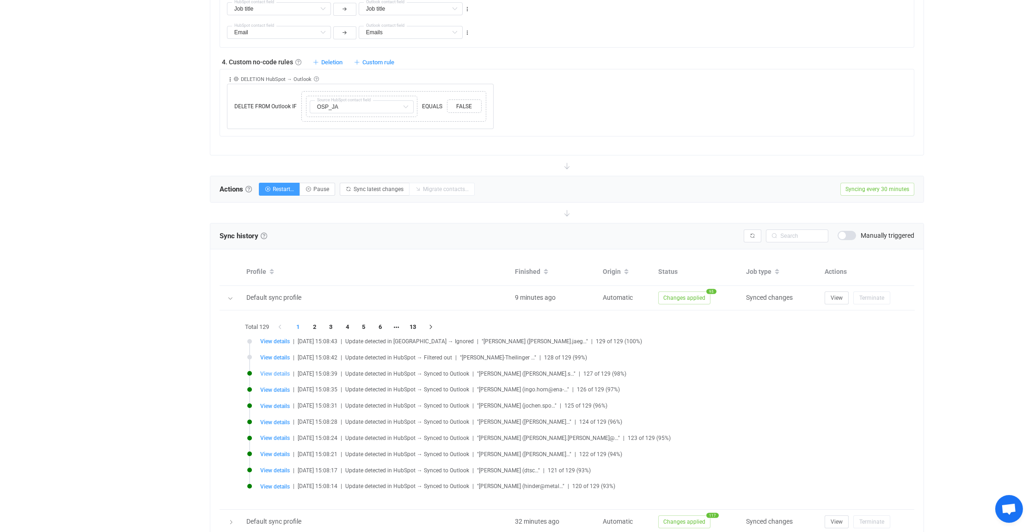
click at [278, 370] on span "View details" at bounding box center [275, 373] width 30 height 6
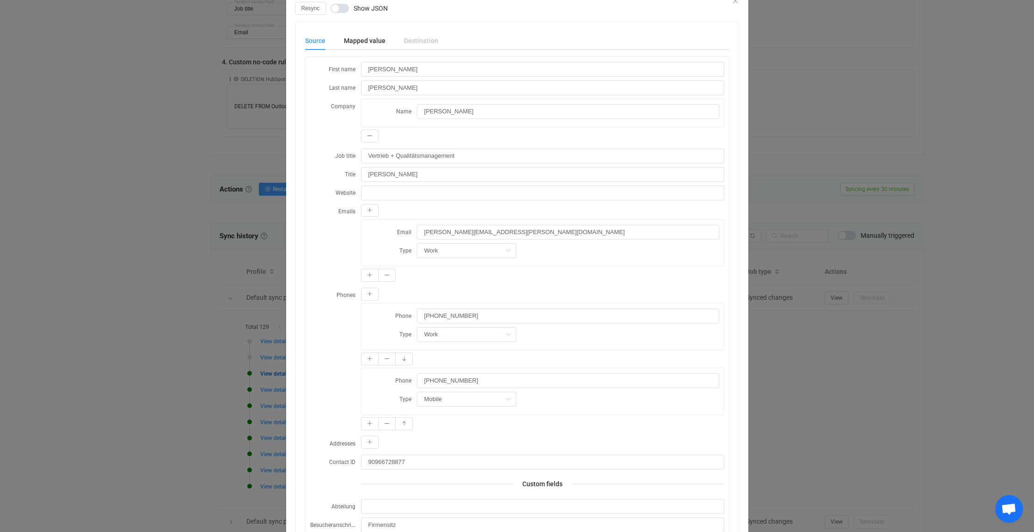
scroll to position [0, 0]
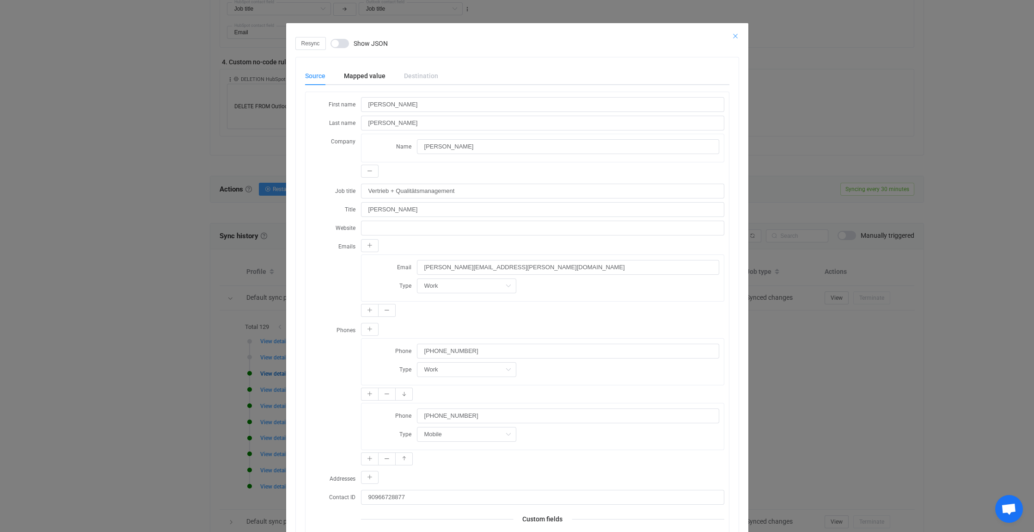
click at [732, 34] on icon "Close" at bounding box center [735, 35] width 7 height 7
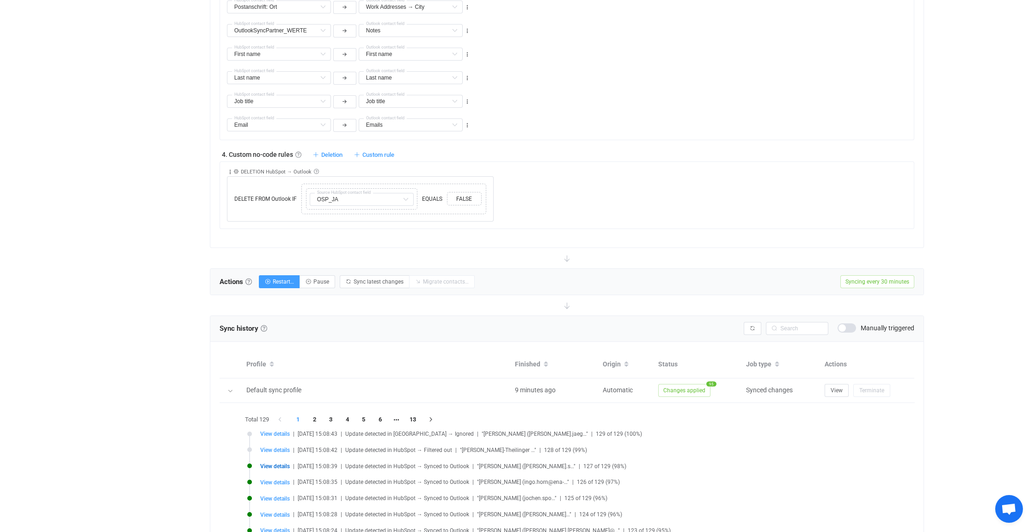
scroll to position [740, 0]
